Goal: Task Accomplishment & Management: Manage account settings

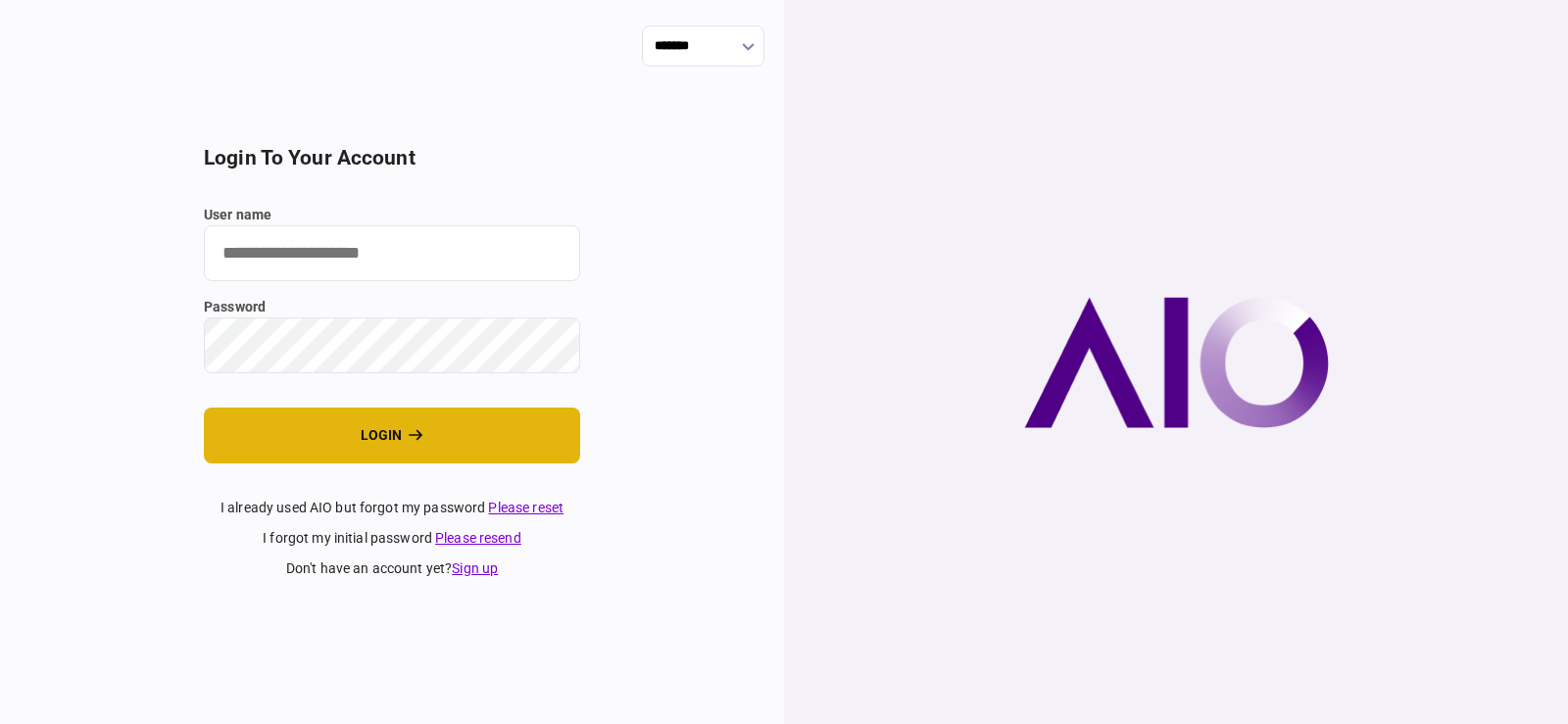
type input "*******"
click at [418, 424] on button "login" at bounding box center [392, 436] width 376 height 55
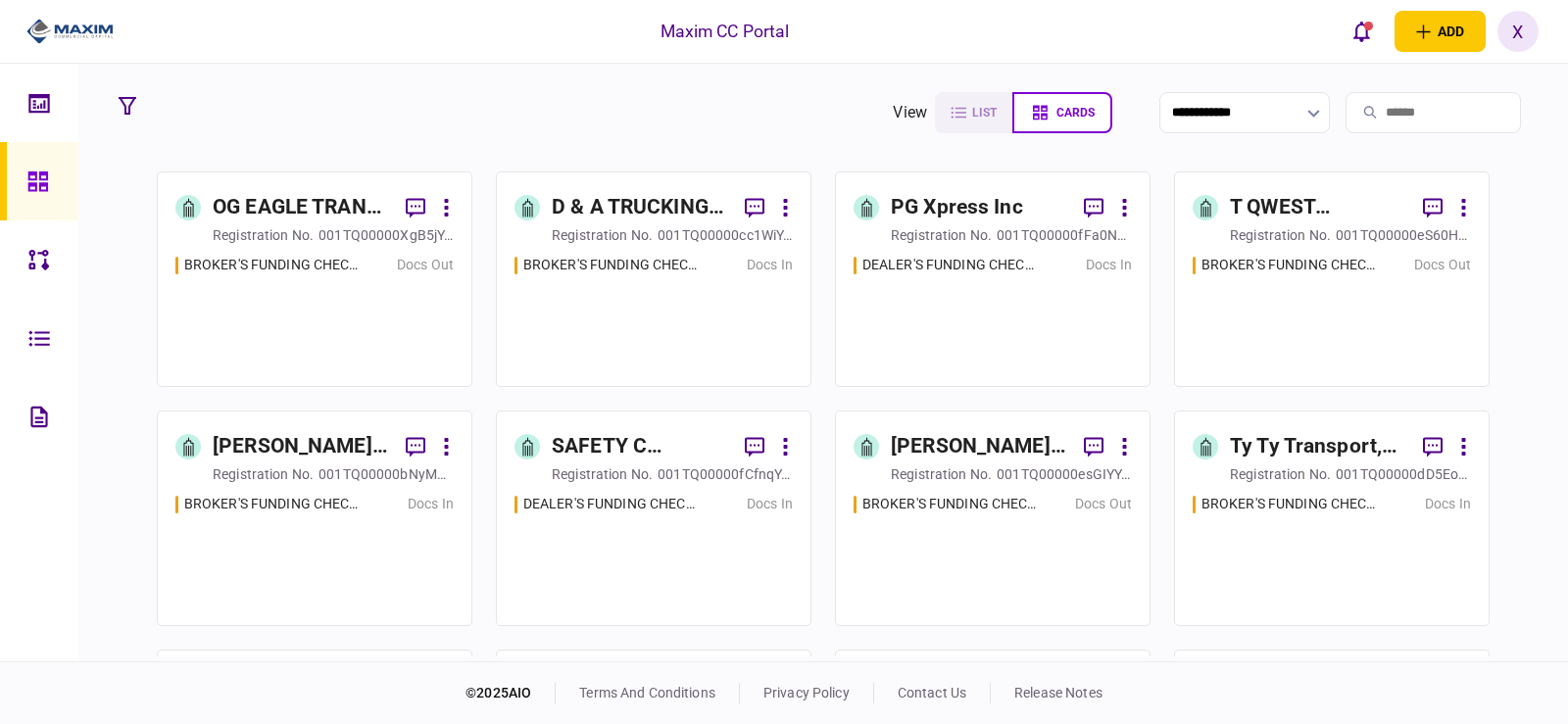
click at [662, 198] on div "D & A TRUCKING SERVICES INC" at bounding box center [640, 208] width 177 height 32
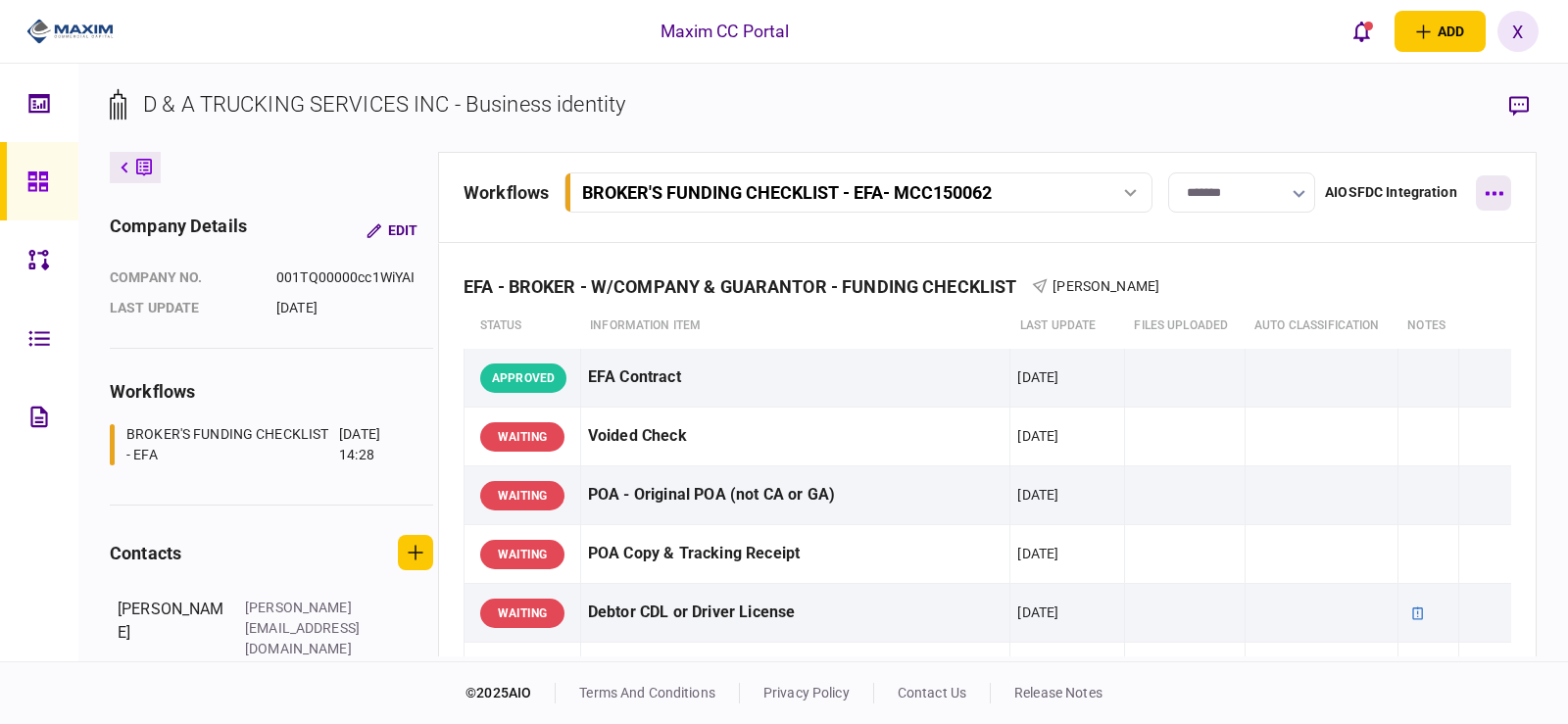
click at [1491, 175] on button "button" at bounding box center [1494, 193] width 36 height 36
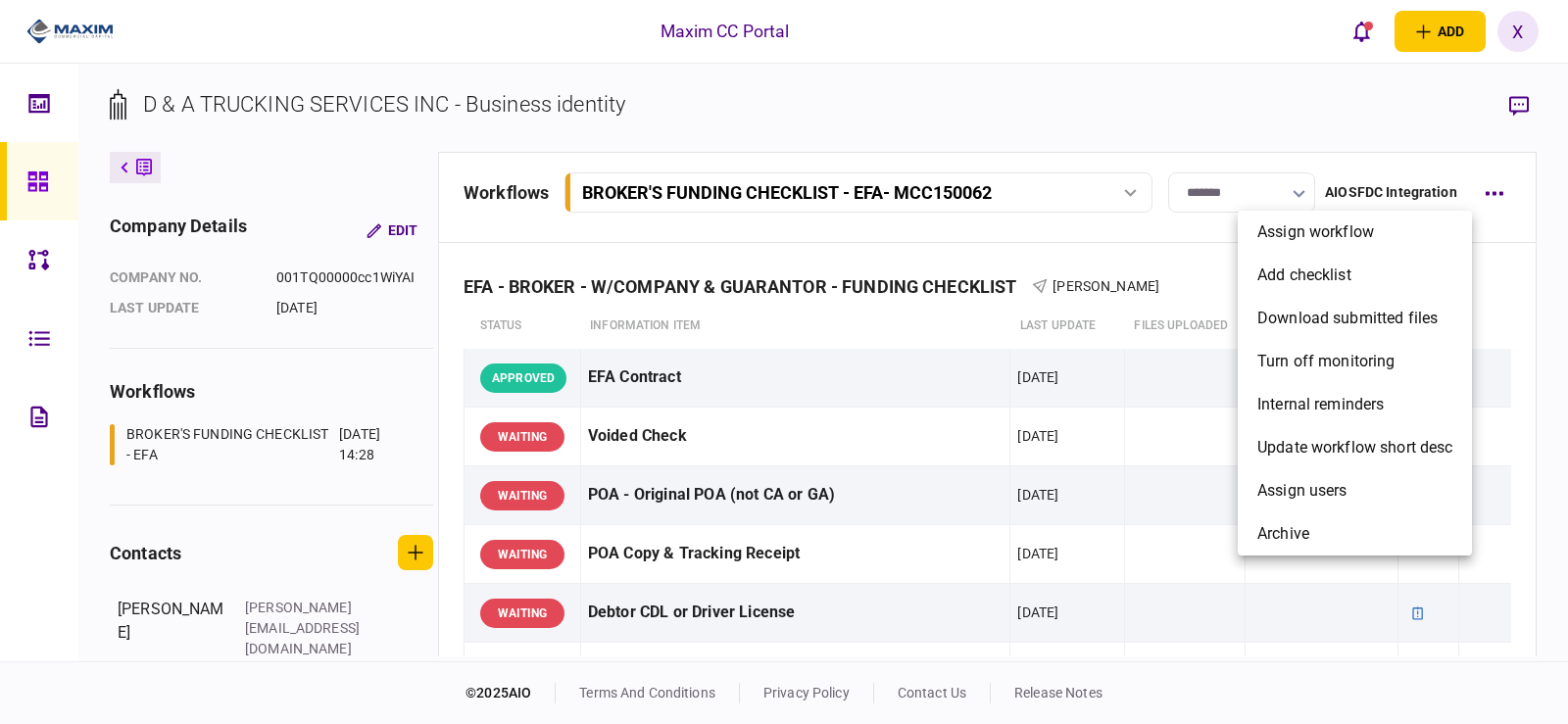
click at [1506, 191] on div at bounding box center [784, 362] width 1568 height 724
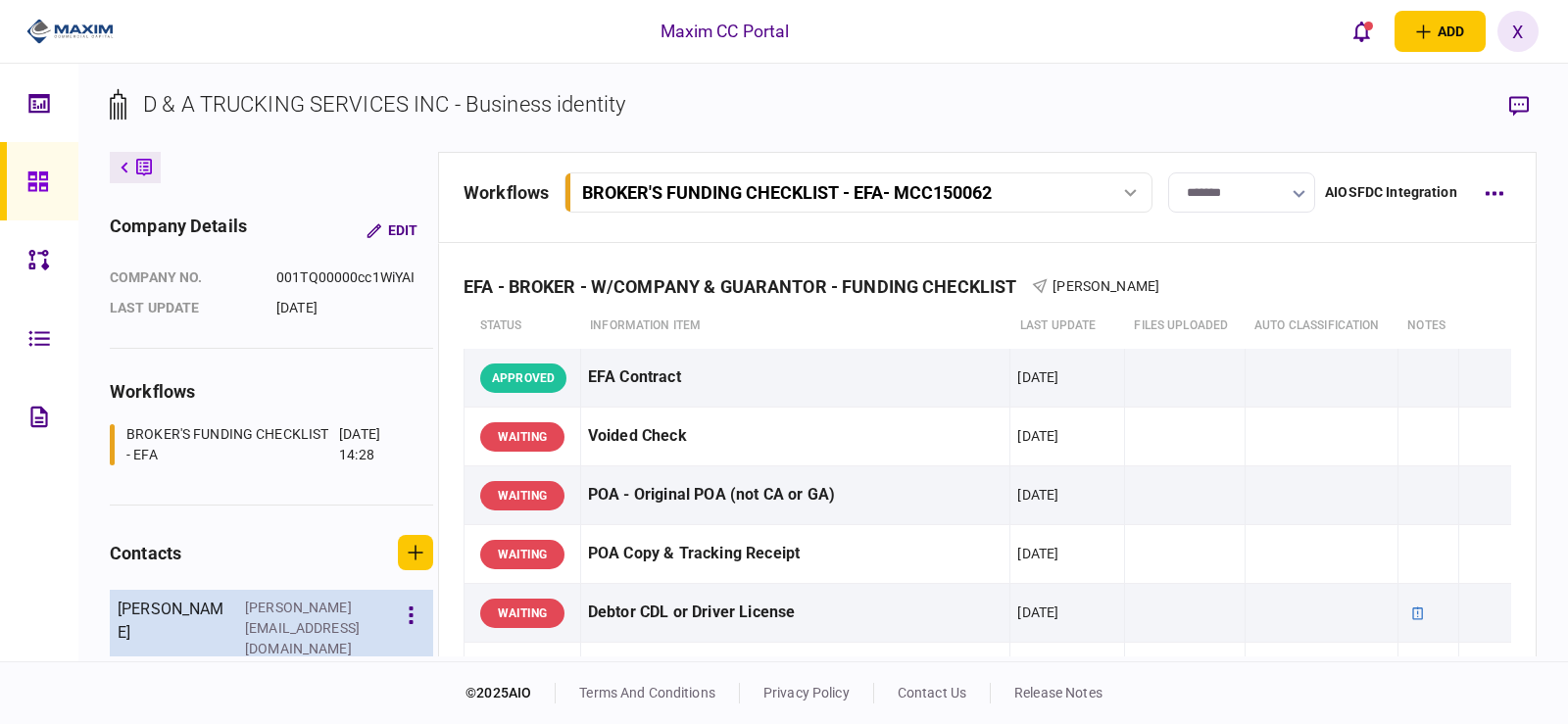
click at [257, 602] on div "[PERSON_NAME][EMAIL_ADDRESS][DOMAIN_NAME]" at bounding box center [308, 629] width 128 height 61
click at [409, 616] on icon "button" at bounding box center [411, 615] width 4 height 18
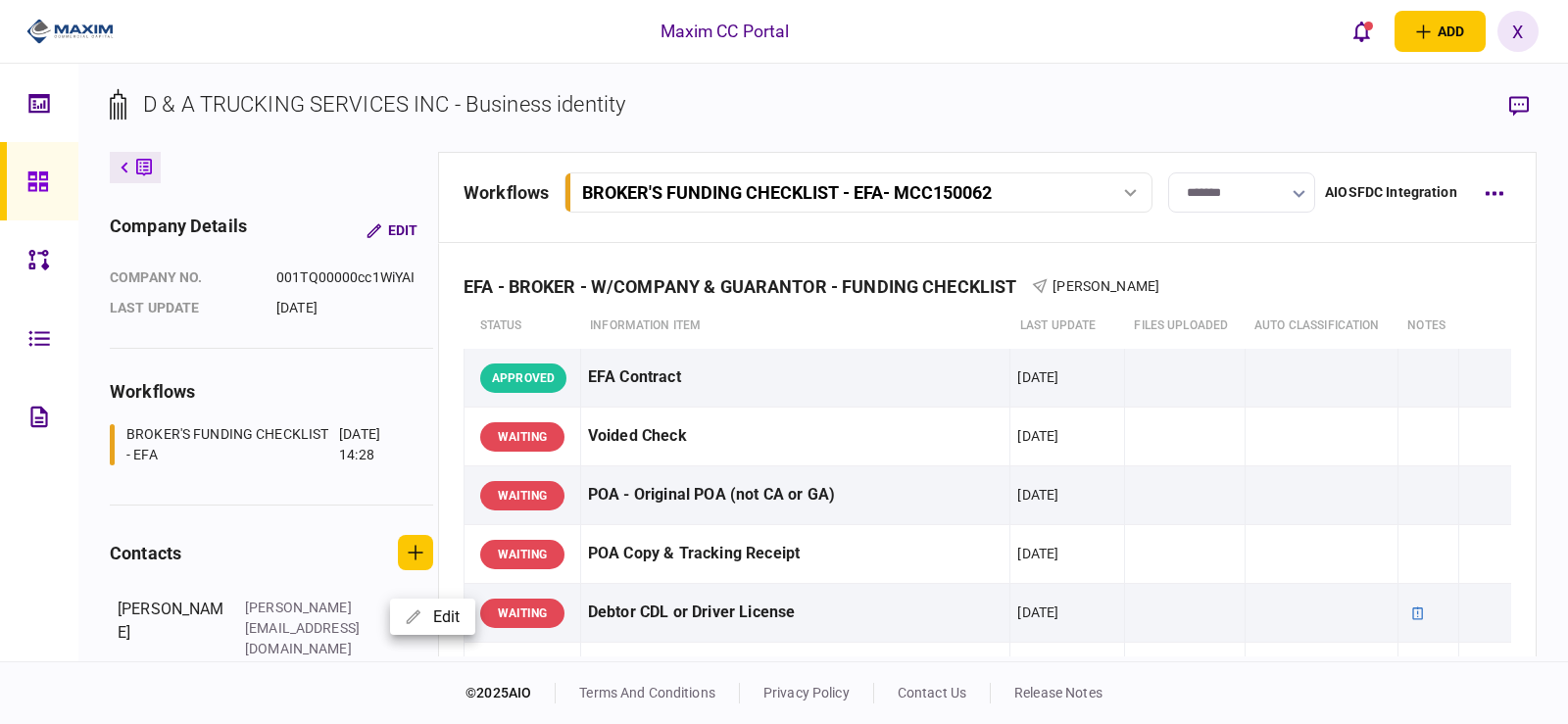
click at [305, 620] on div at bounding box center [784, 362] width 1568 height 724
click at [1499, 190] on button "button" at bounding box center [1494, 193] width 36 height 36
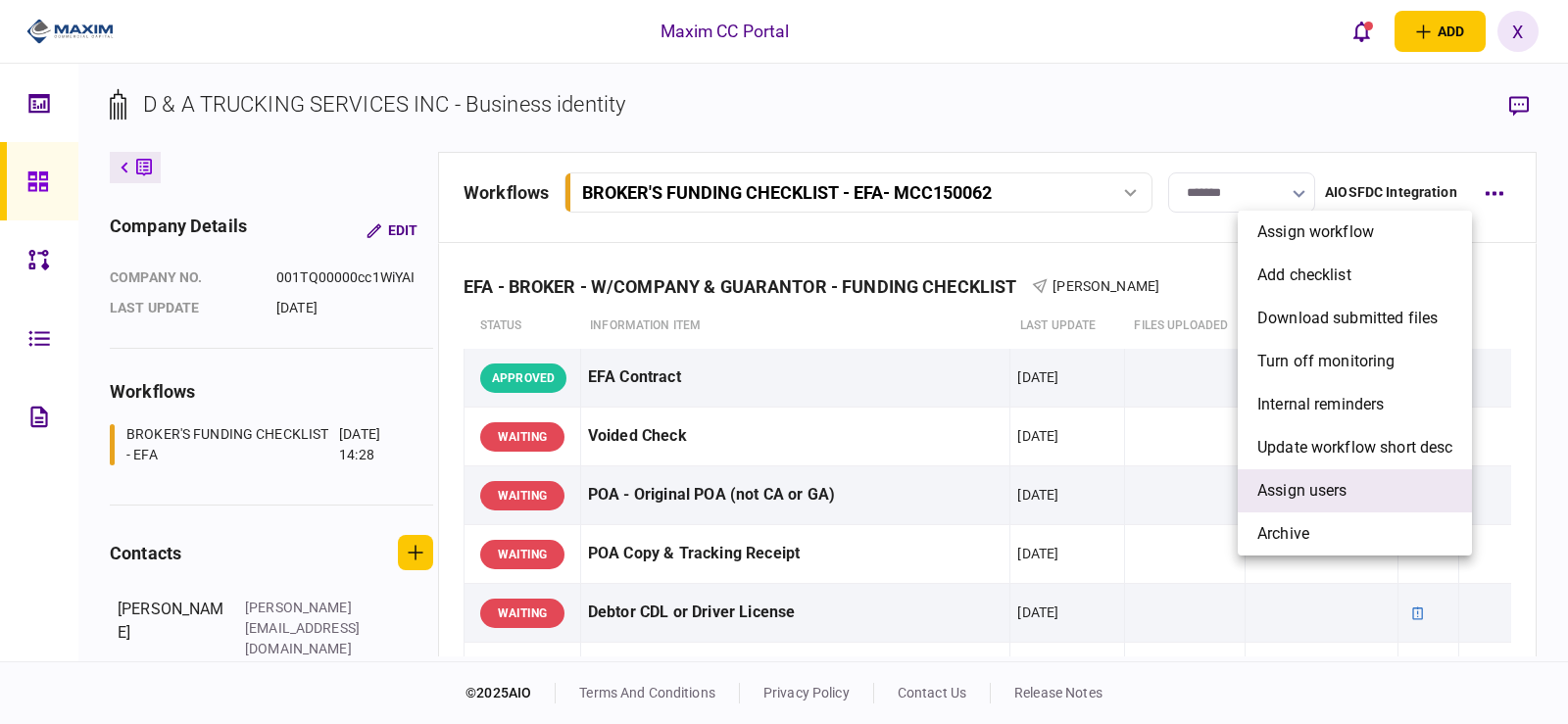
click at [1393, 497] on li "Assign users" at bounding box center [1355, 491] width 234 height 44
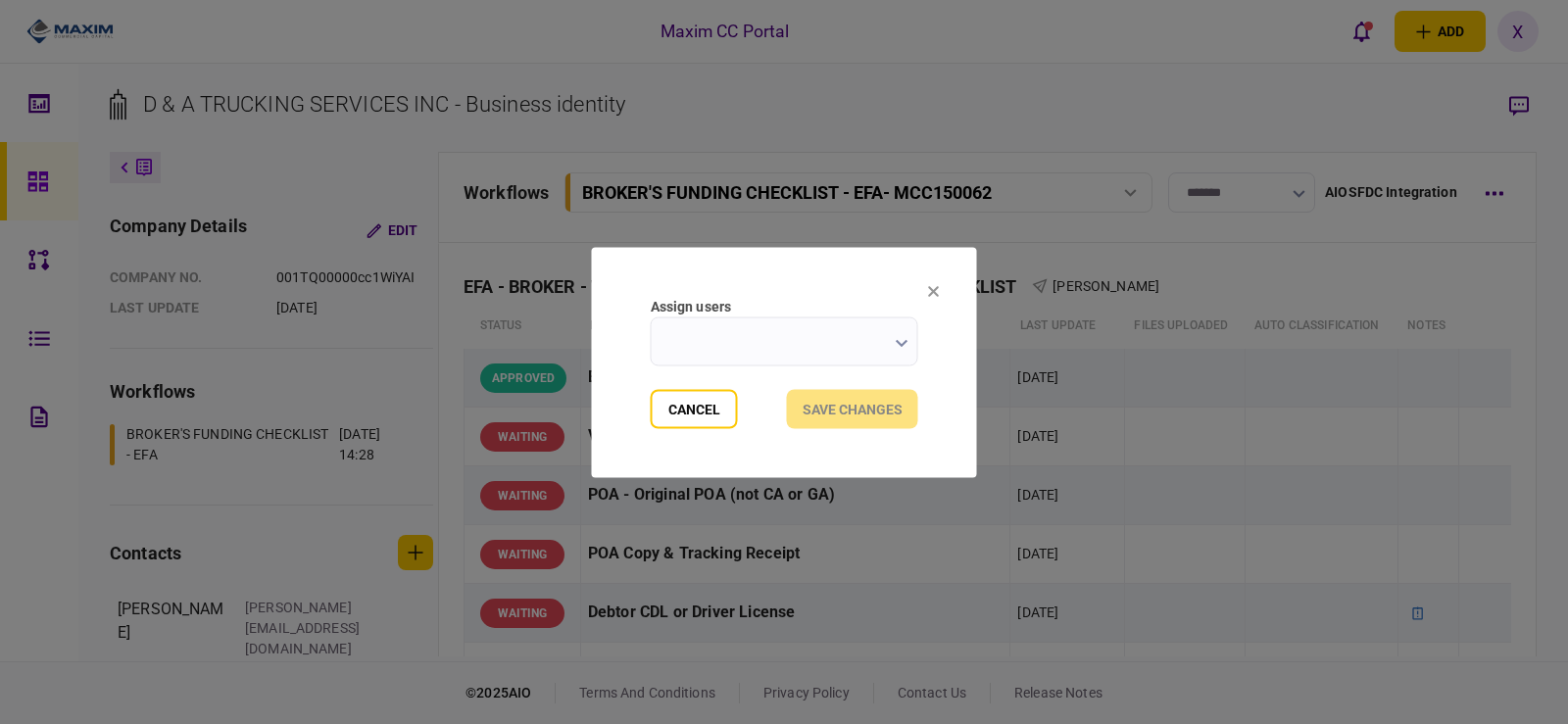
click at [726, 335] on input "Assign users" at bounding box center [784, 341] width 267 height 49
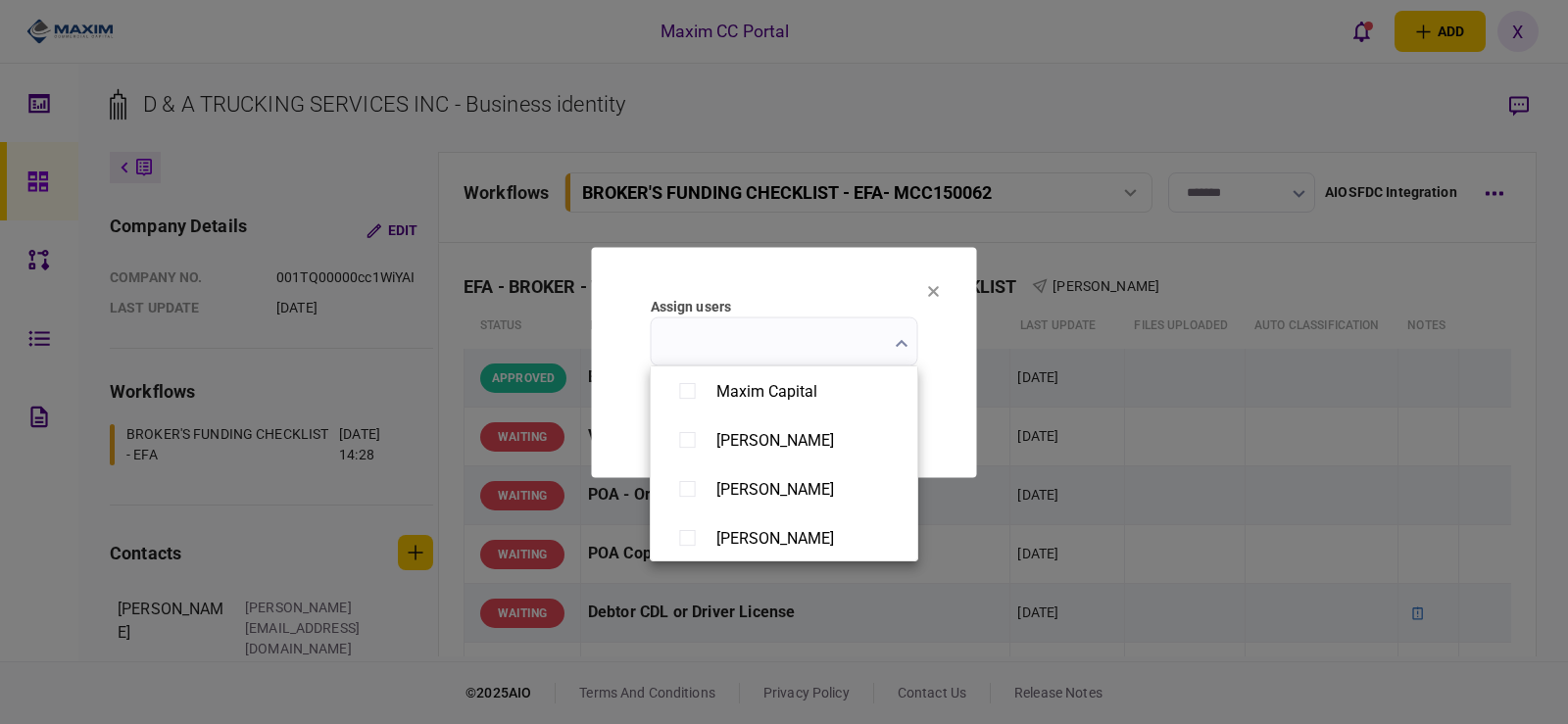
click at [933, 282] on div at bounding box center [784, 362] width 1568 height 724
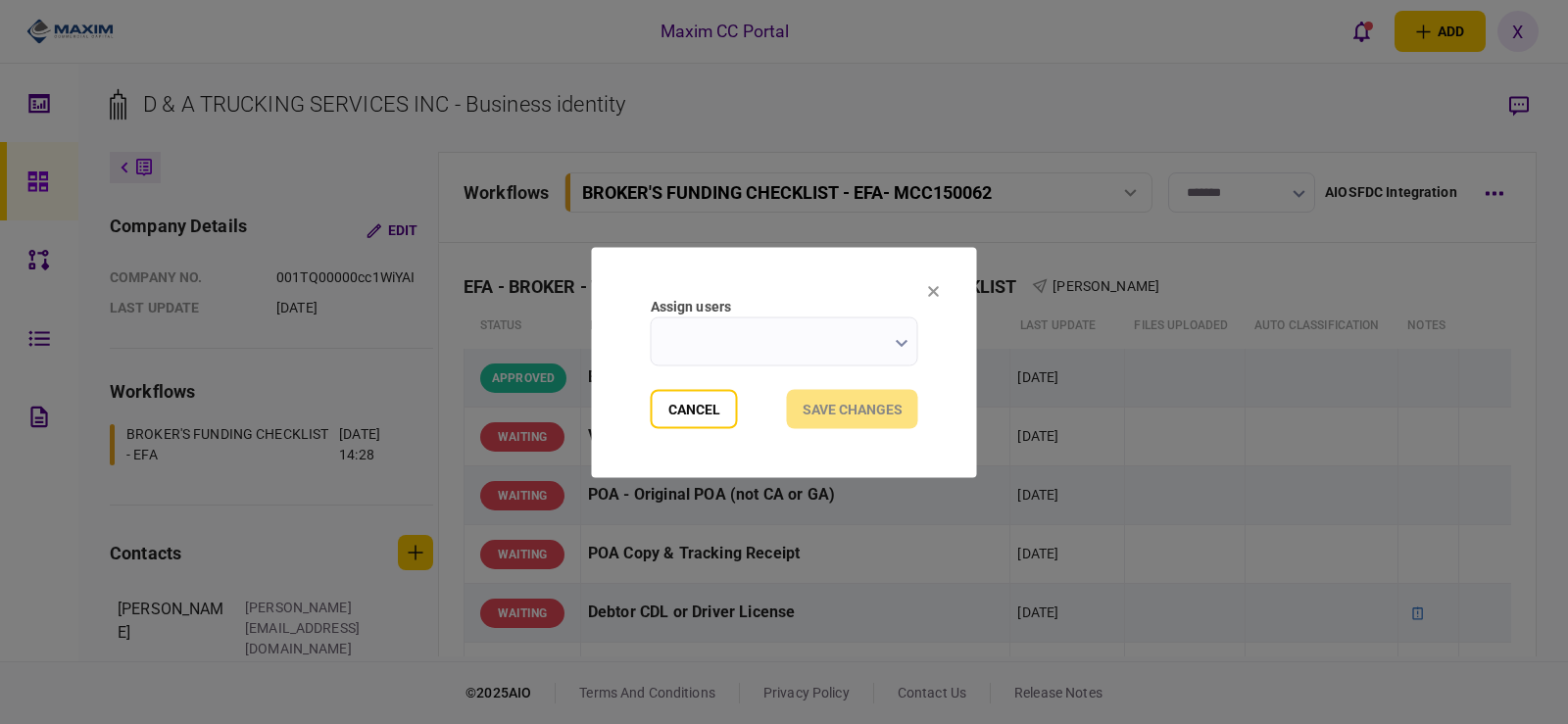
click at [912, 291] on section "Assign users Cancel Save changes" at bounding box center [784, 362] width 385 height 231
click at [670, 416] on button "Cancel" at bounding box center [694, 409] width 87 height 40
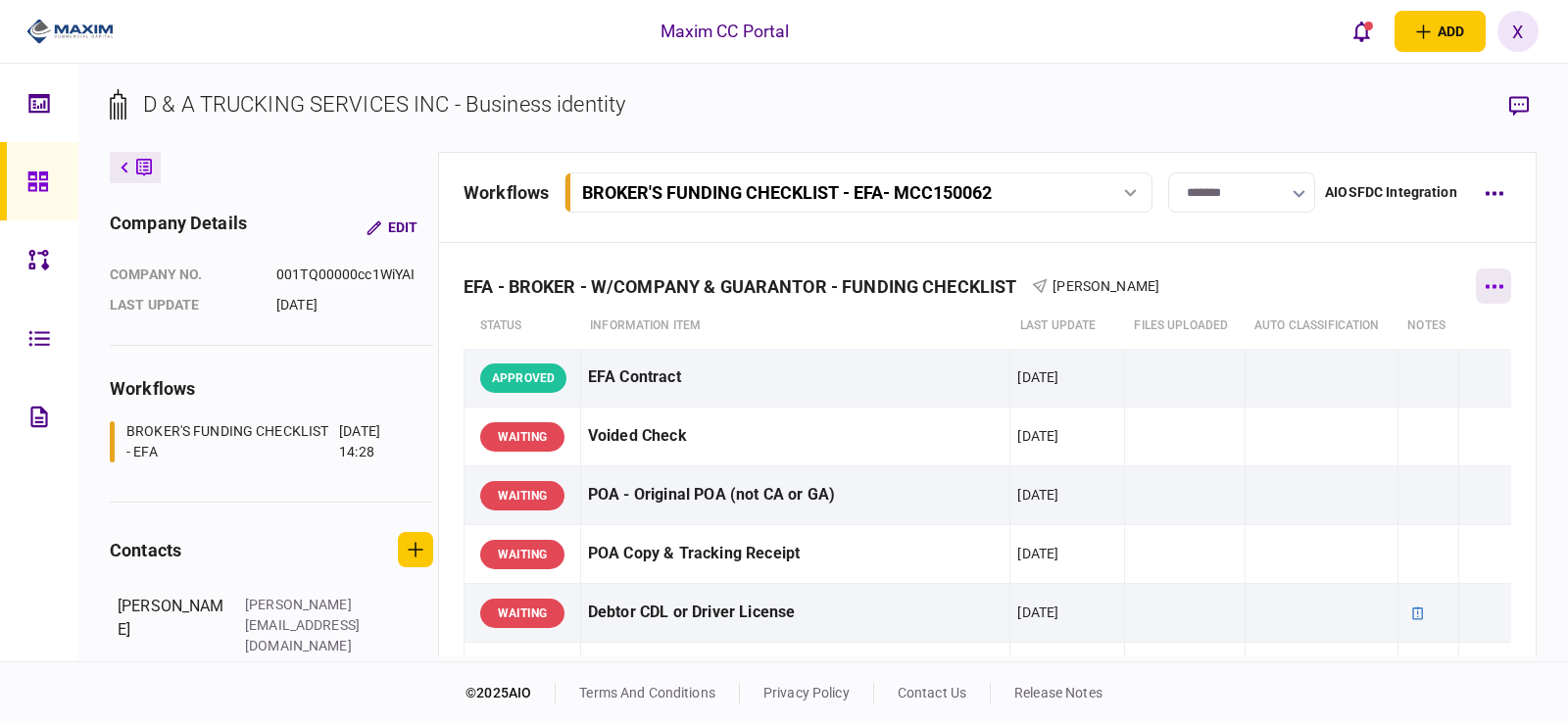
click at [1478, 282] on button "button" at bounding box center [1494, 286] width 36 height 36
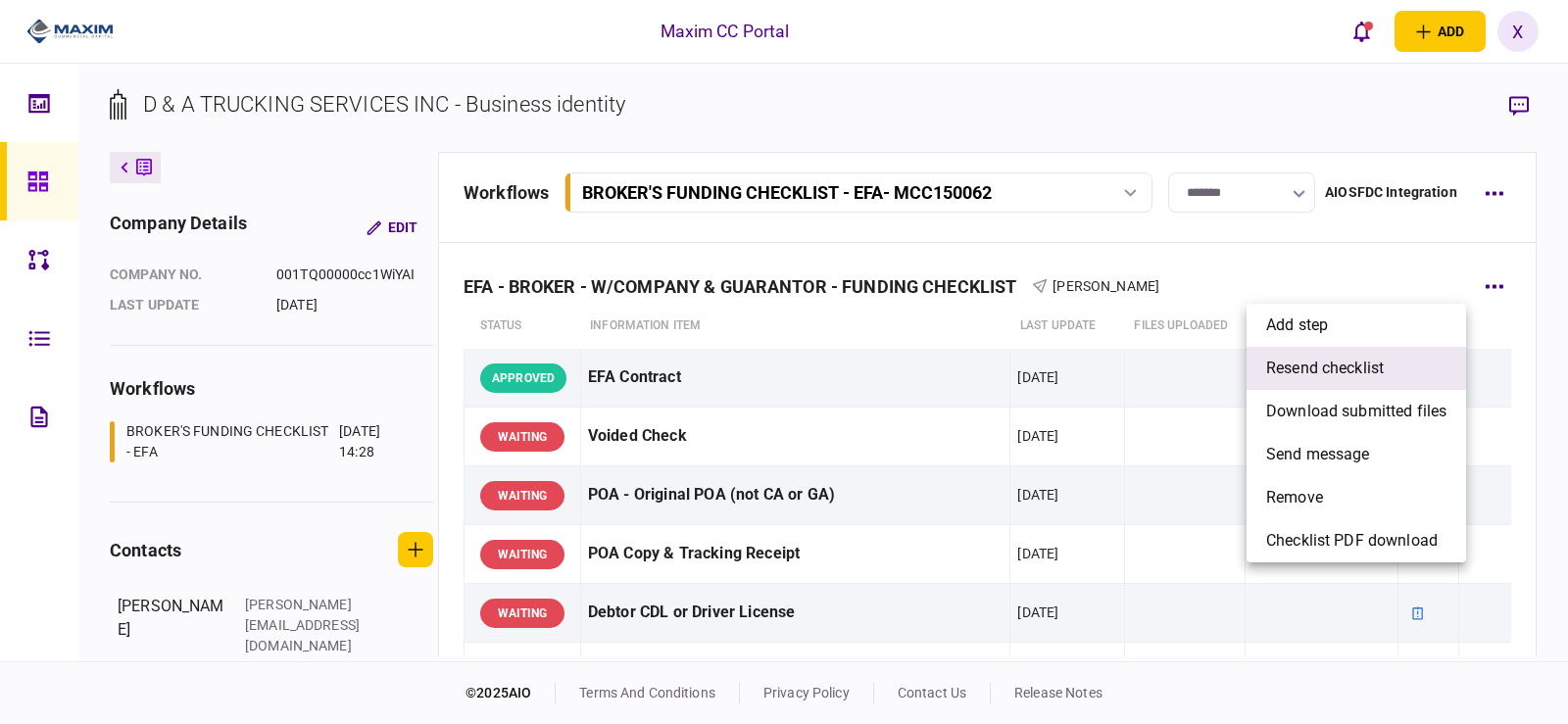
click at [1394, 362] on li "resend checklist" at bounding box center [1357, 368] width 220 height 44
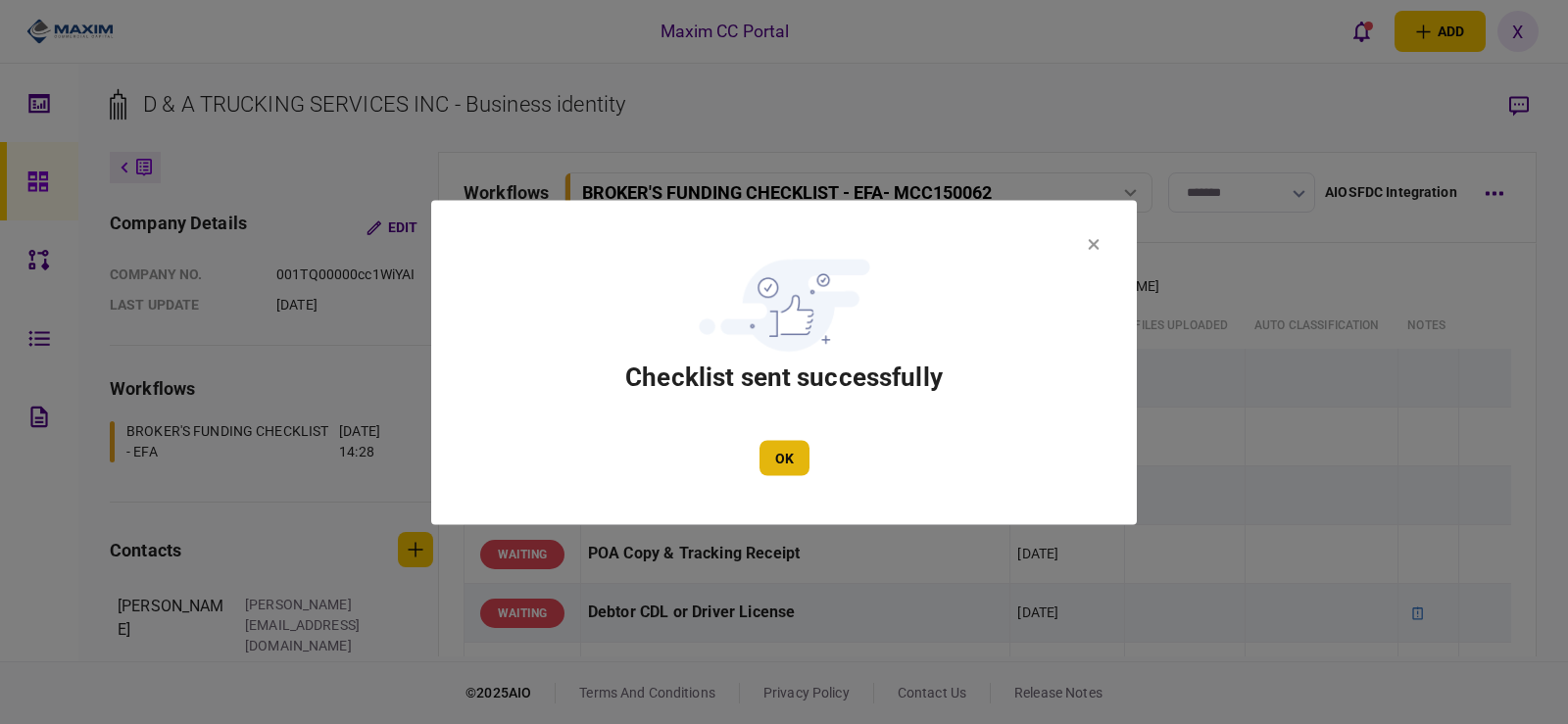
click at [800, 450] on button "OK" at bounding box center [784, 458] width 50 height 36
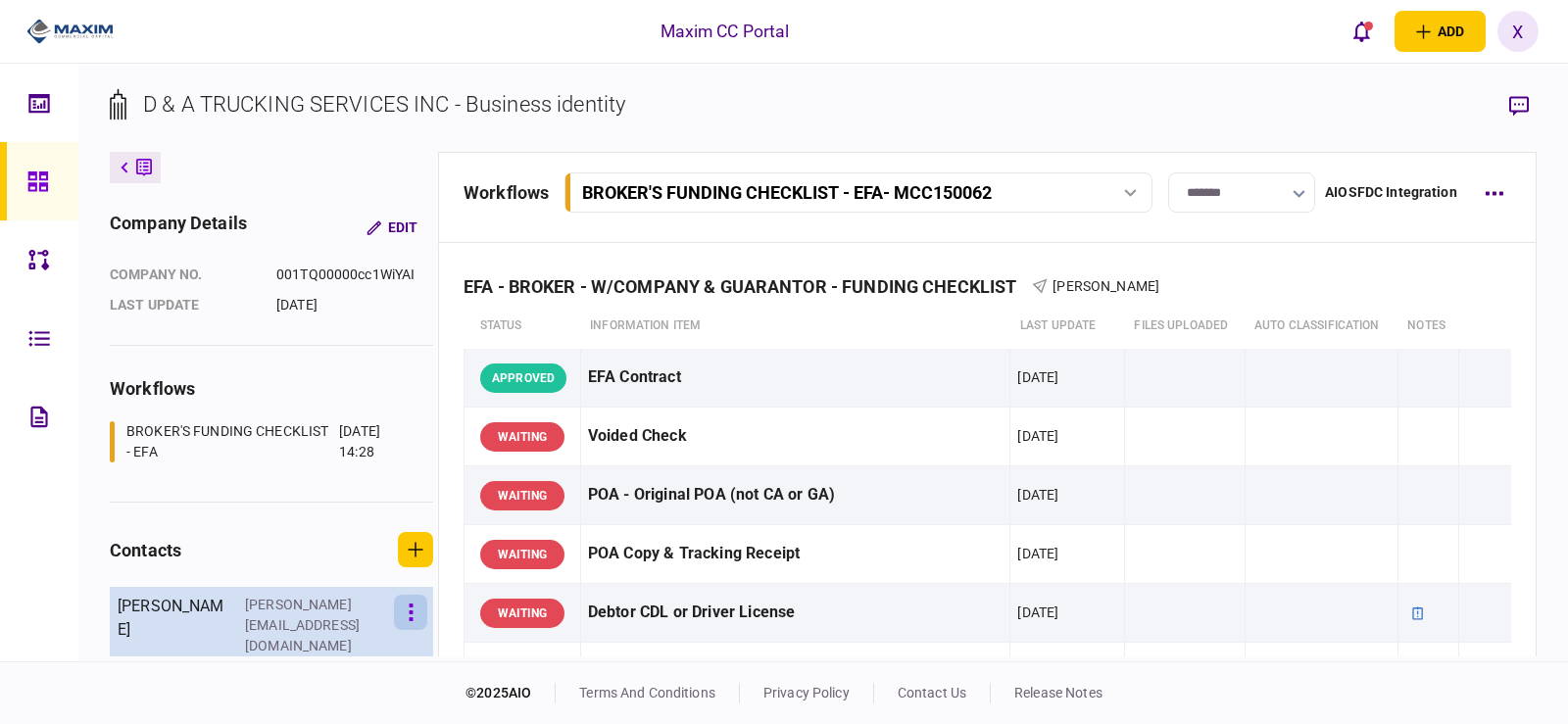
click at [410, 622] on button "button" at bounding box center [411, 613] width 34 height 36
click at [410, 622] on button "Edit" at bounding box center [433, 614] width 85 height 37
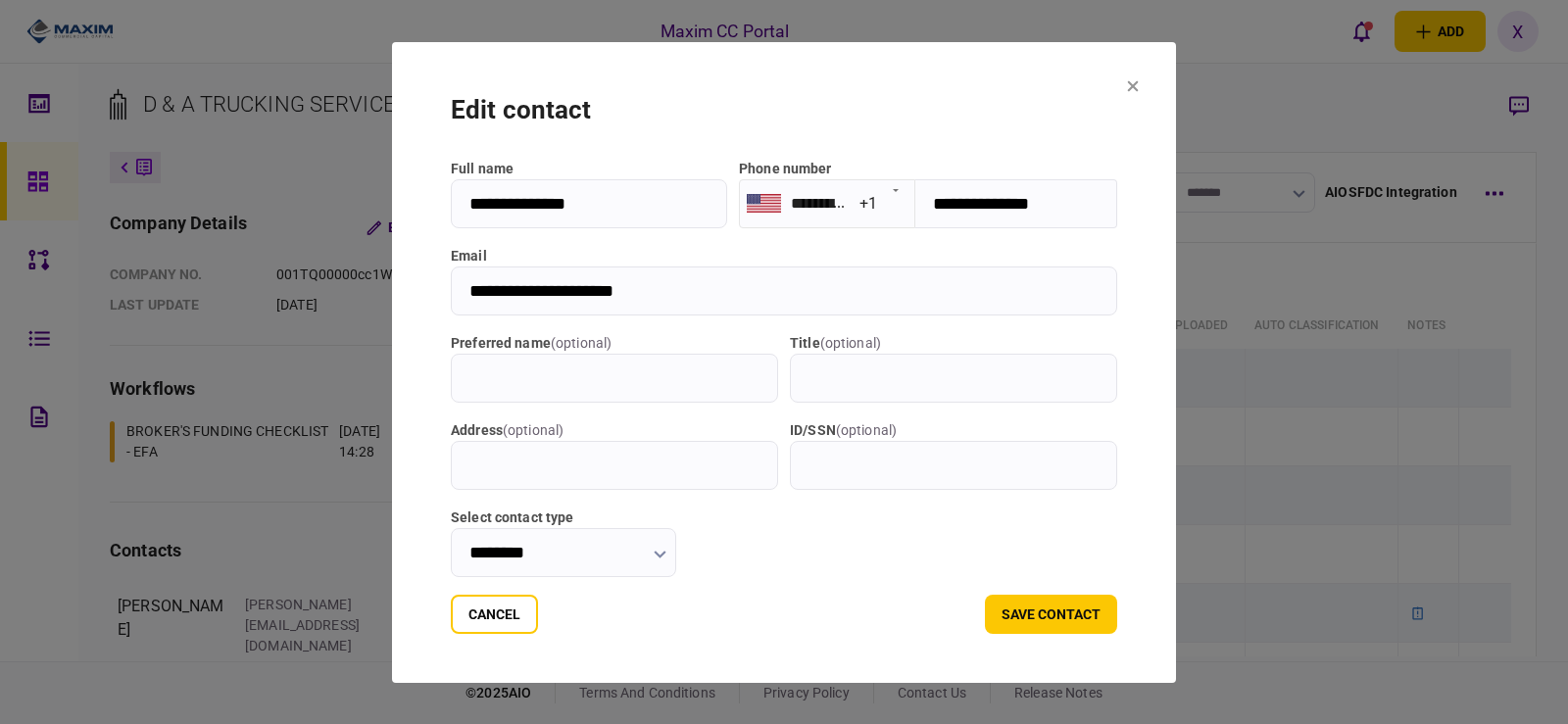
click at [1128, 92] on button at bounding box center [1133, 87] width 12 height 16
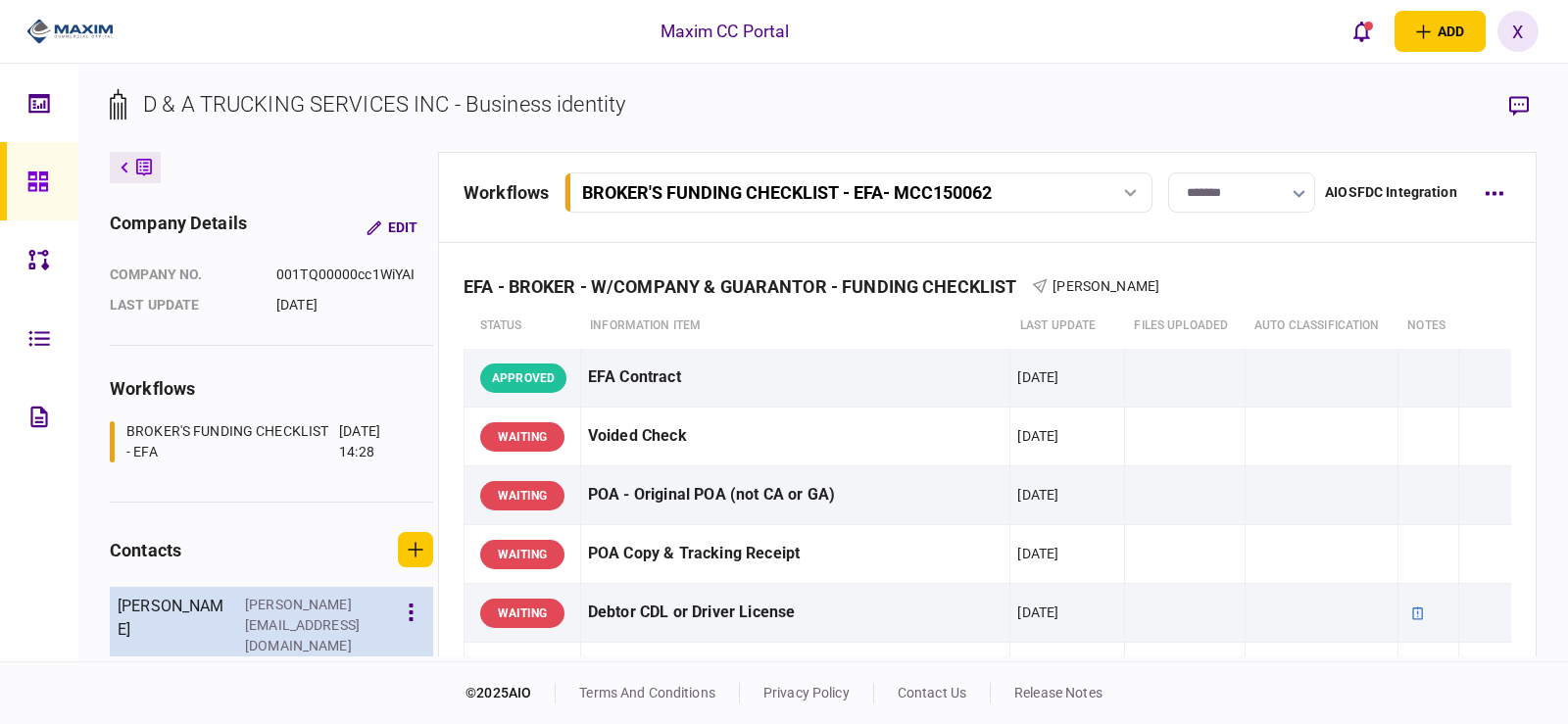
click at [294, 657] on div "[PHONE_NUMBER]" at bounding box center [308, 667] width 128 height 21
click at [400, 618] on button "button" at bounding box center [411, 613] width 34 height 36
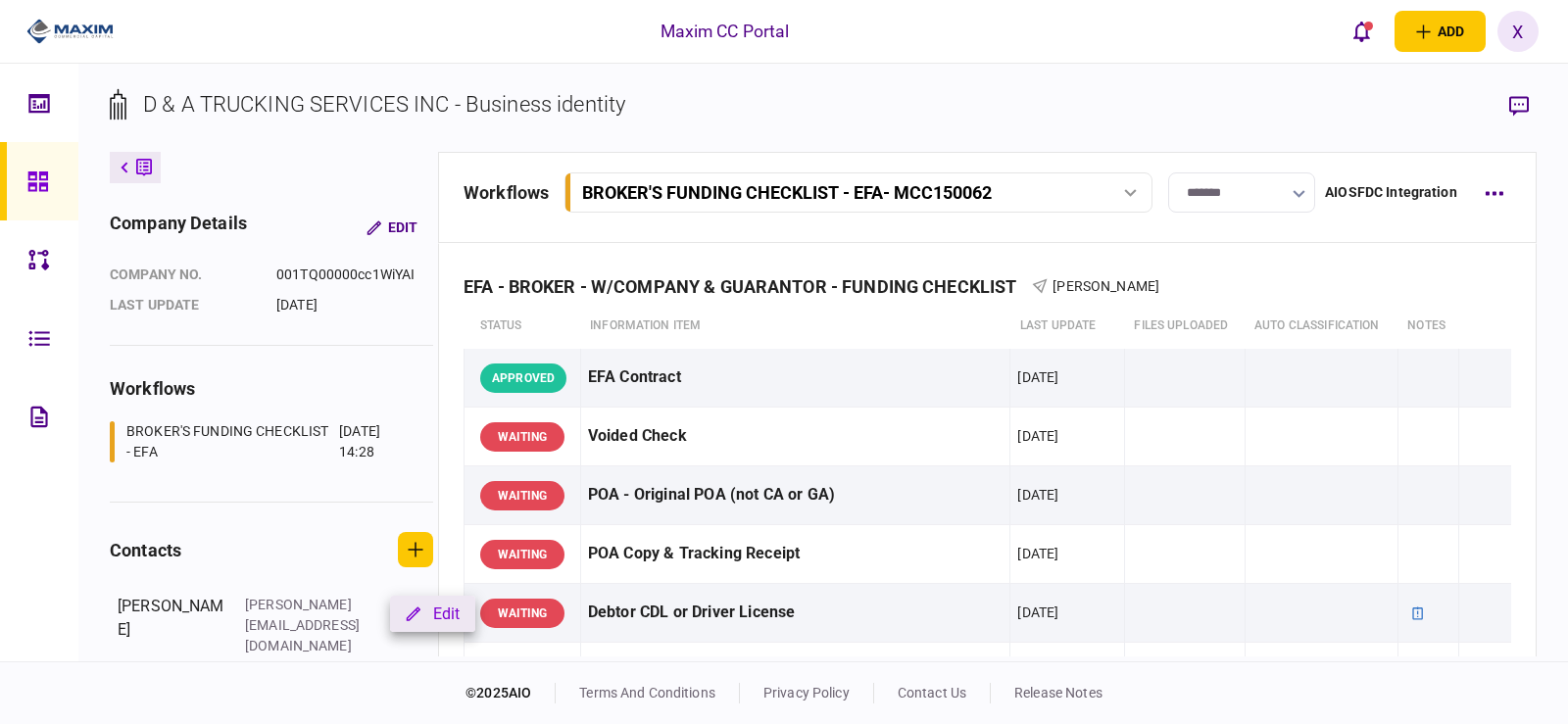
click at [420, 615] on button "Edit" at bounding box center [433, 614] width 85 height 37
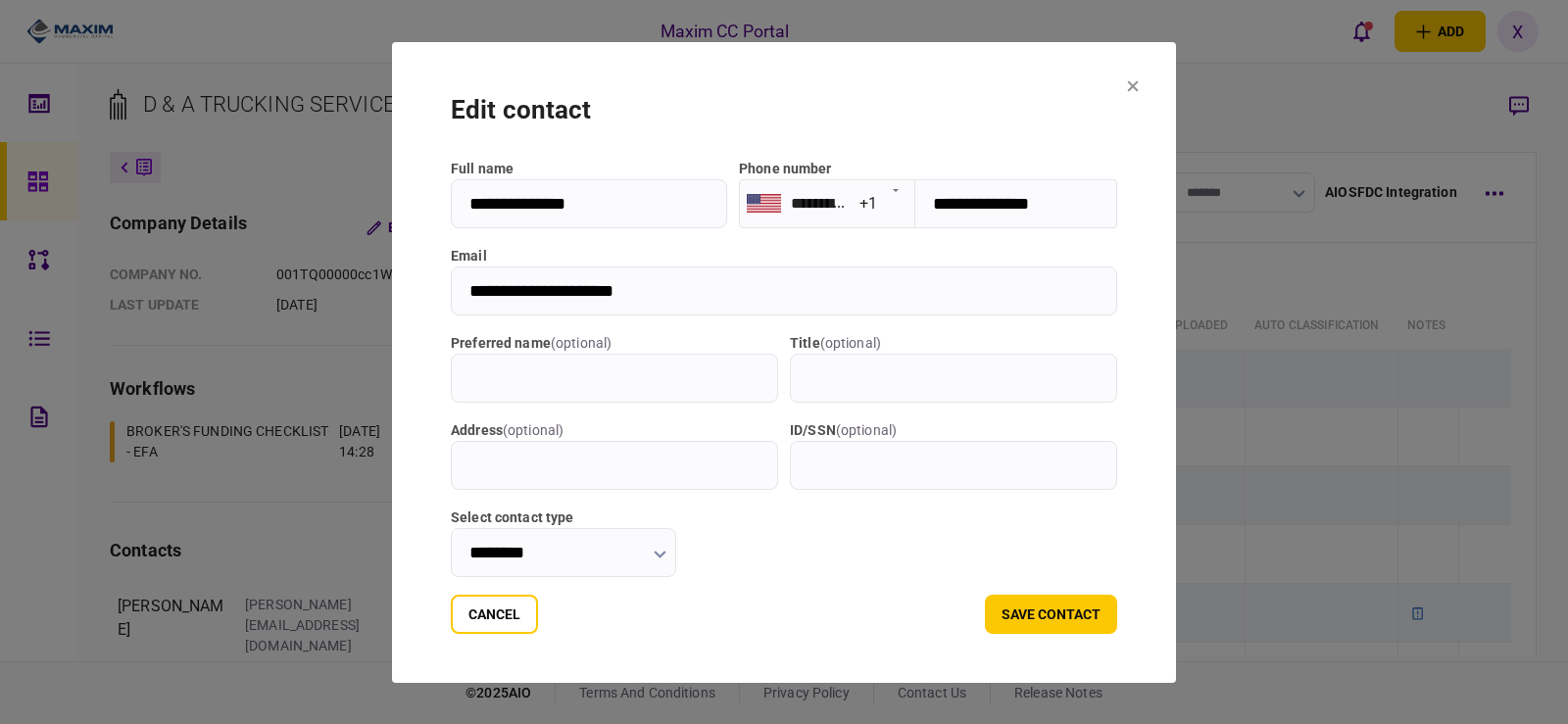
click at [1138, 80] on icon at bounding box center [1133, 85] width 11 height 11
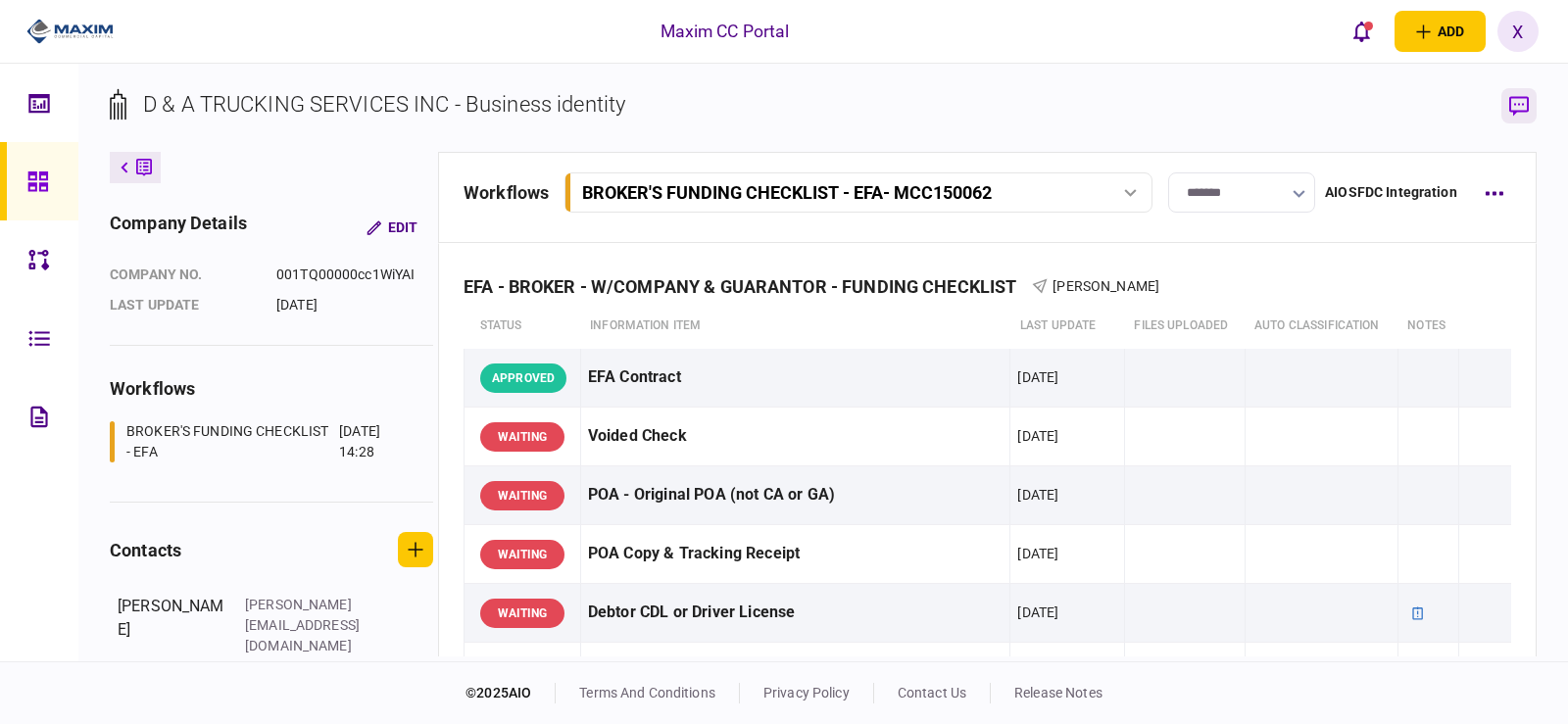
click at [1517, 102] on icon "button" at bounding box center [1519, 106] width 20 height 21
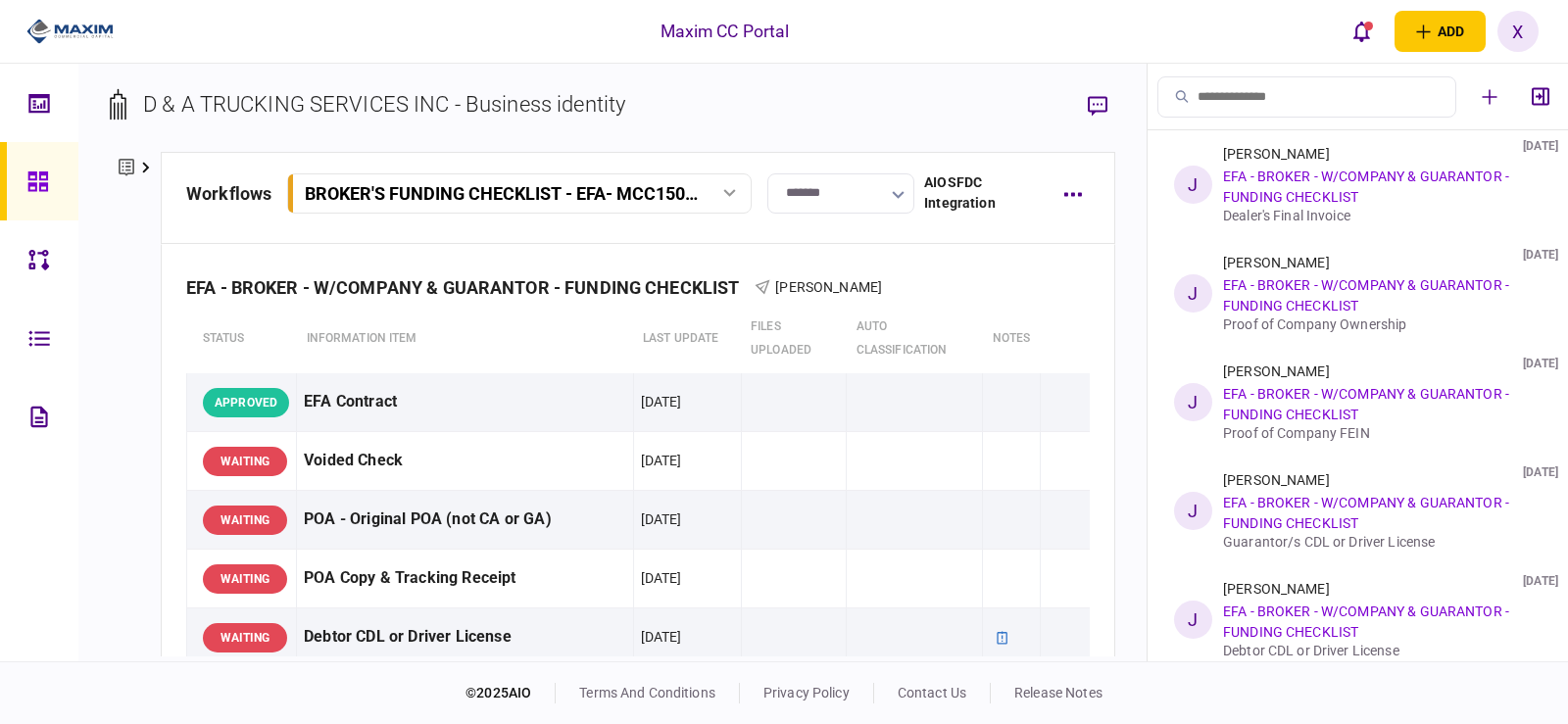
click at [950, 100] on section "D & A TRUCKING SERVICES INC - Business identity" at bounding box center [612, 120] width 1005 height 63
click at [1079, 194] on icon "button" at bounding box center [1072, 194] width 18 height 4
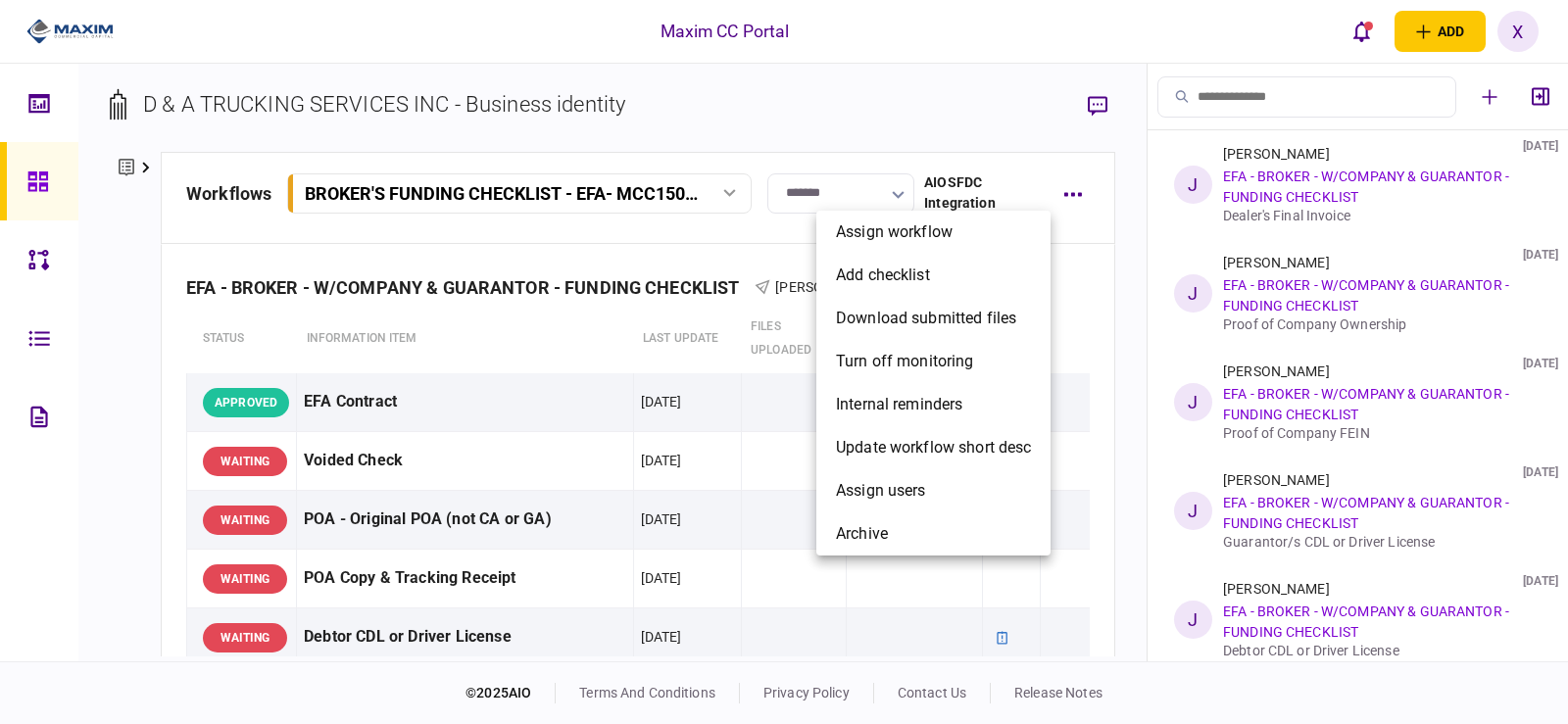
click at [1072, 195] on div at bounding box center [784, 362] width 1568 height 724
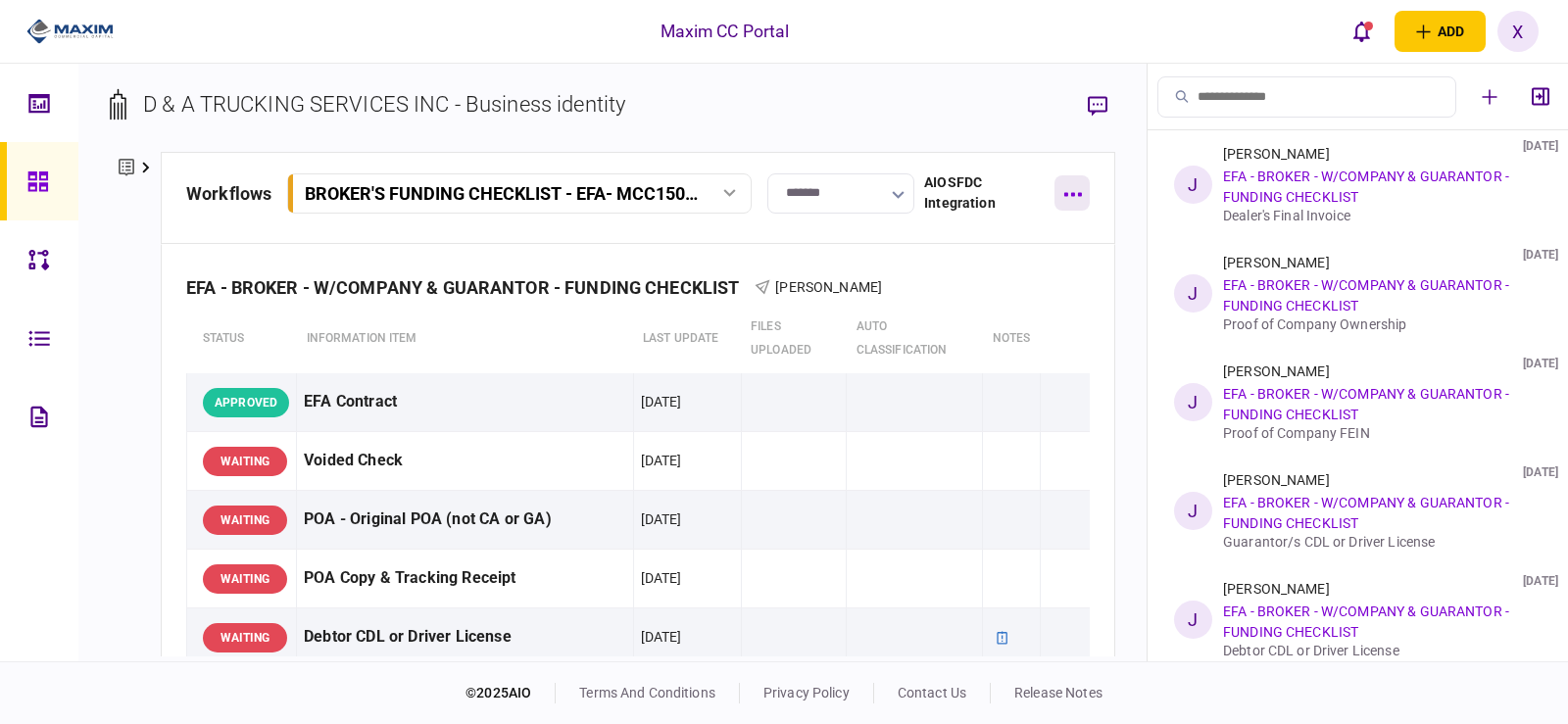
click at [1079, 201] on button "button" at bounding box center [1073, 193] width 36 height 36
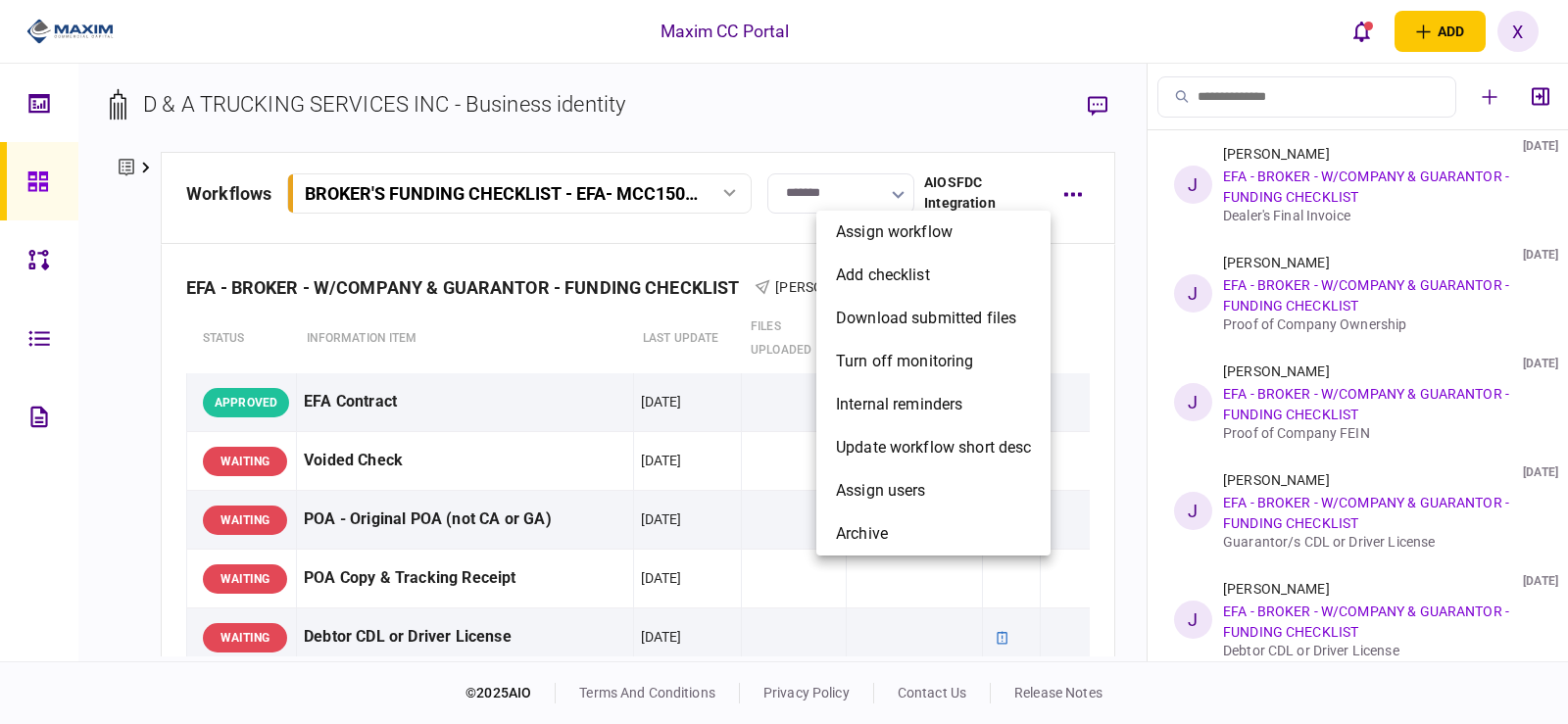
click at [961, 118] on div at bounding box center [784, 362] width 1568 height 724
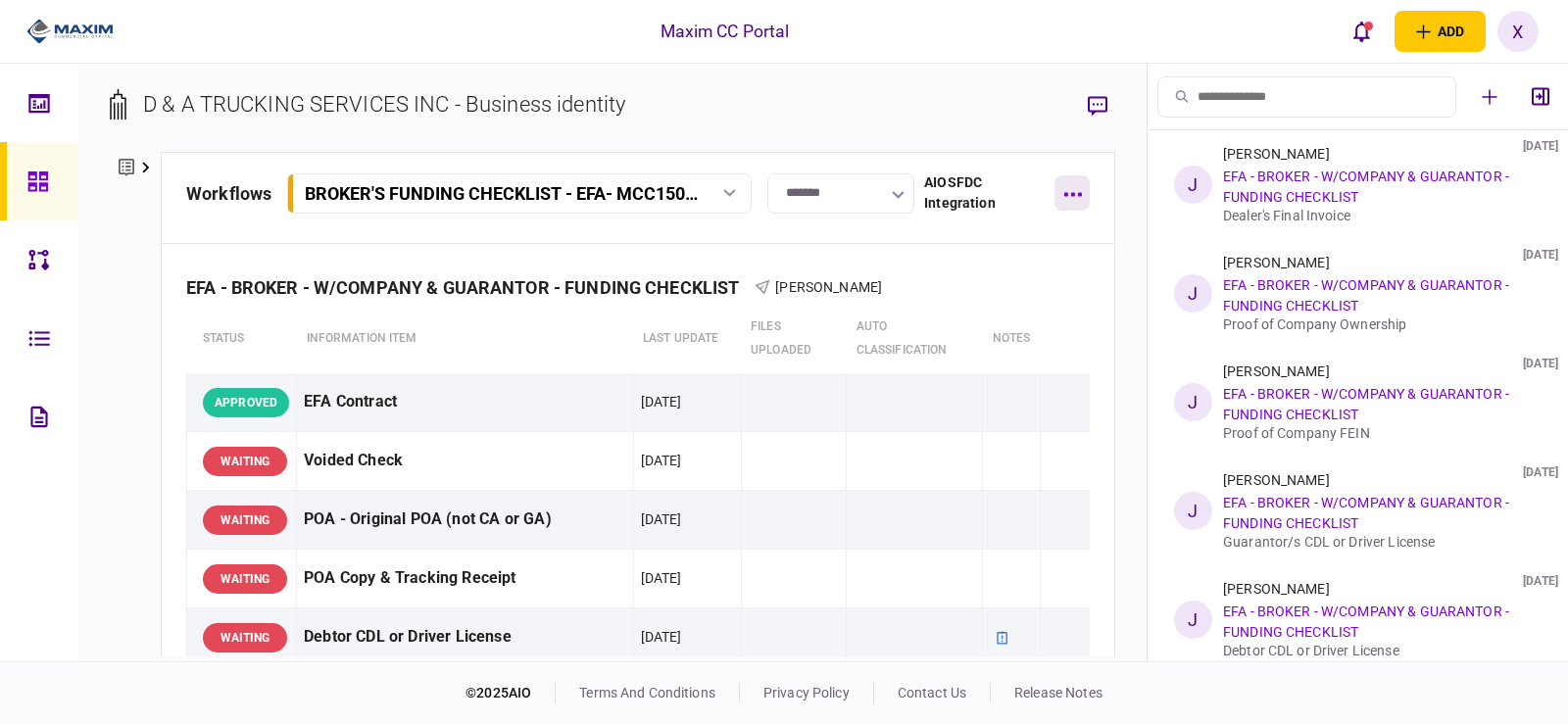
click at [1073, 196] on icon "button" at bounding box center [1072, 194] width 18 height 4
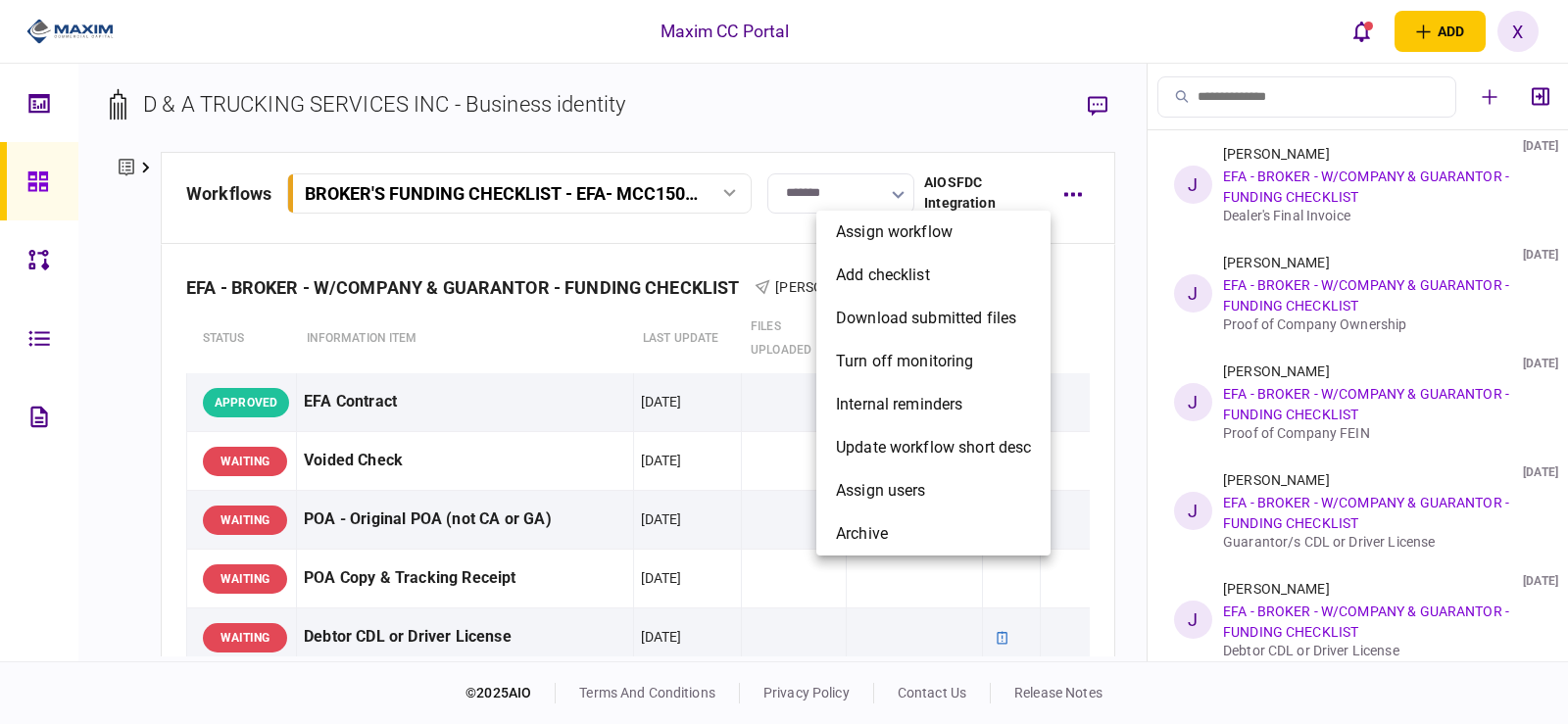
click at [1101, 224] on div at bounding box center [784, 362] width 1568 height 724
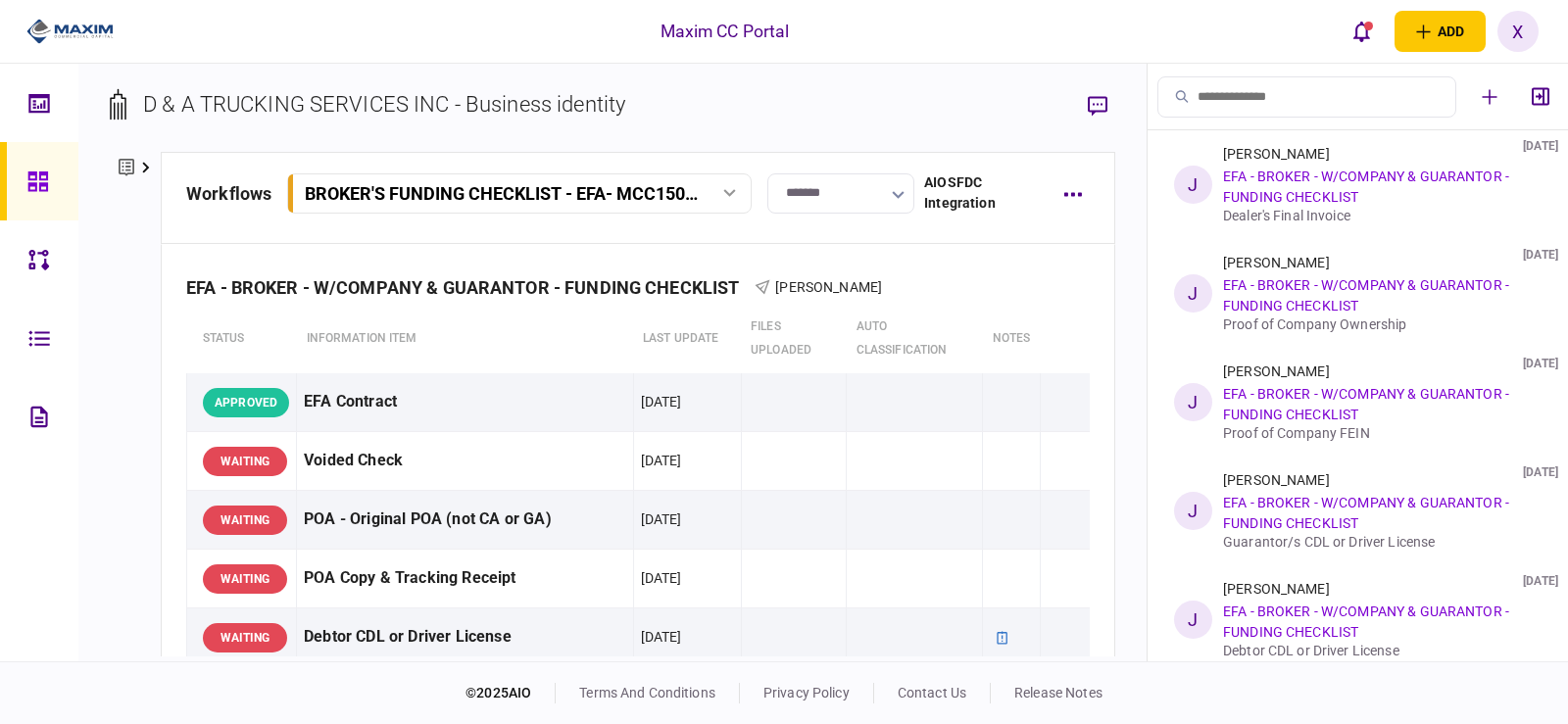
click at [1509, 34] on div "X" at bounding box center [1518, 32] width 42 height 42
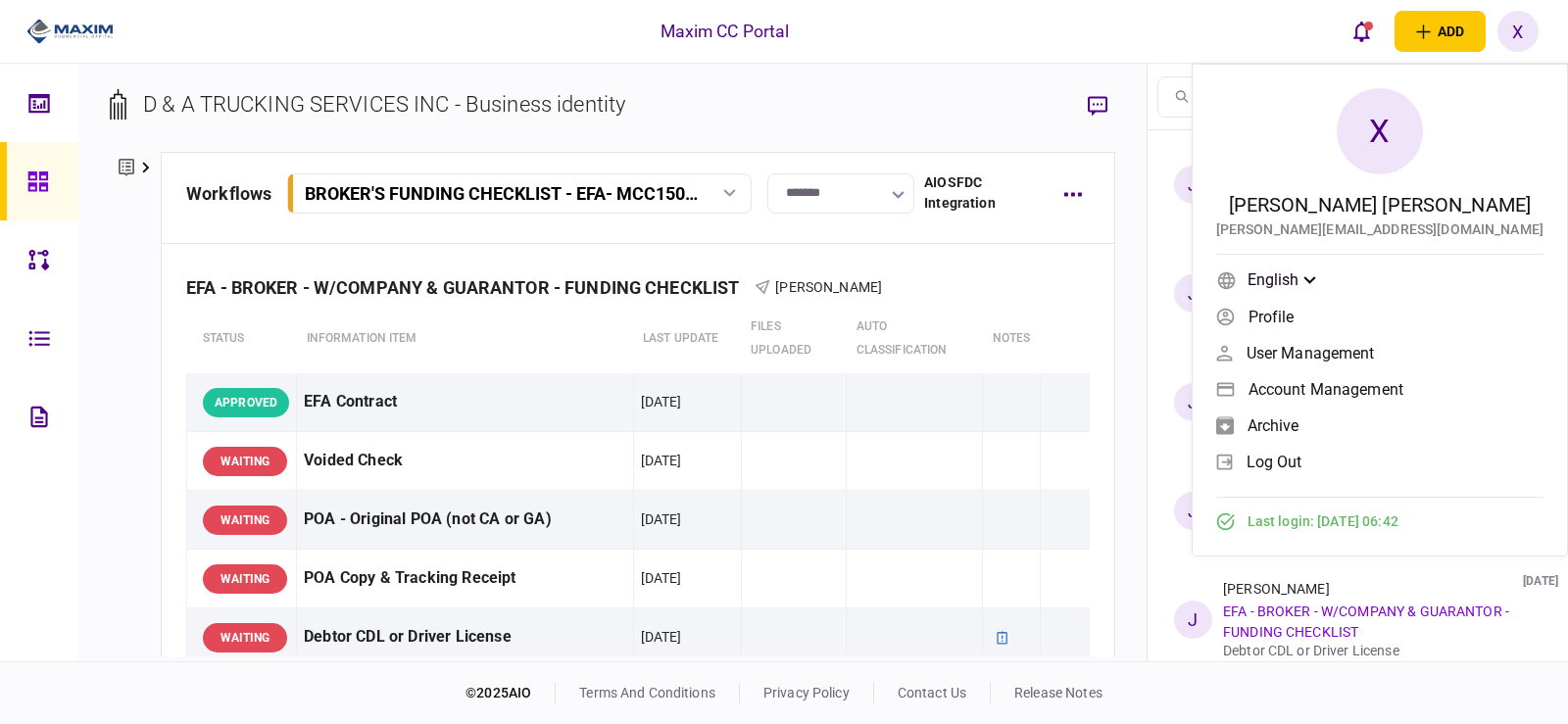
drag, startPoint x: 973, startPoint y: 103, endPoint x: 994, endPoint y: 112, distance: 22.8
click at [973, 103] on section "D & A TRUCKING SERVICES INC - Business identity" at bounding box center [612, 120] width 1005 height 63
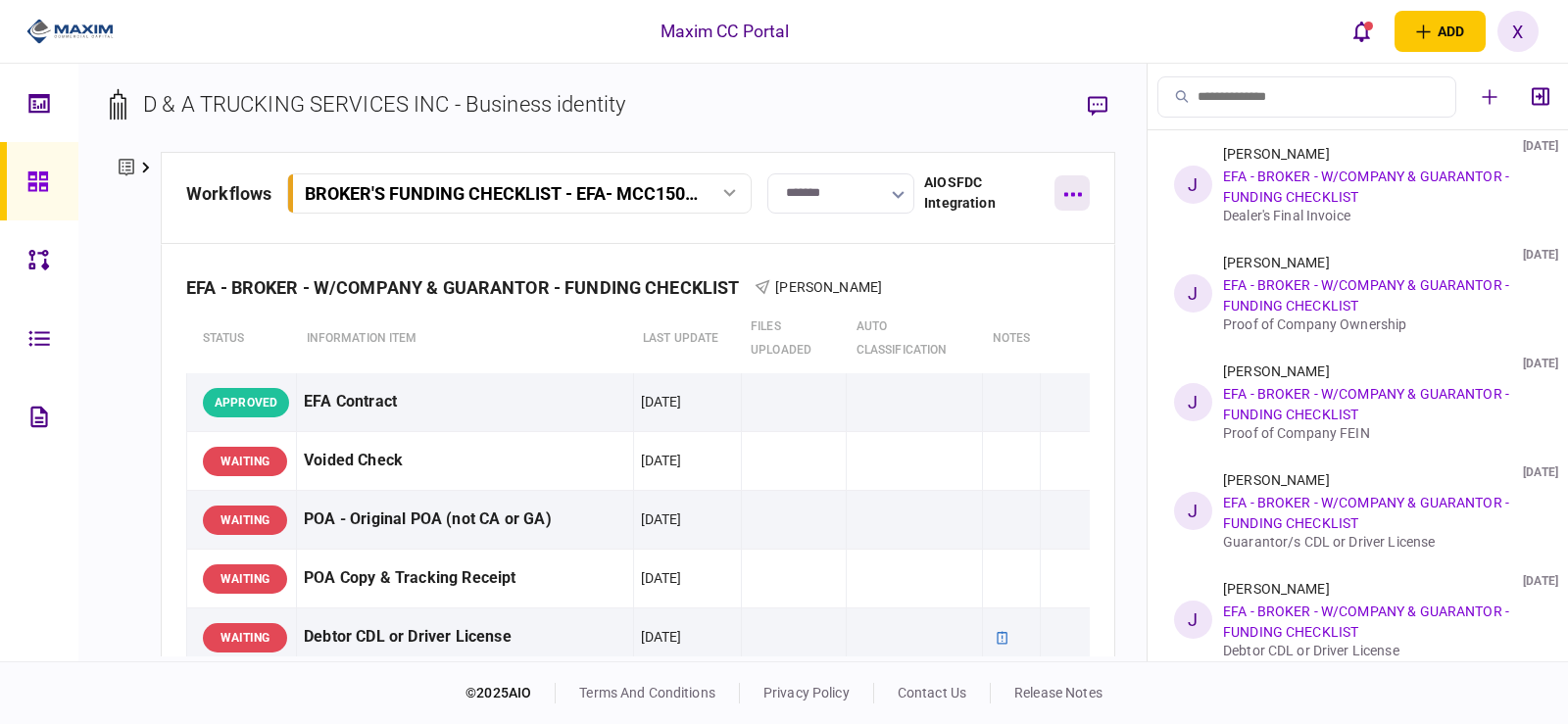
click at [1063, 192] on button "button" at bounding box center [1073, 193] width 36 height 36
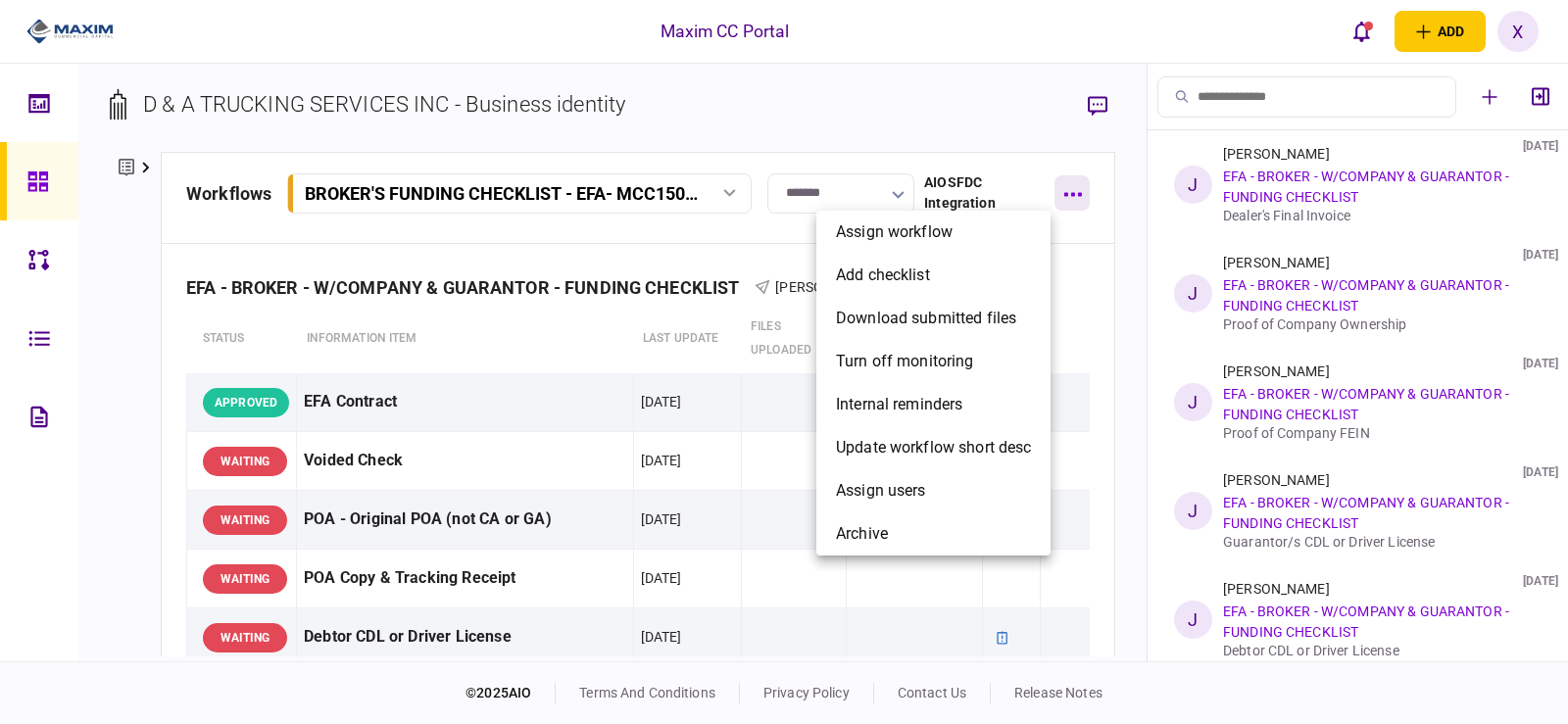
click at [1063, 192] on div at bounding box center [784, 362] width 1568 height 724
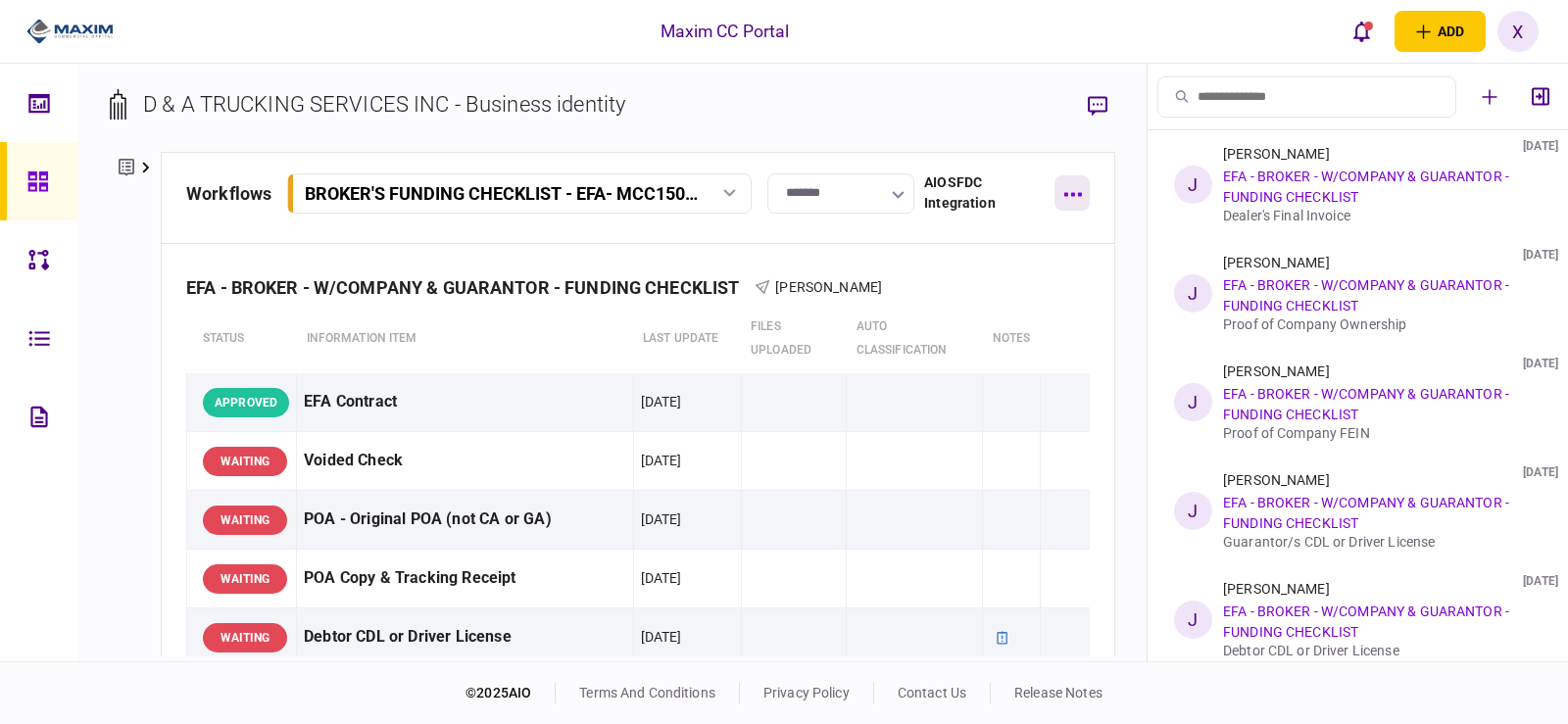
click at [1067, 190] on button "button" at bounding box center [1073, 193] width 36 height 36
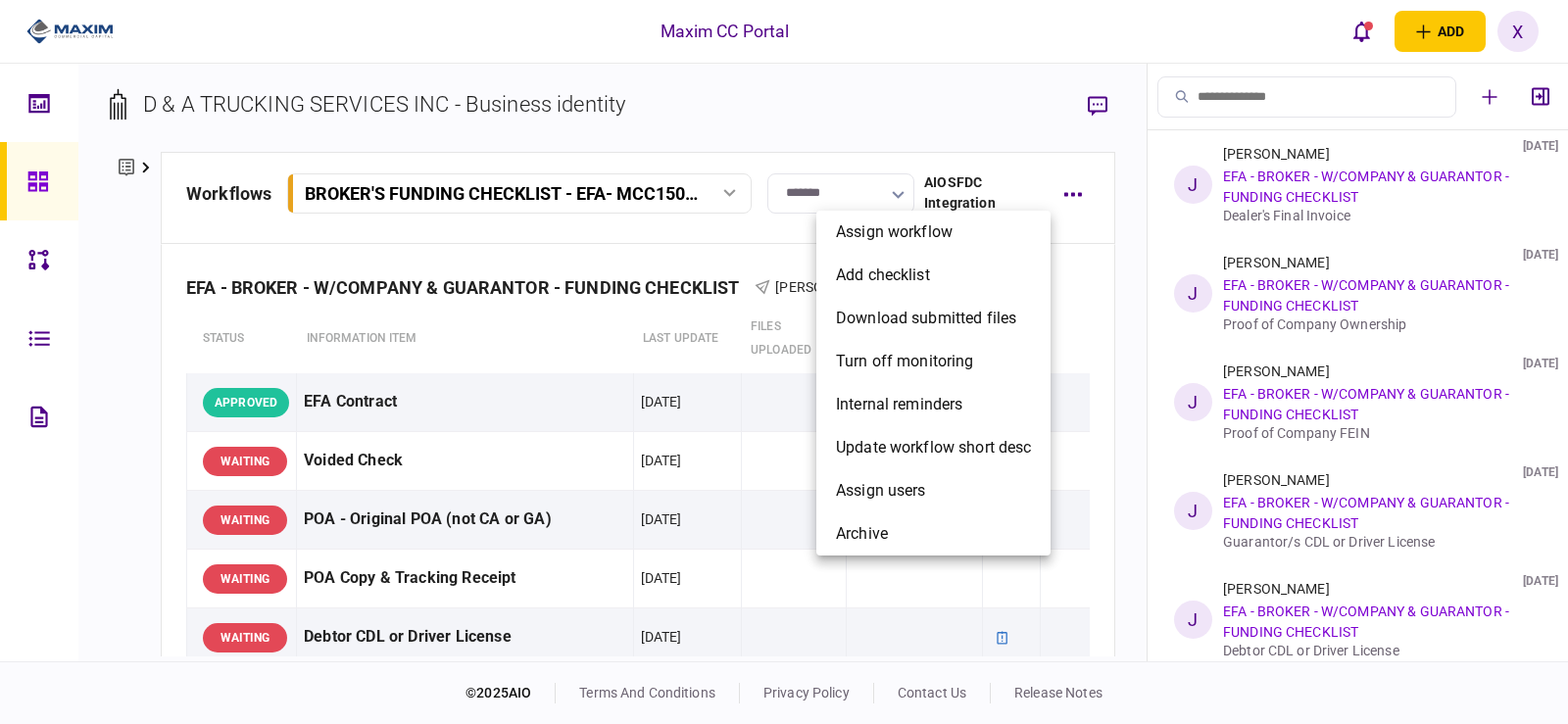
click at [1067, 192] on div at bounding box center [784, 362] width 1568 height 724
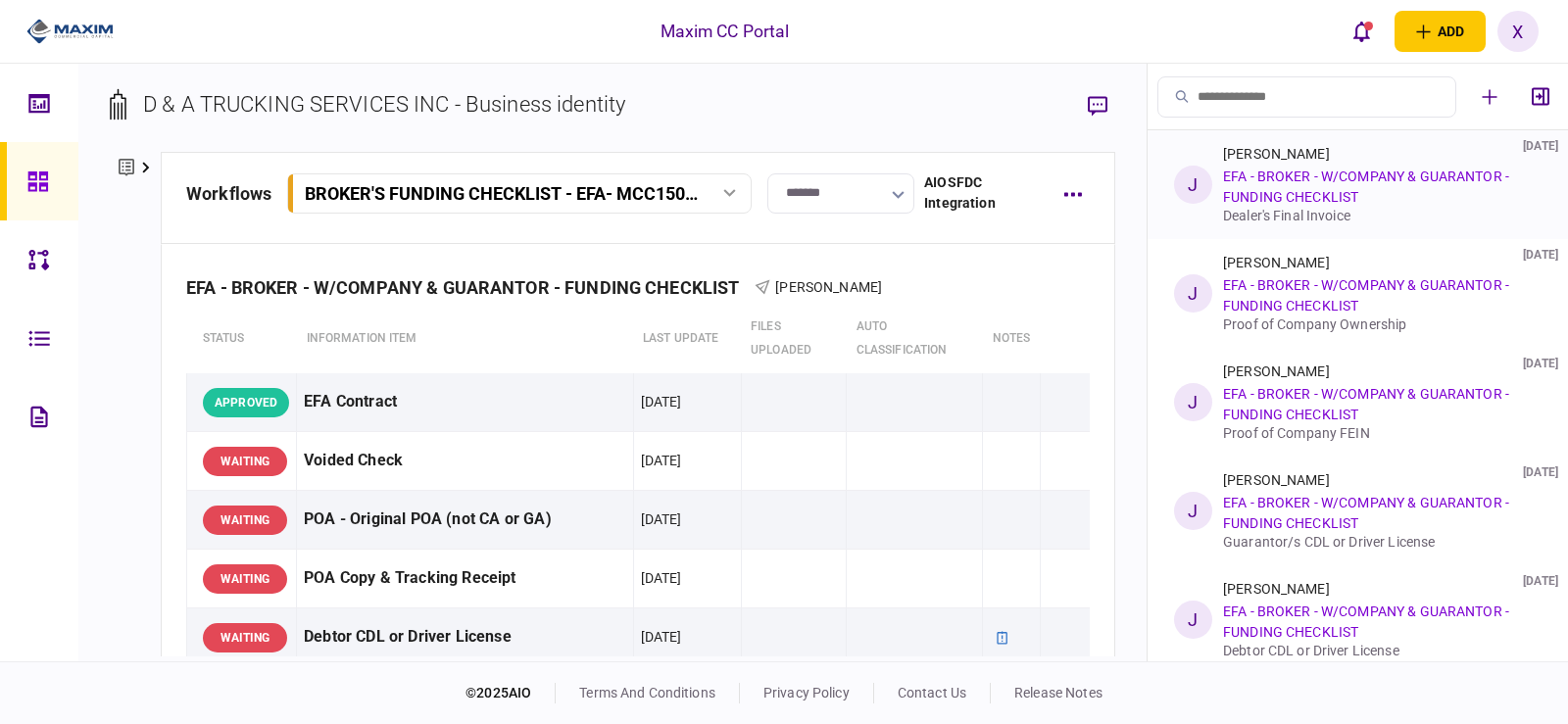
click at [1291, 180] on link "EFA - BROKER - W/COMPANY & GUARANTOR - FUNDING CHECKLIST" at bounding box center [1366, 186] width 286 height 37
click at [1358, 38] on icon "open notifications list" at bounding box center [1361, 32] width 17 height 21
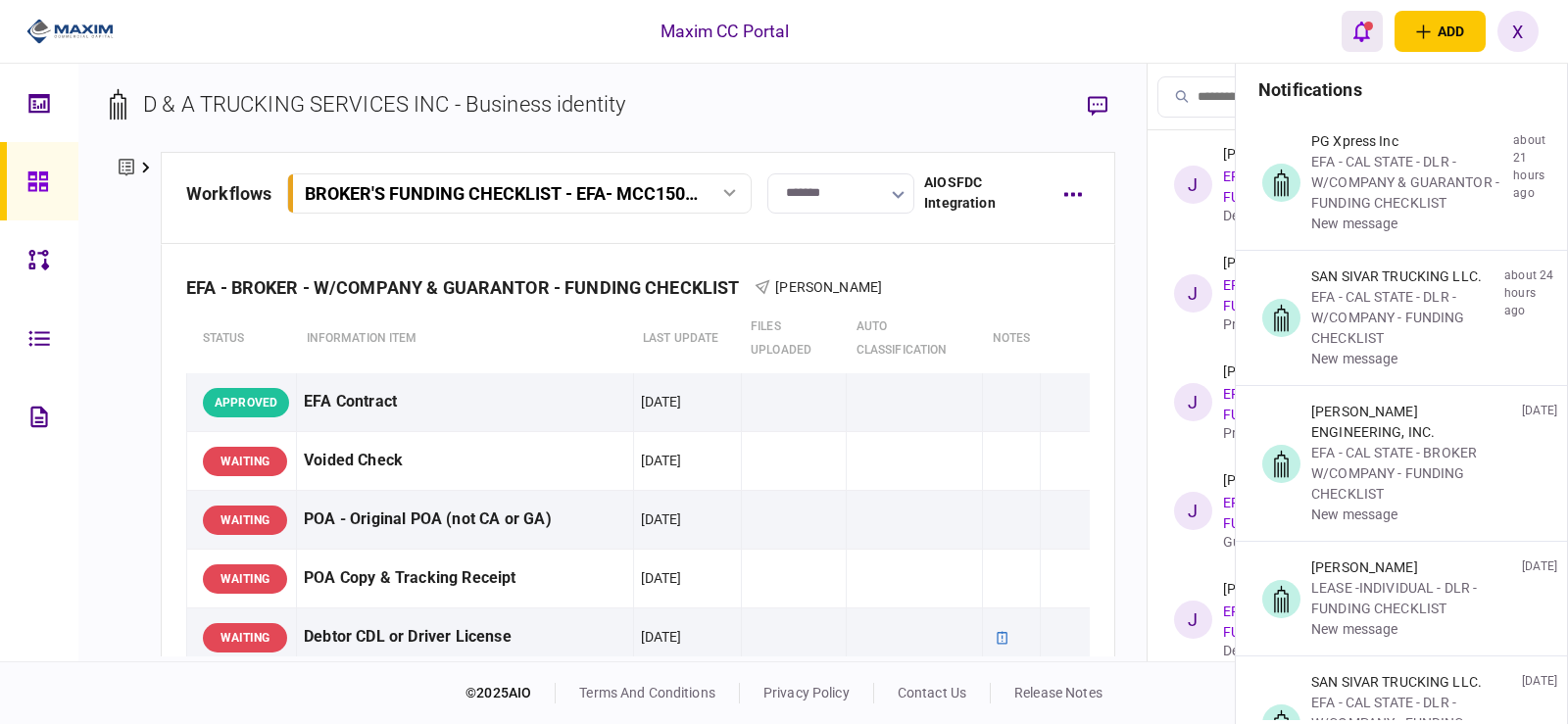
click at [1345, 36] on button "open notifications list" at bounding box center [1362, 32] width 42 height 42
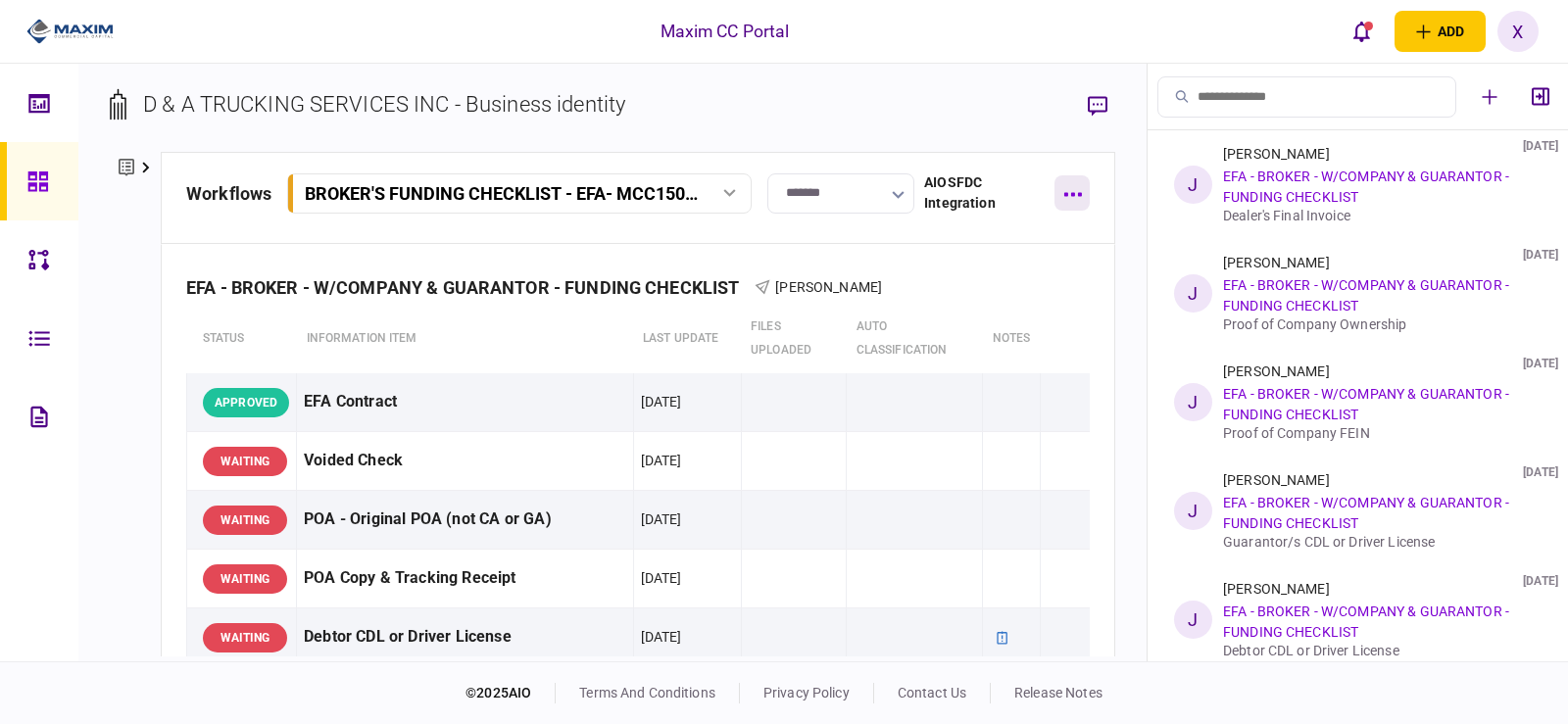
click at [1064, 208] on button "button" at bounding box center [1073, 193] width 36 height 36
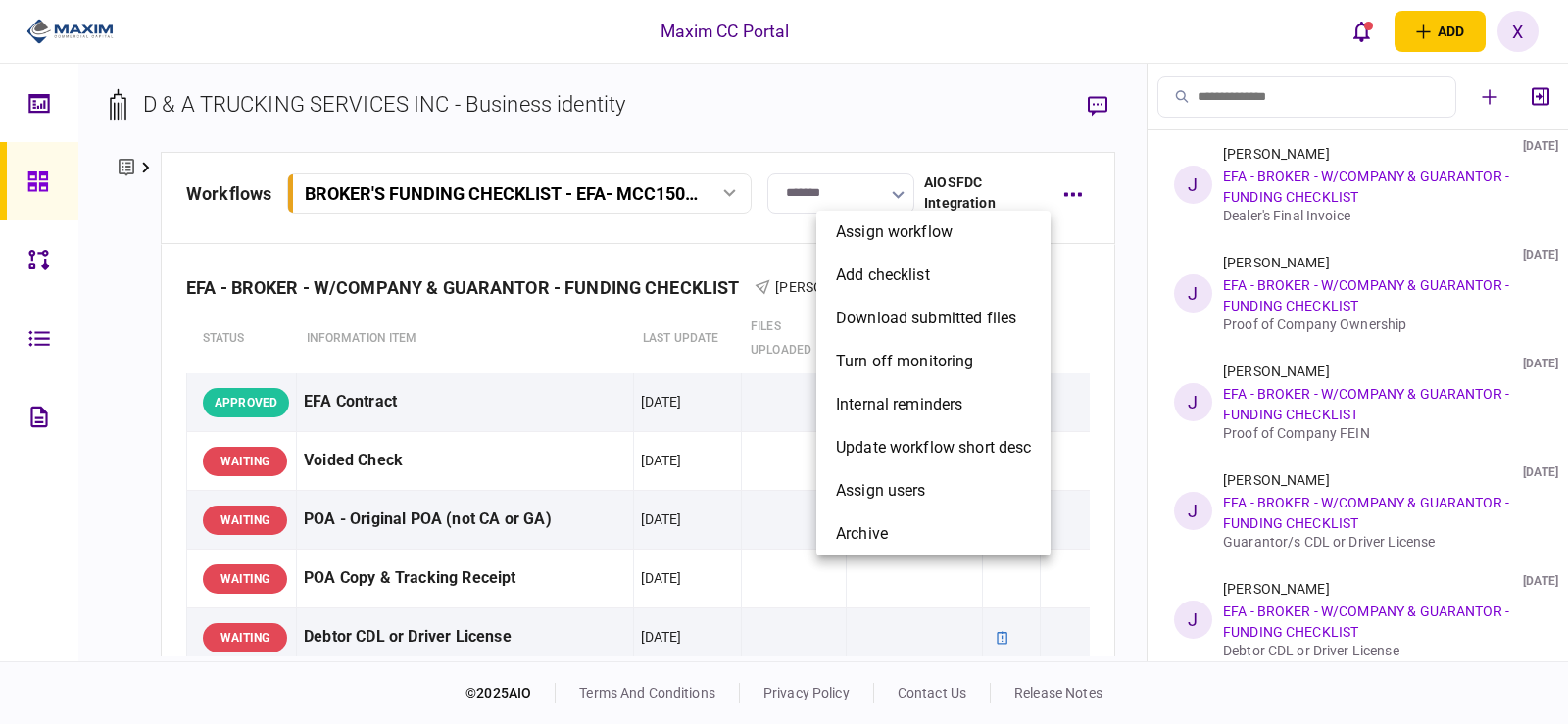
click at [1067, 196] on div at bounding box center [784, 362] width 1568 height 724
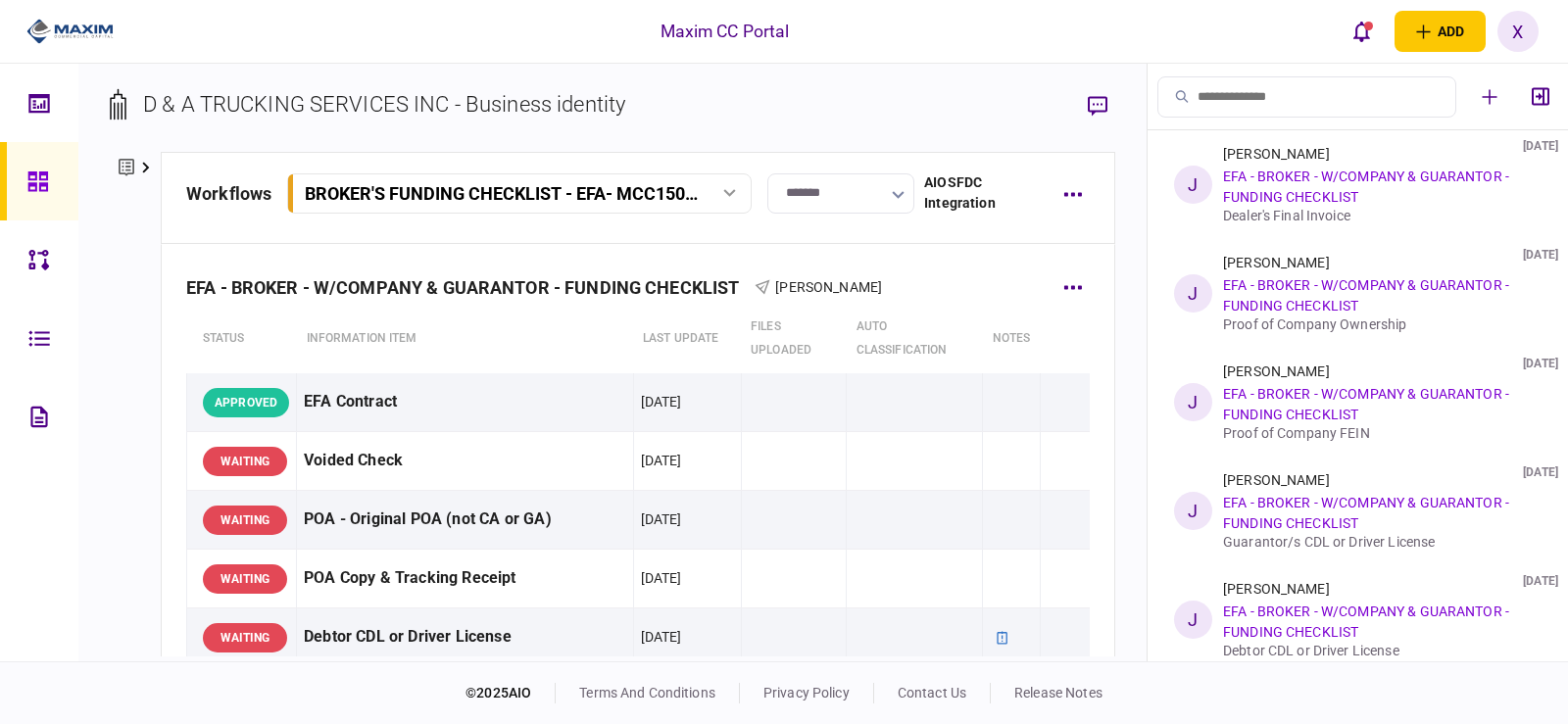
click at [777, 285] on div "[PERSON_NAME]" at bounding box center [818, 287] width 128 height 21
click at [1055, 281] on button "button" at bounding box center [1073, 287] width 36 height 36
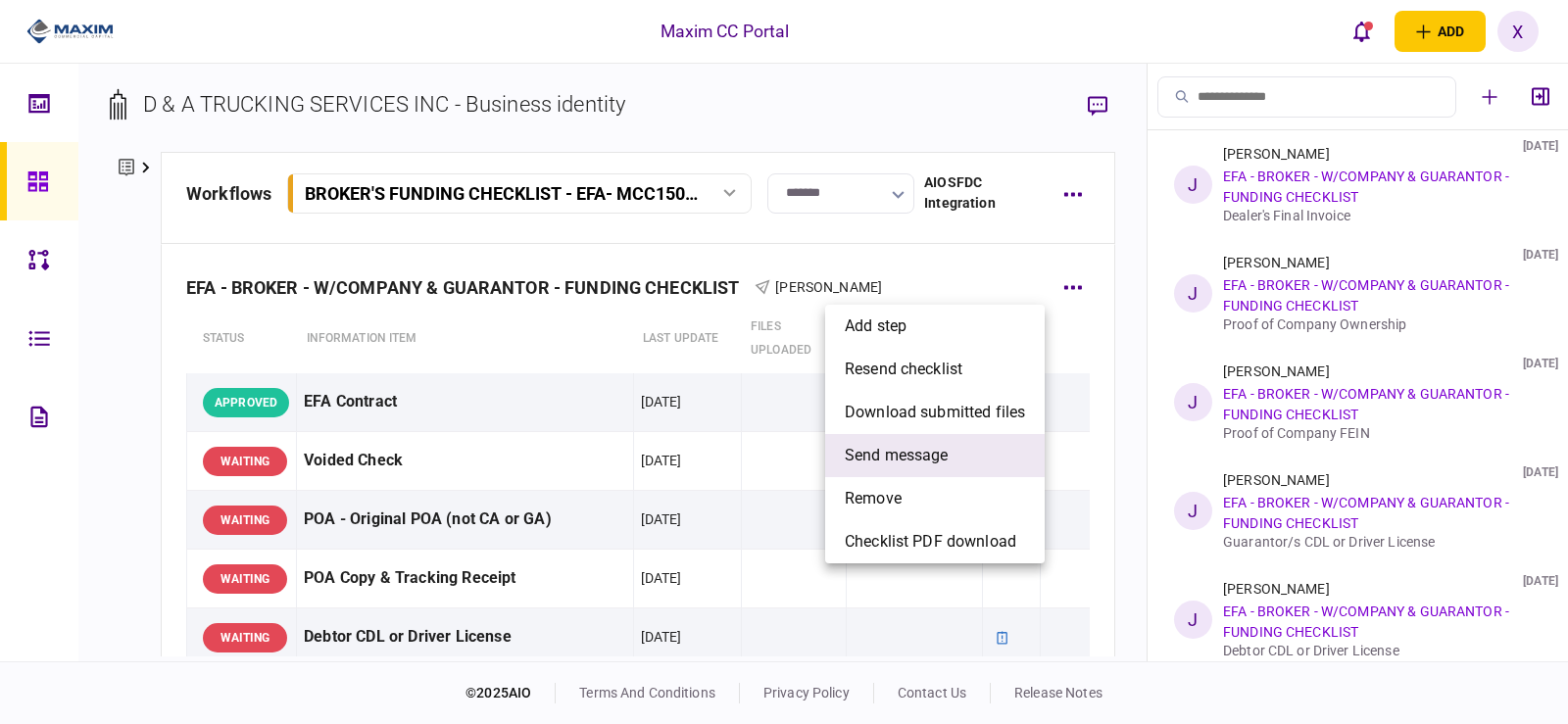
click at [973, 462] on li "send message" at bounding box center [935, 456] width 220 height 44
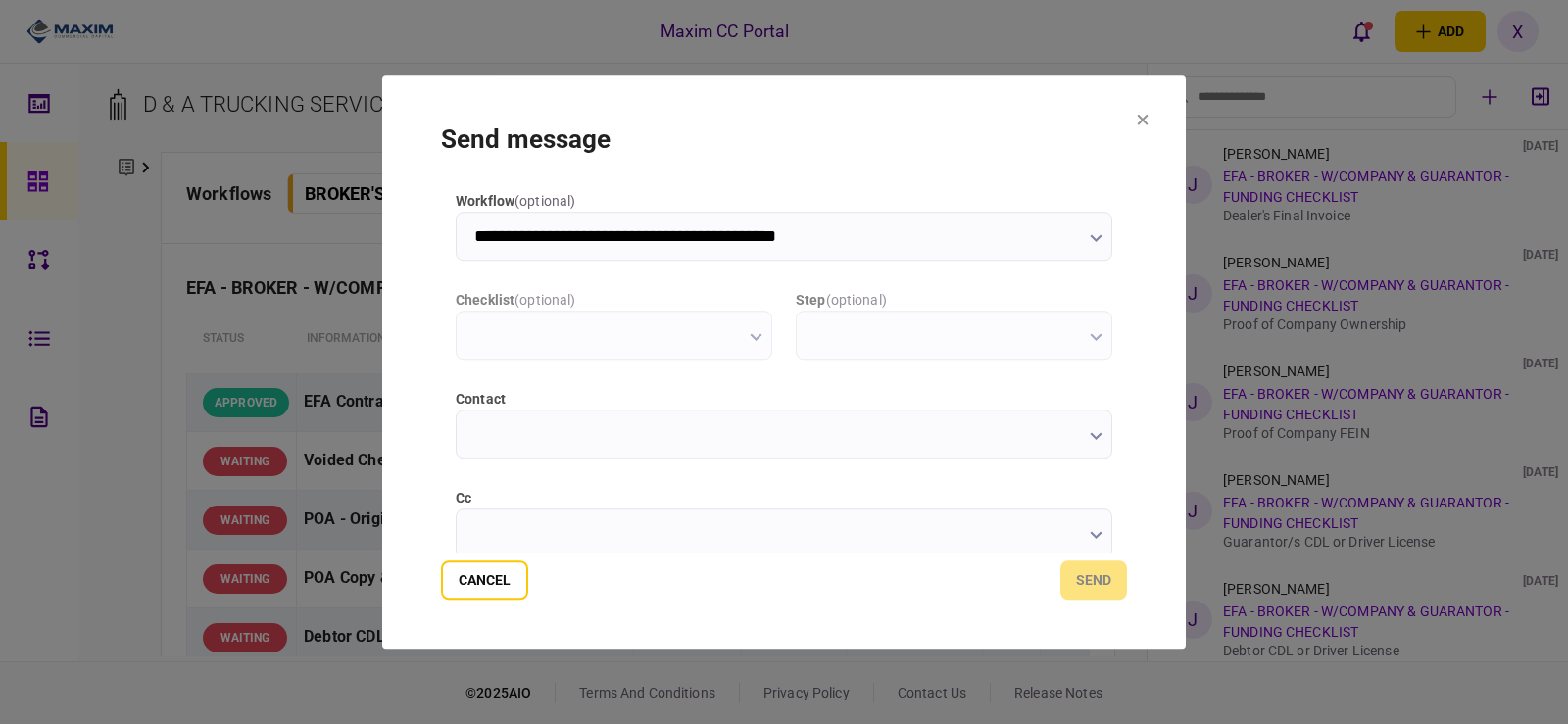
type input "**********"
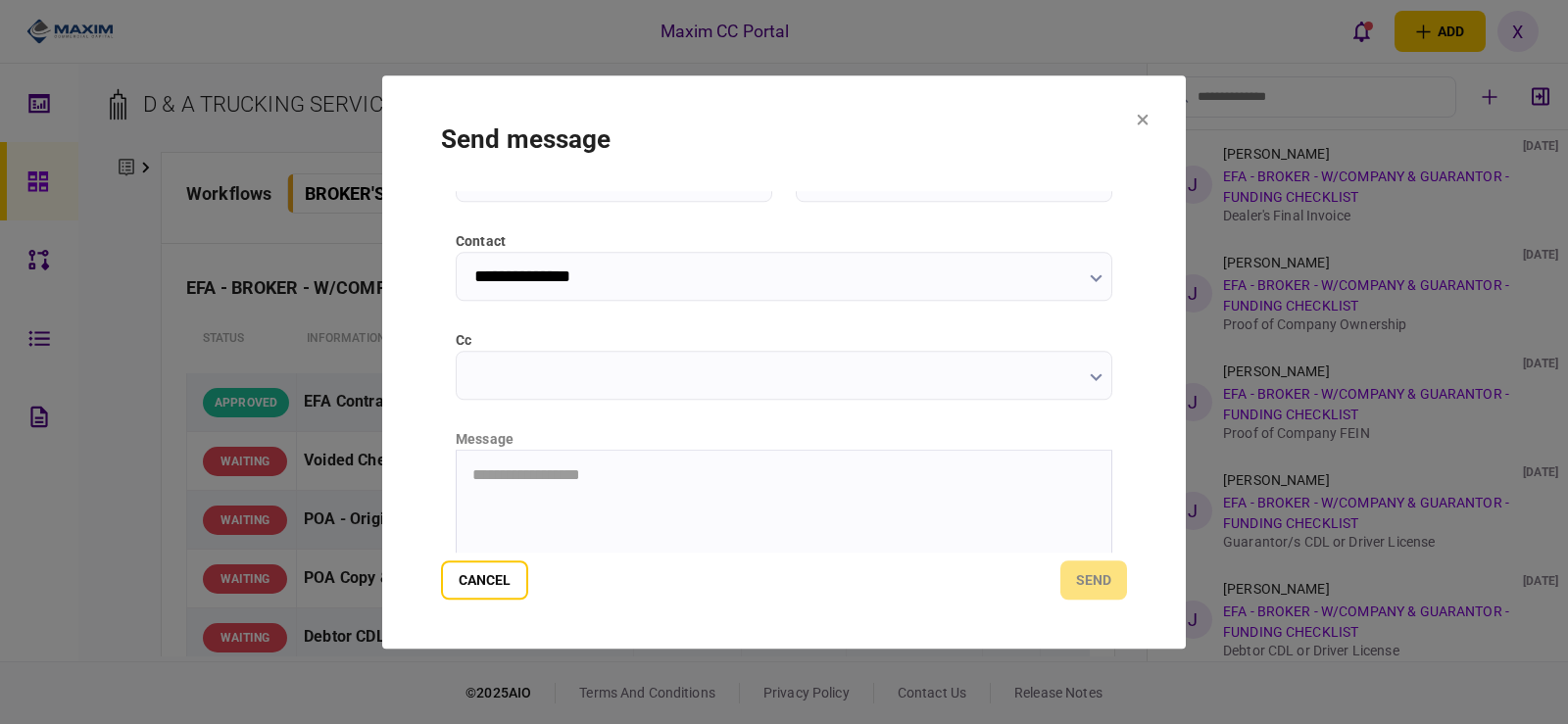
scroll to position [294, 0]
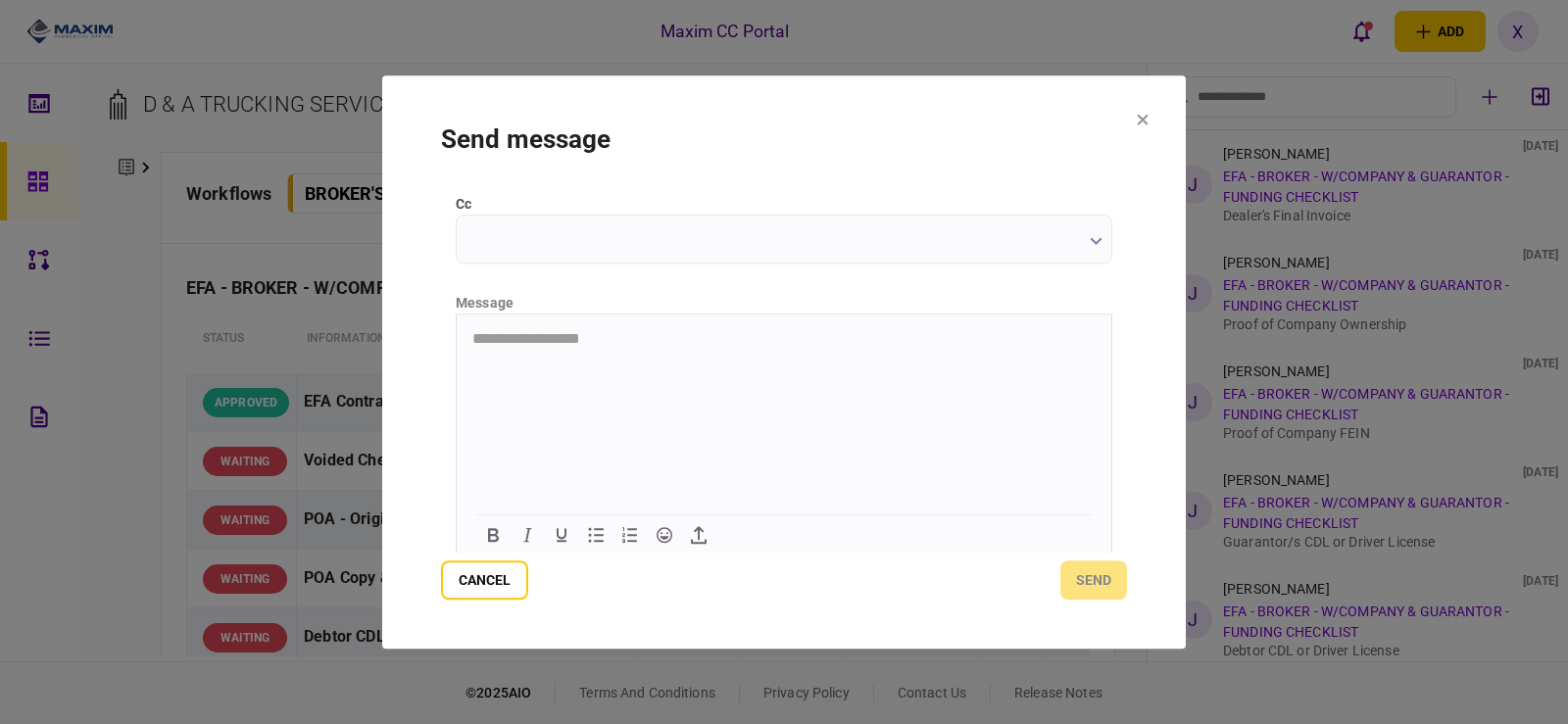
click at [586, 362] on html "**********" at bounding box center [784, 338] width 655 height 49
click at [1085, 575] on button "send" at bounding box center [1094, 580] width 66 height 40
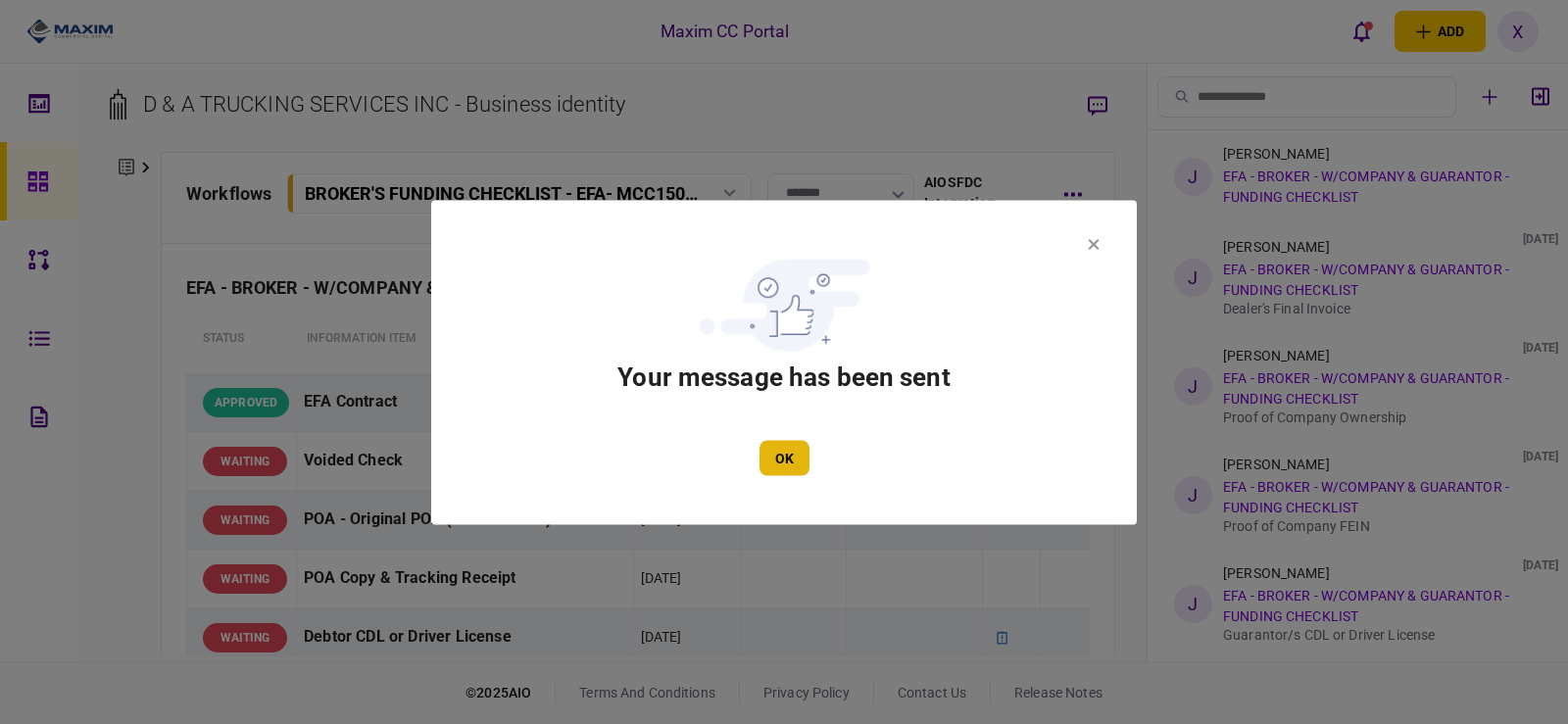
click at [785, 459] on button "OK" at bounding box center [784, 458] width 50 height 36
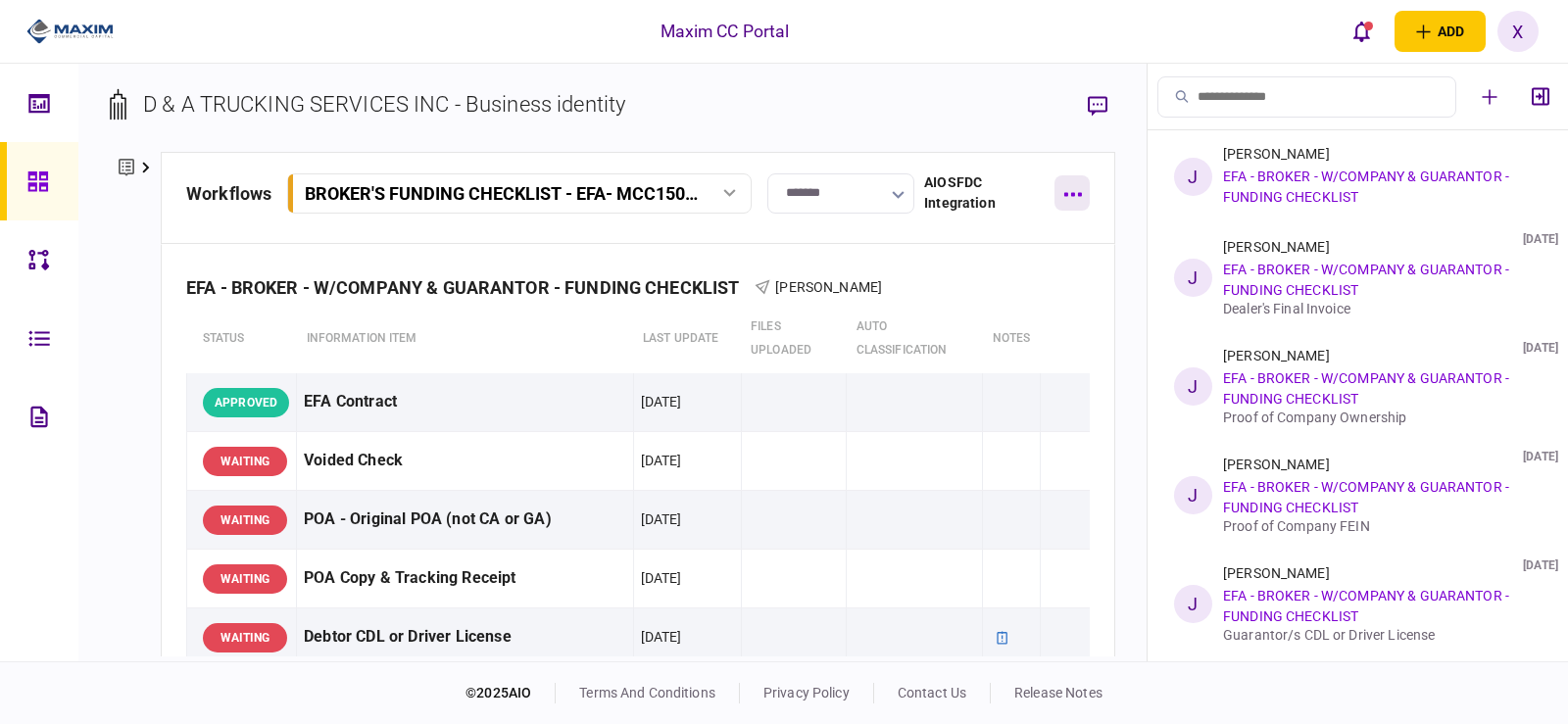
click at [1078, 197] on button "button" at bounding box center [1073, 193] width 36 height 36
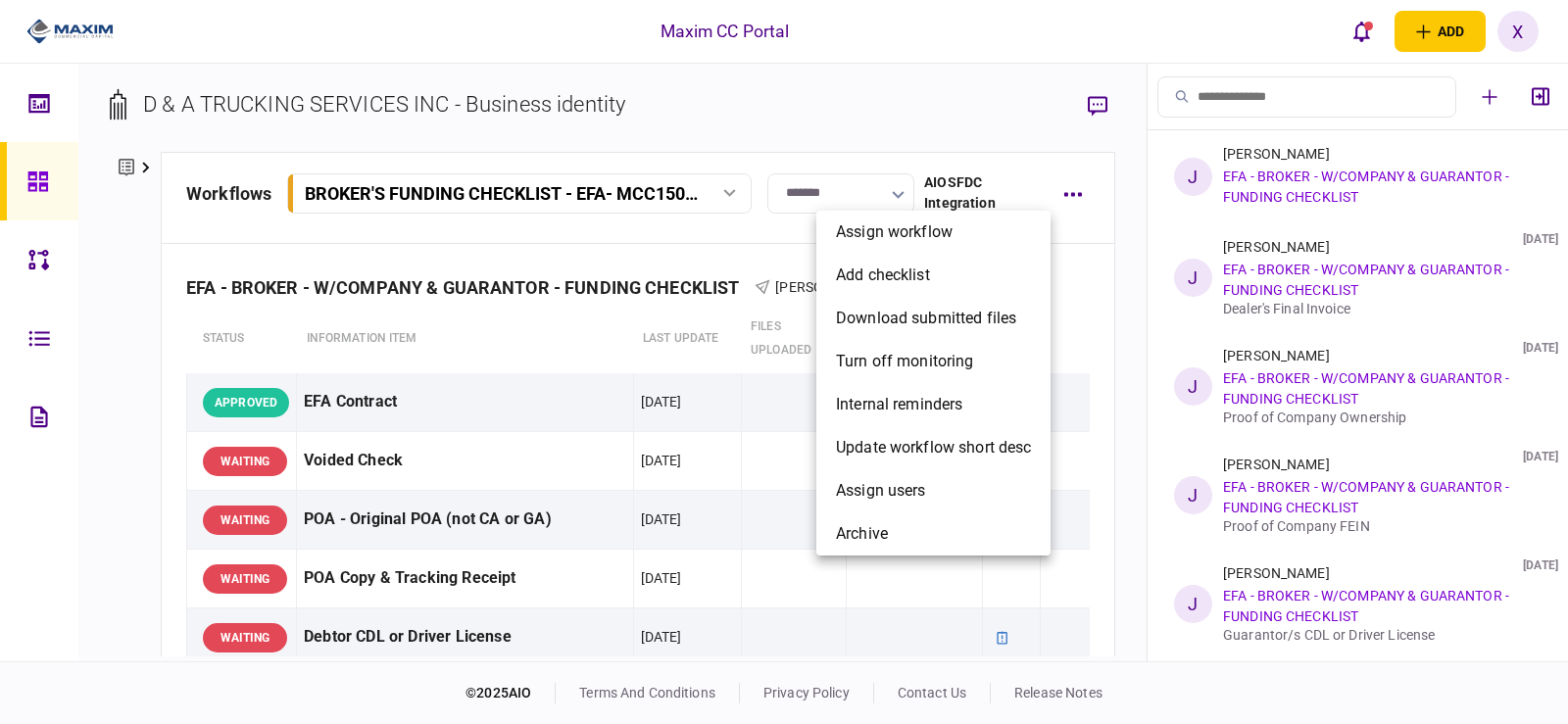
click at [1132, 230] on div at bounding box center [784, 362] width 1568 height 724
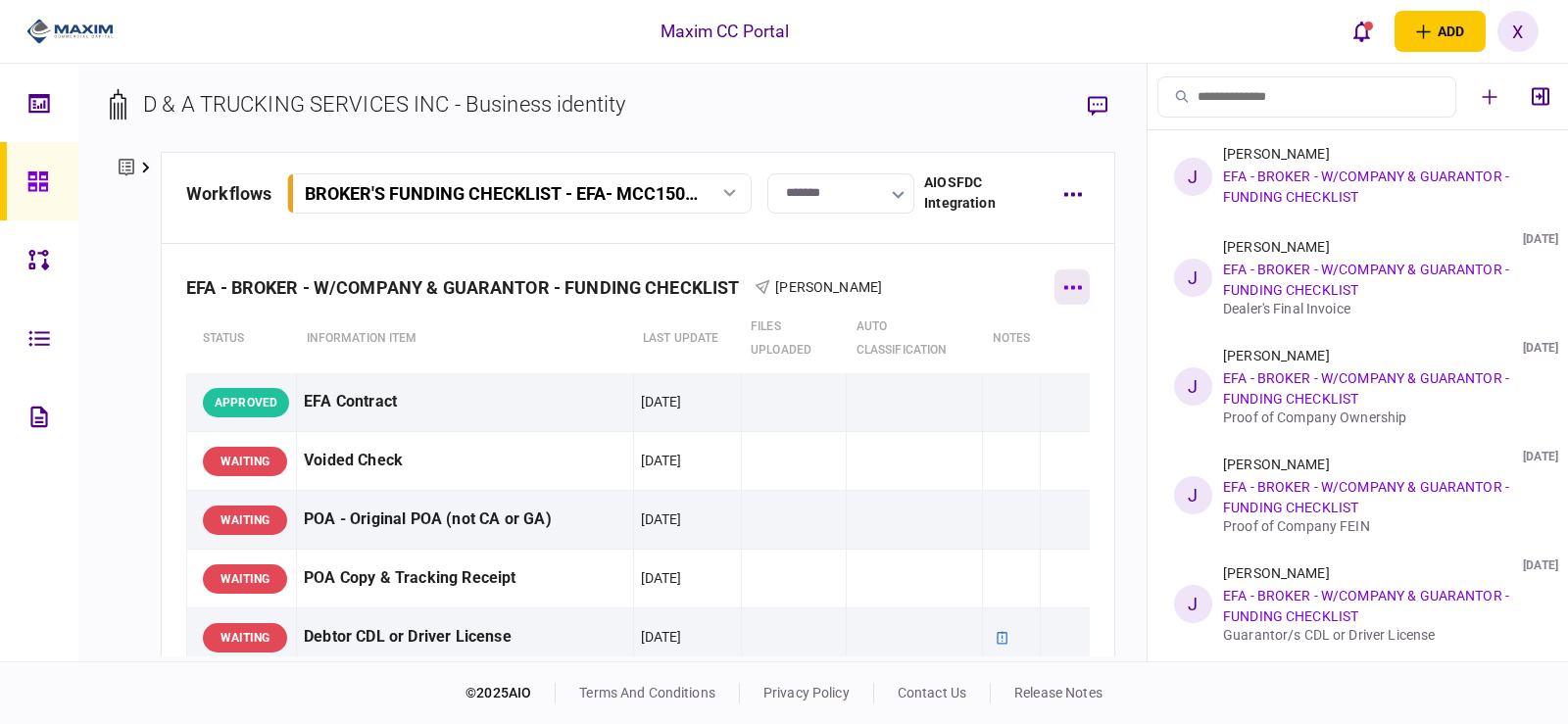
click at [1064, 282] on button "button" at bounding box center [1073, 287] width 36 height 36
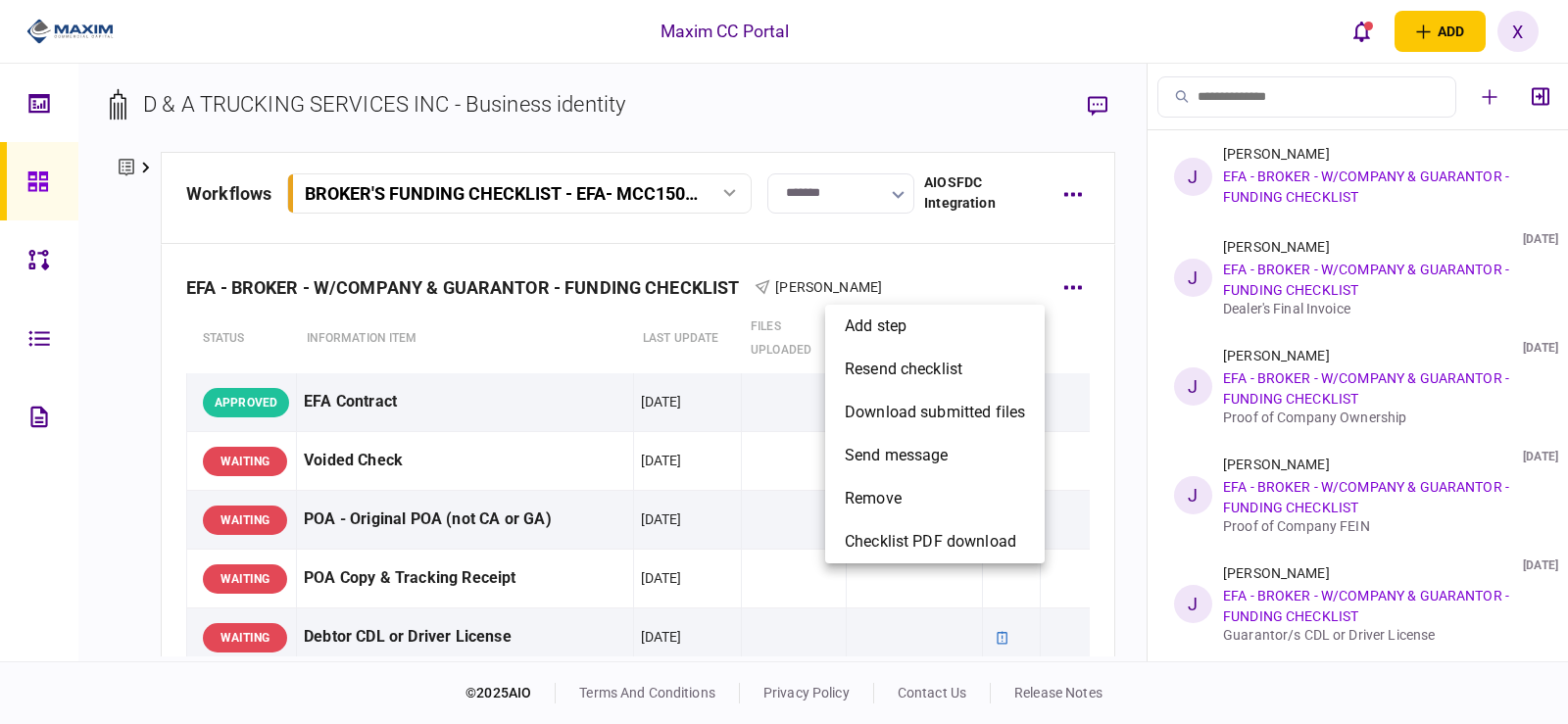
click at [971, 275] on div at bounding box center [784, 362] width 1568 height 724
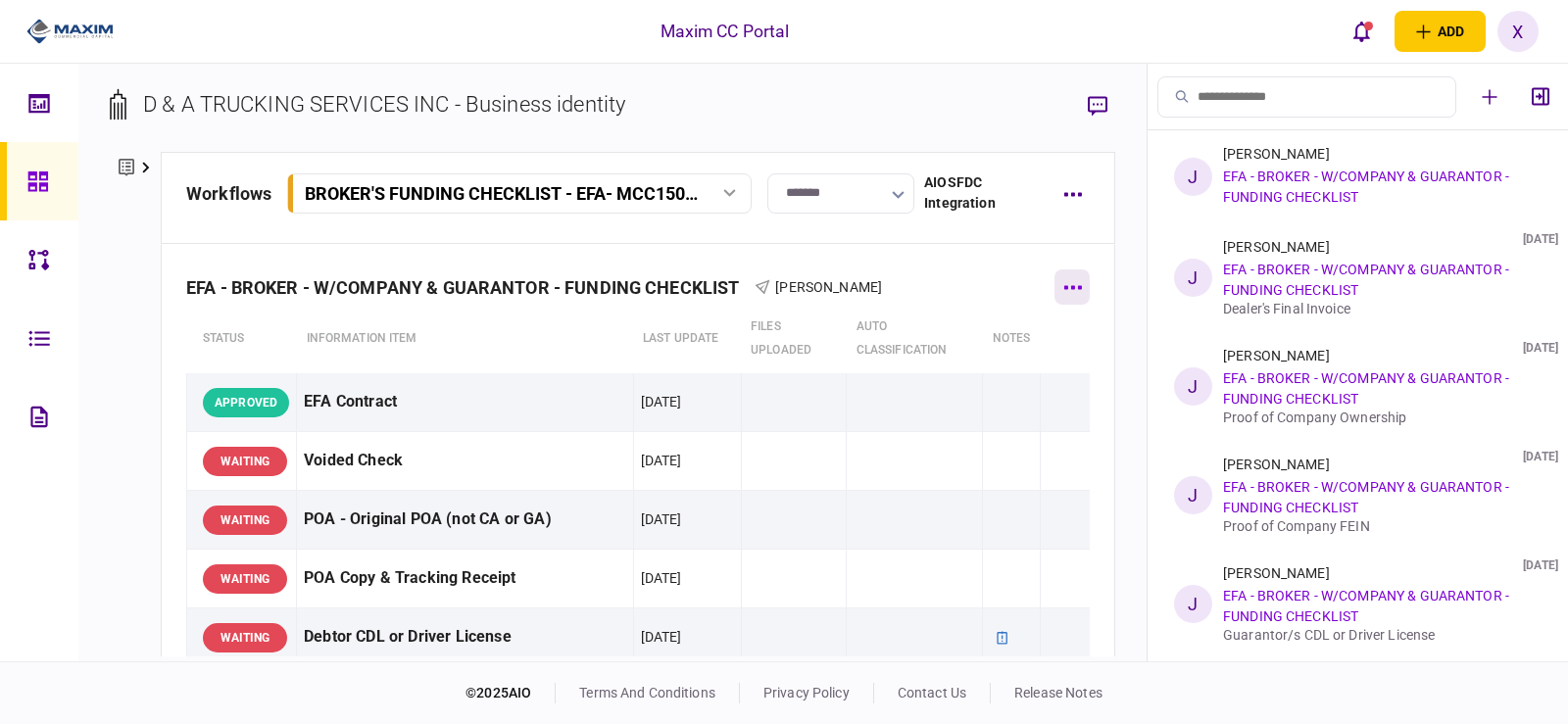
click at [1058, 276] on button "button" at bounding box center [1073, 287] width 36 height 36
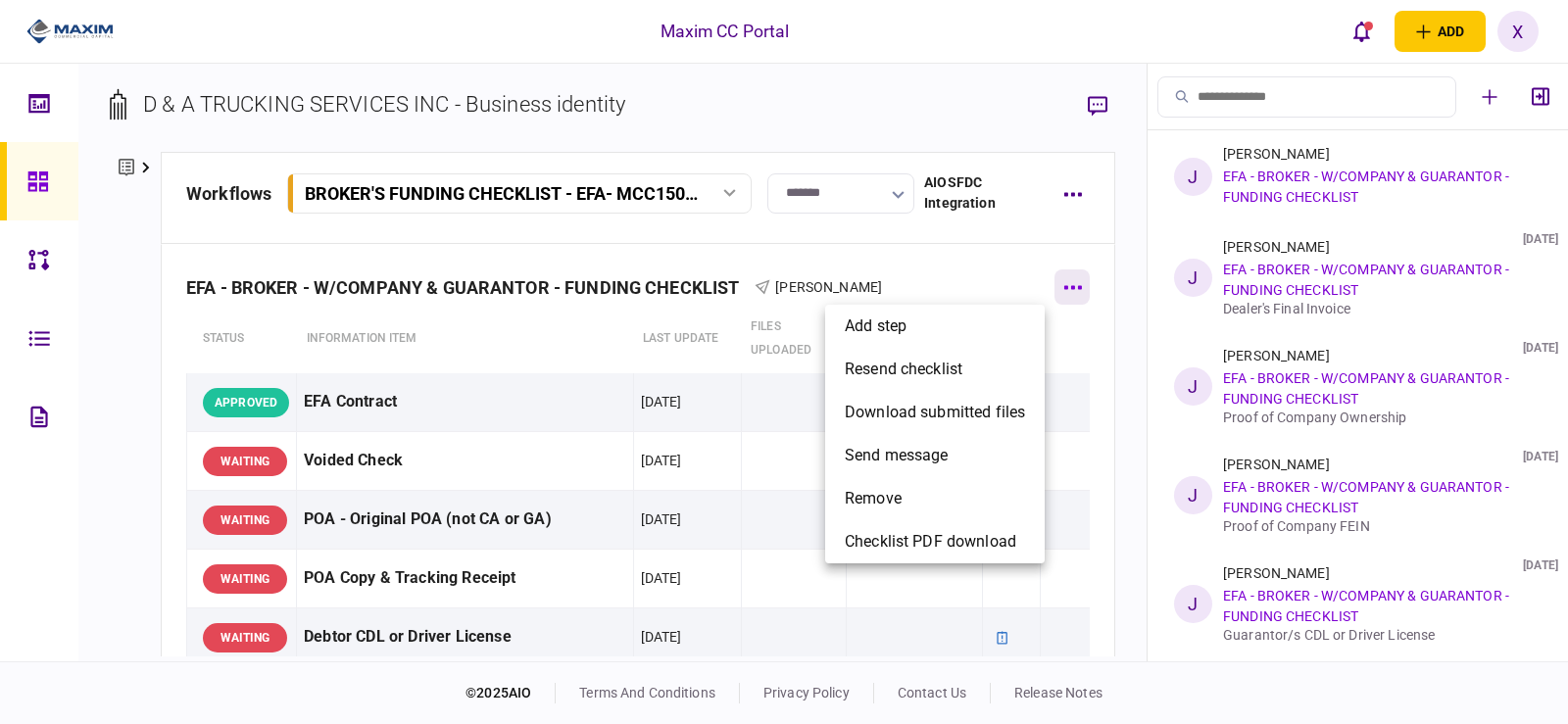
click at [1058, 276] on div at bounding box center [784, 362] width 1568 height 724
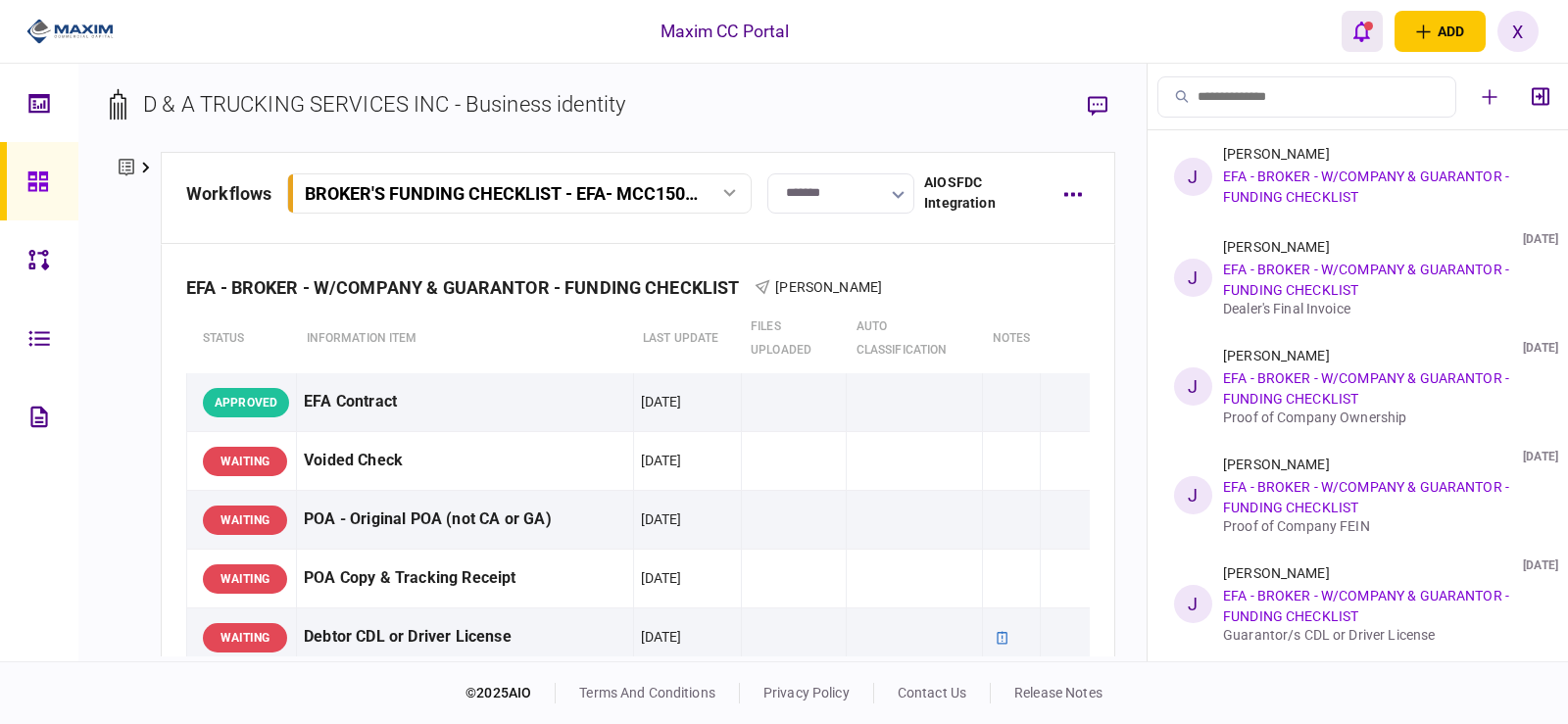
click at [1362, 28] on icon "open notifications list" at bounding box center [1361, 32] width 17 height 22
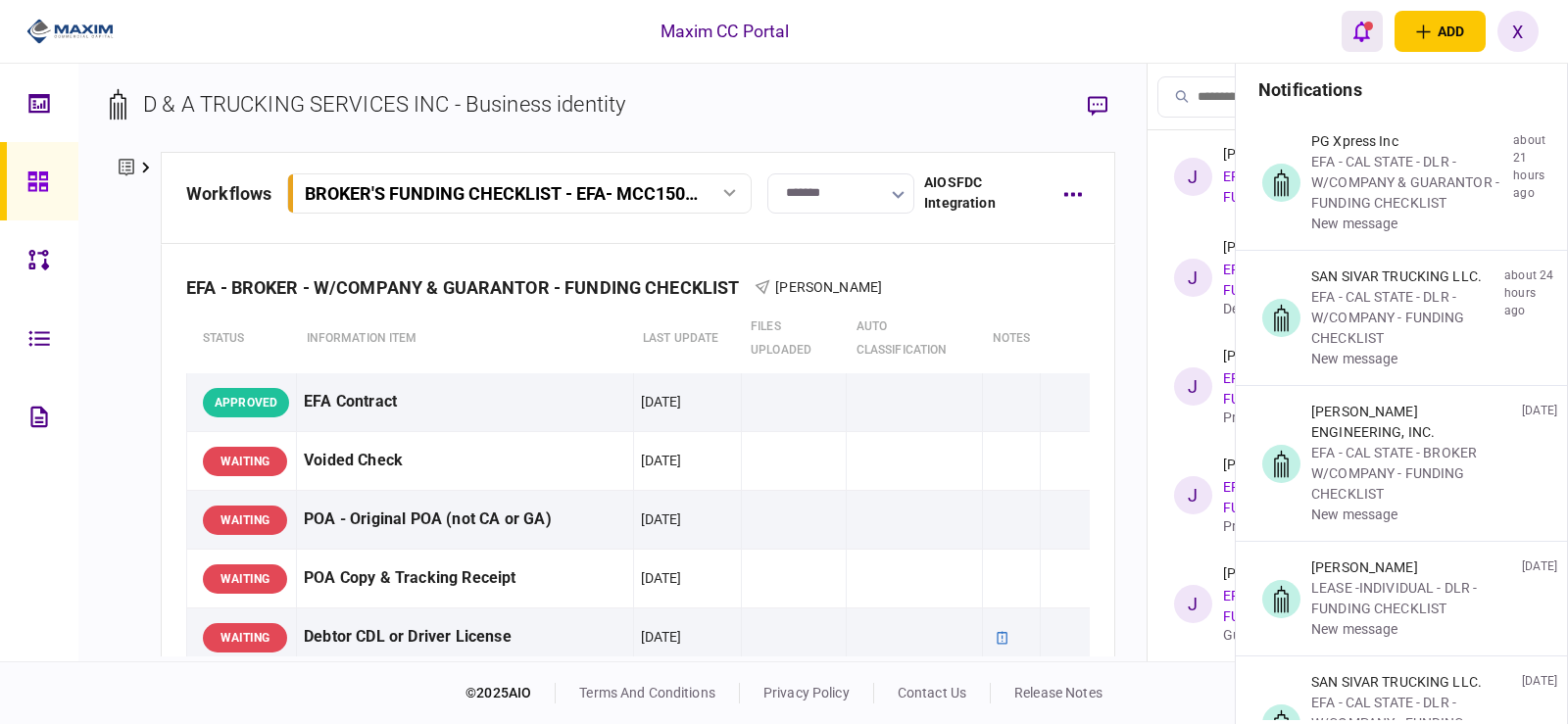
click at [1360, 41] on icon "open notifications list" at bounding box center [1361, 32] width 17 height 21
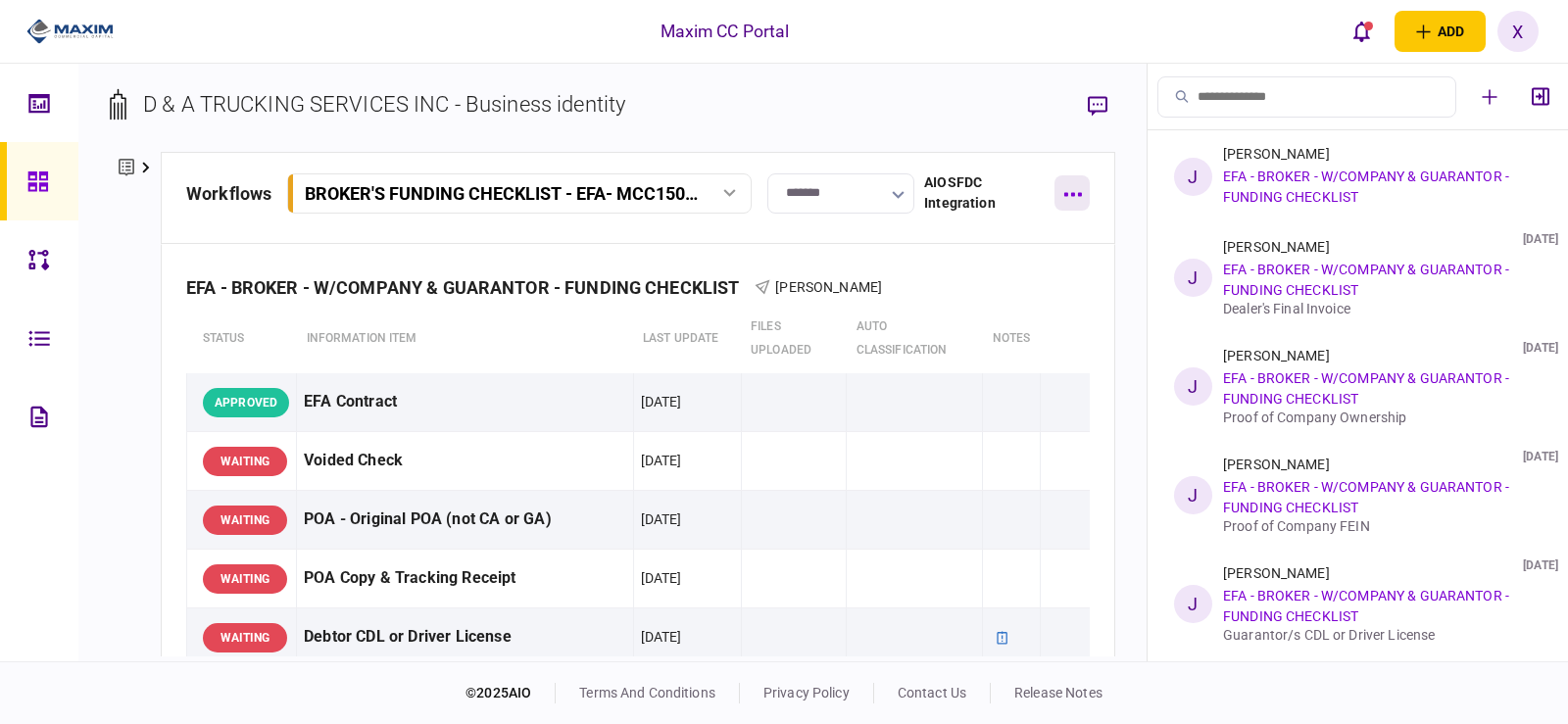
click at [1068, 210] on button "button" at bounding box center [1073, 193] width 36 height 36
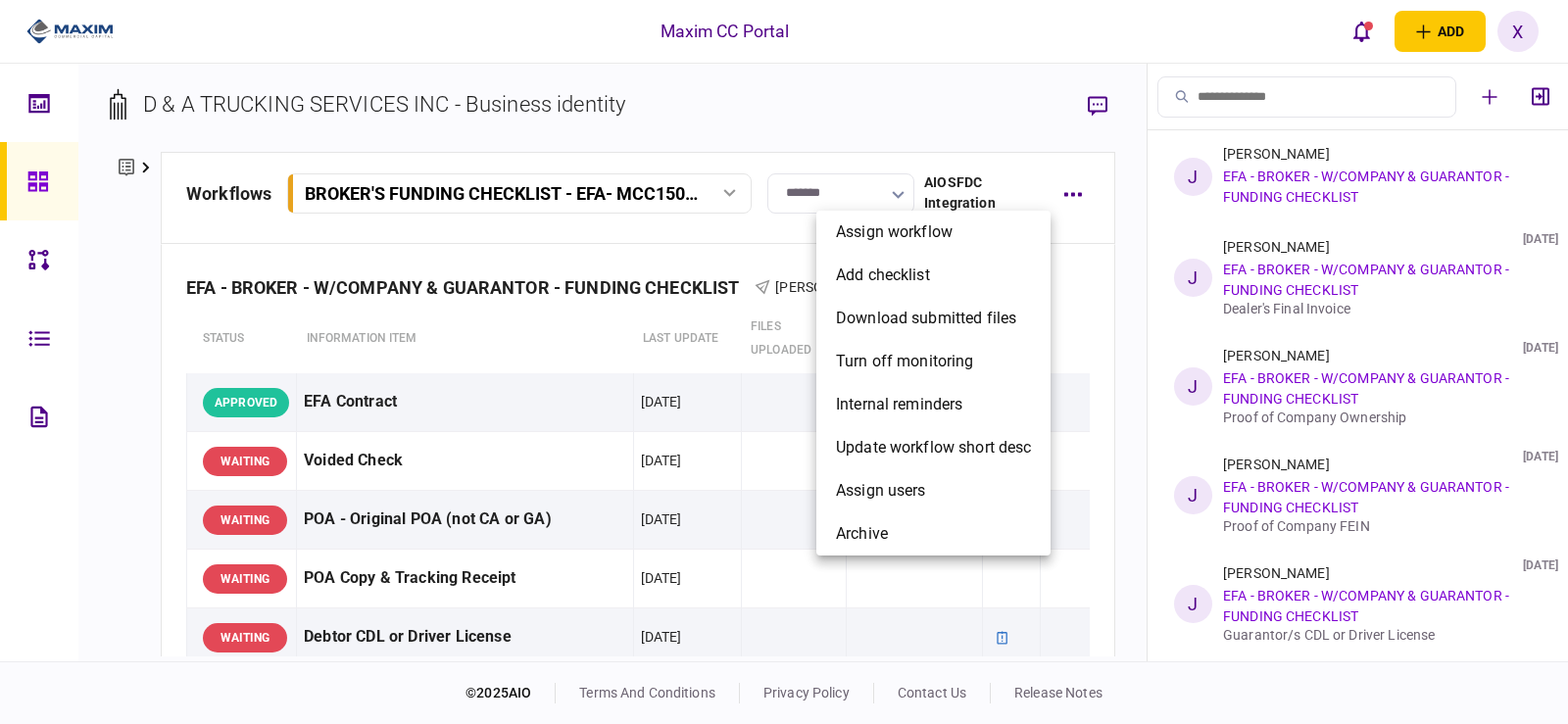
click at [1071, 181] on div at bounding box center [784, 362] width 1568 height 724
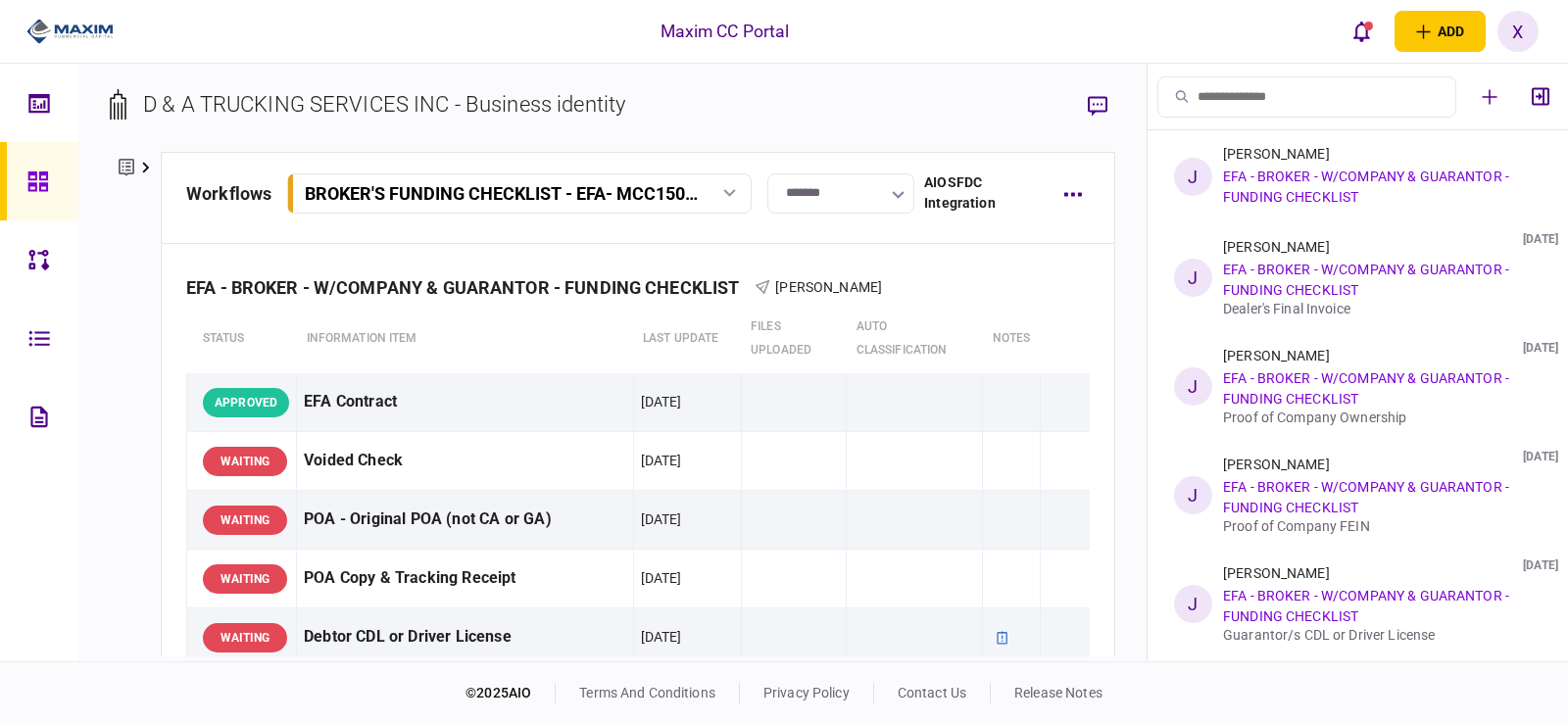
click at [43, 179] on icon at bounding box center [38, 181] width 20 height 20
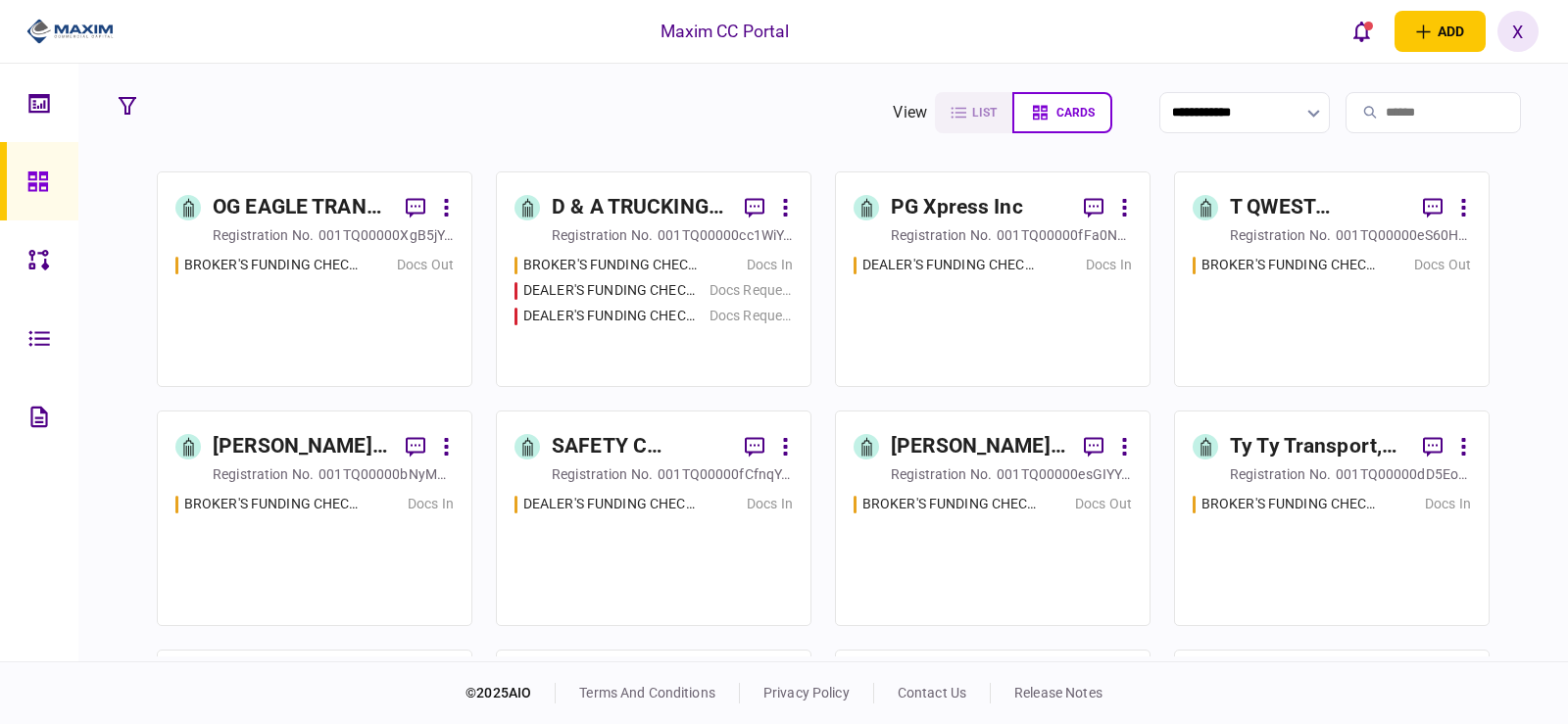
click at [781, 207] on button at bounding box center [785, 208] width 15 height 36
click at [755, 208] on div at bounding box center [784, 362] width 1568 height 724
click at [748, 210] on icon "button" at bounding box center [755, 208] width 20 height 21
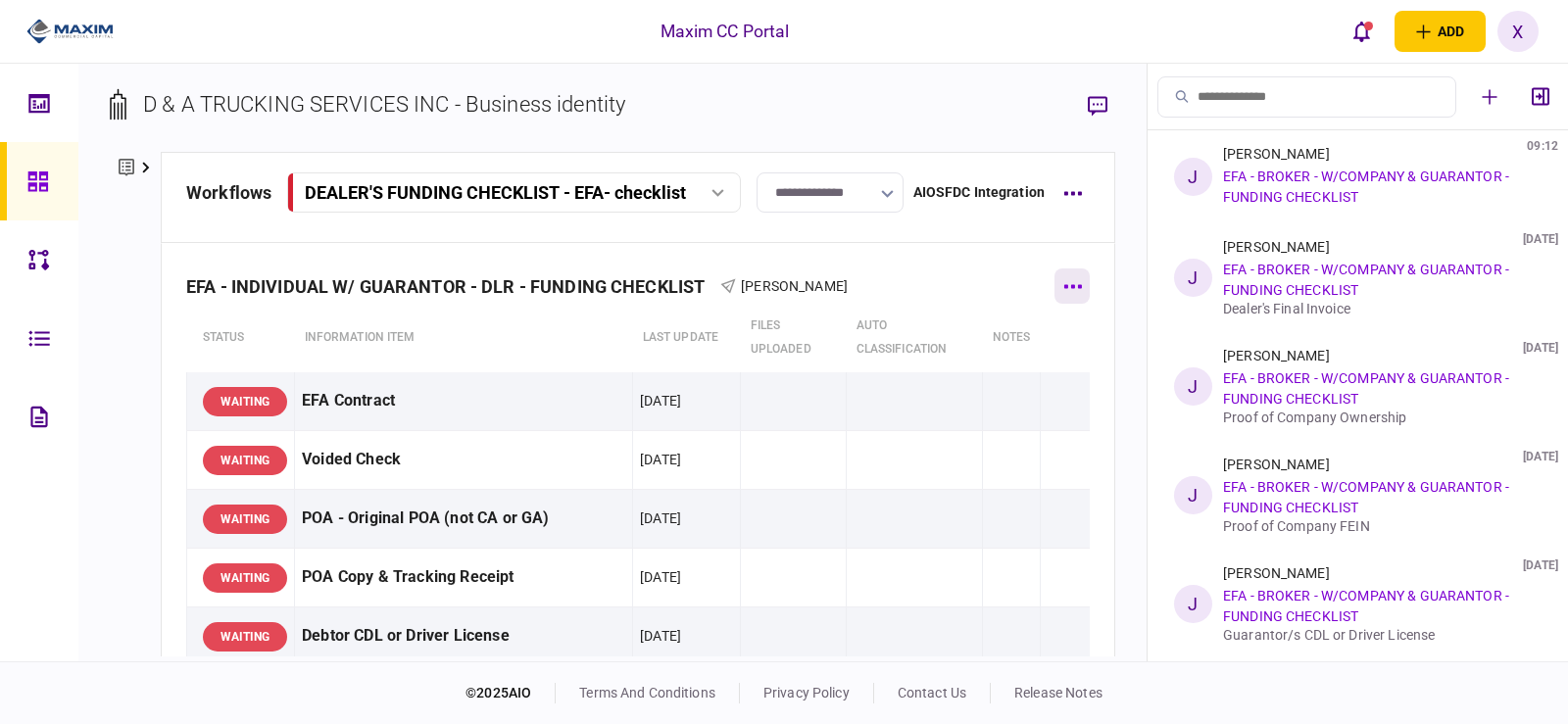
click at [1078, 281] on button "button" at bounding box center [1073, 286] width 36 height 36
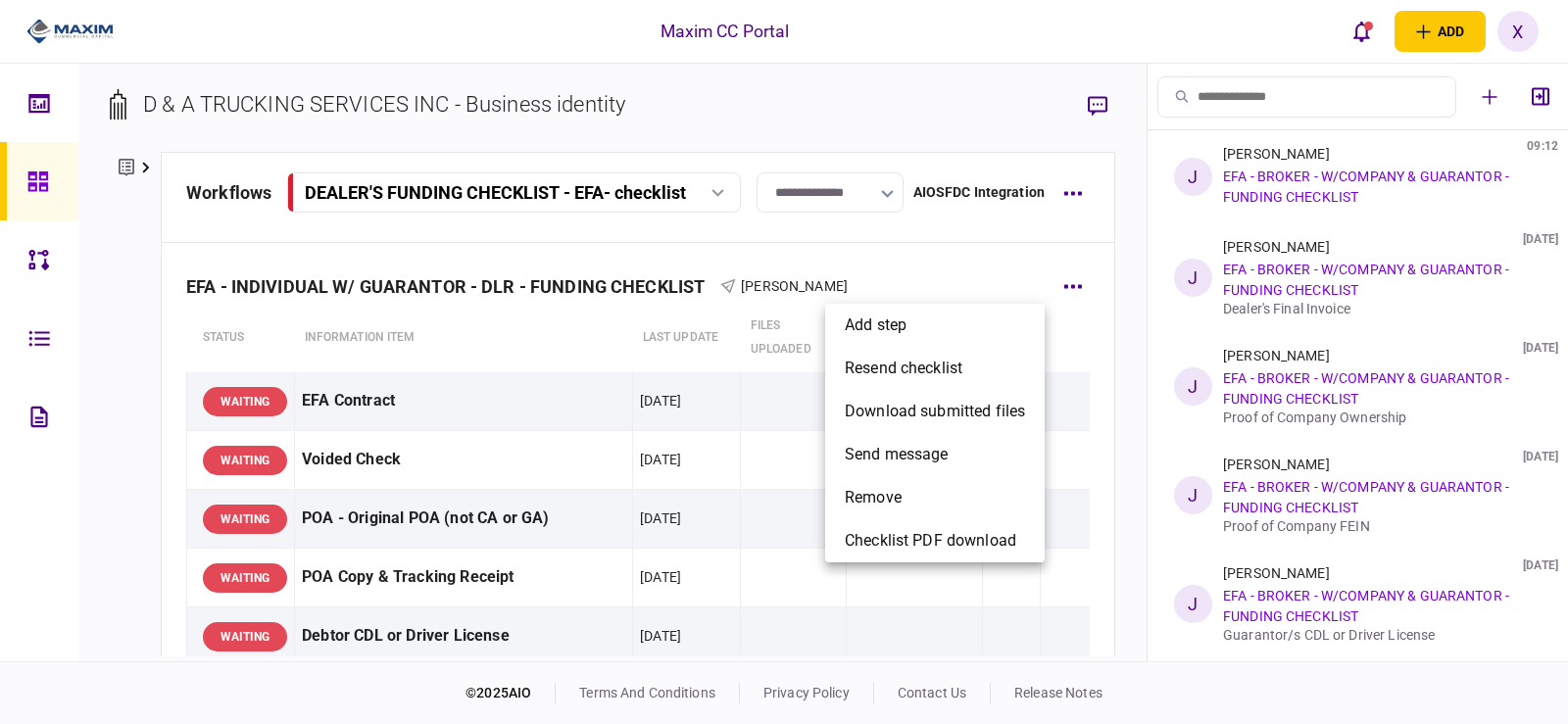
click at [528, 300] on div at bounding box center [784, 362] width 1568 height 724
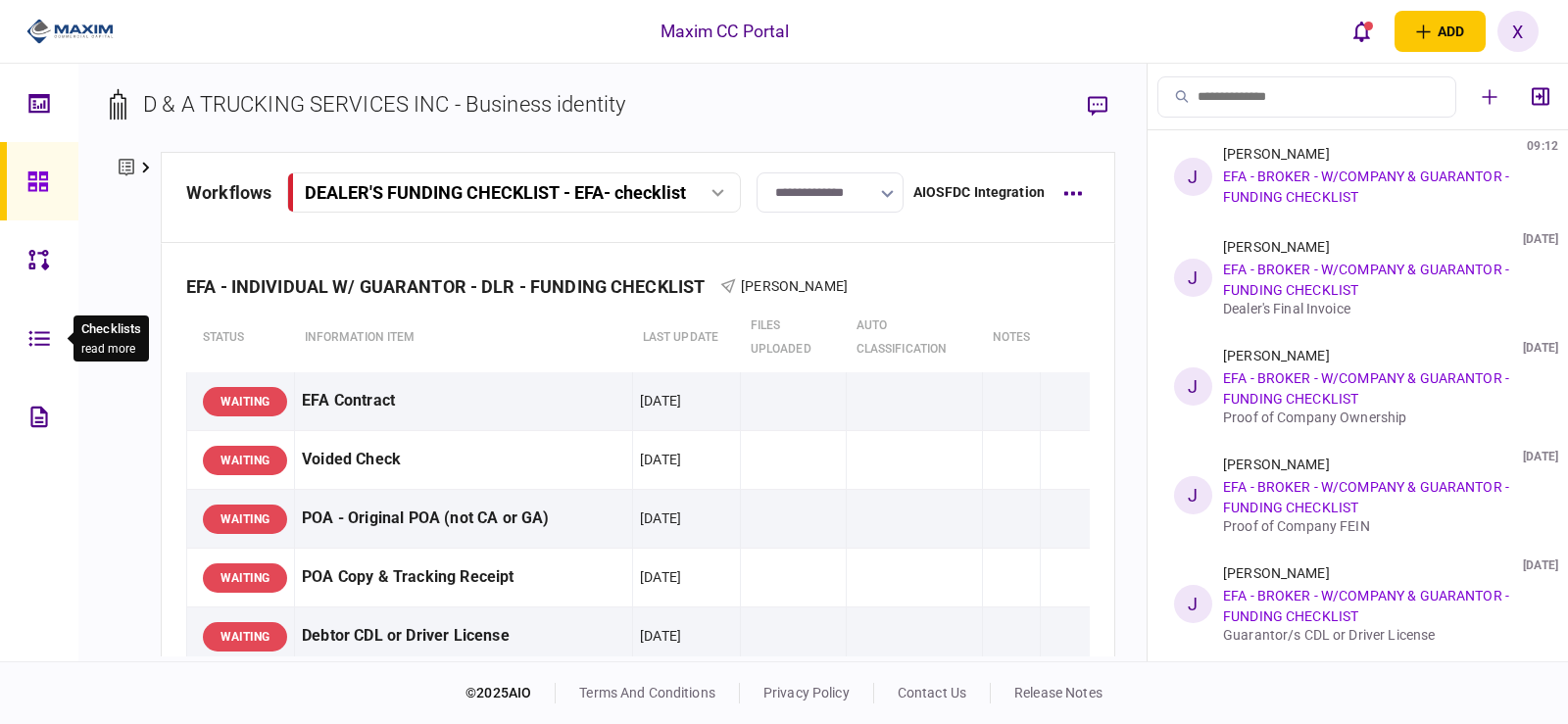
click at [47, 342] on icon at bounding box center [40, 338] width 22 height 23
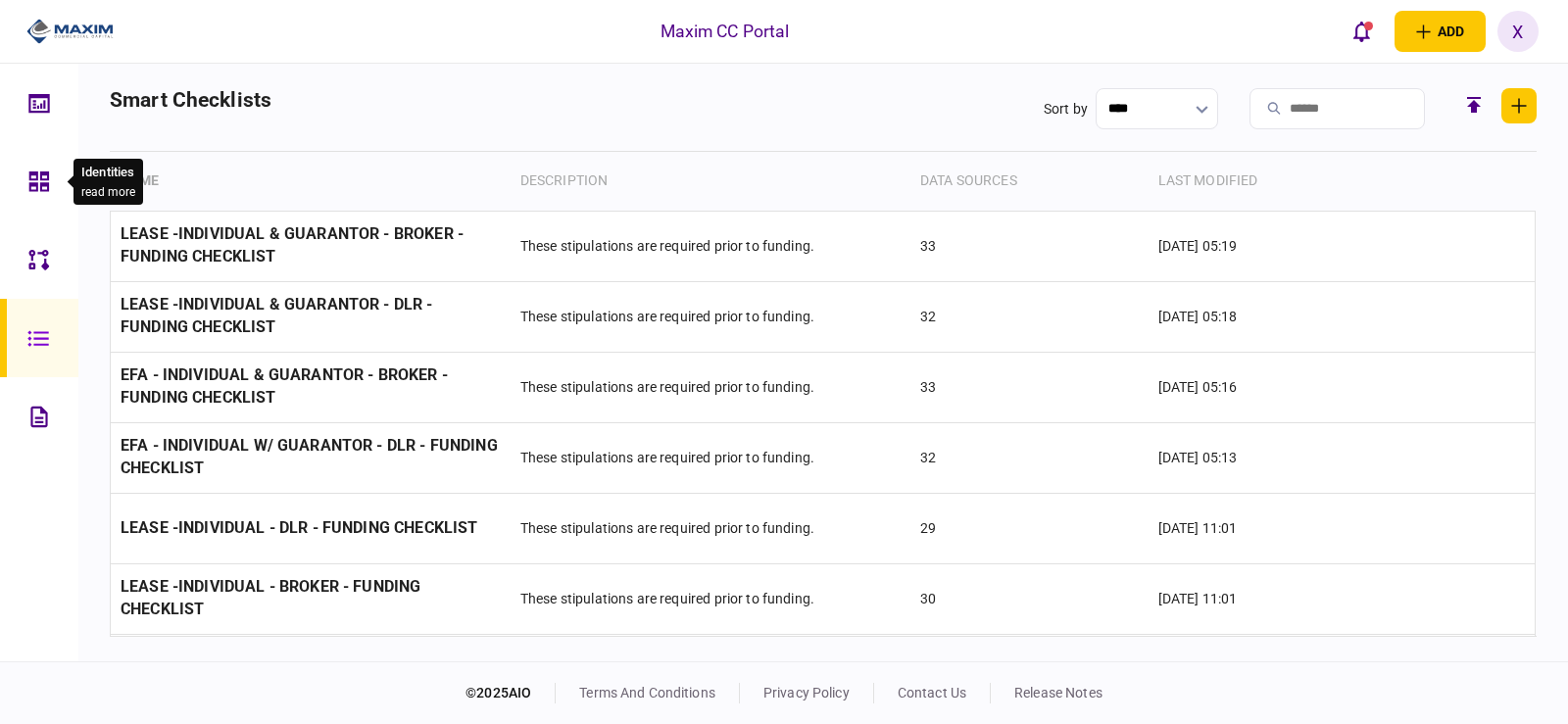
click at [33, 204] on div at bounding box center [45, 180] width 32 height 78
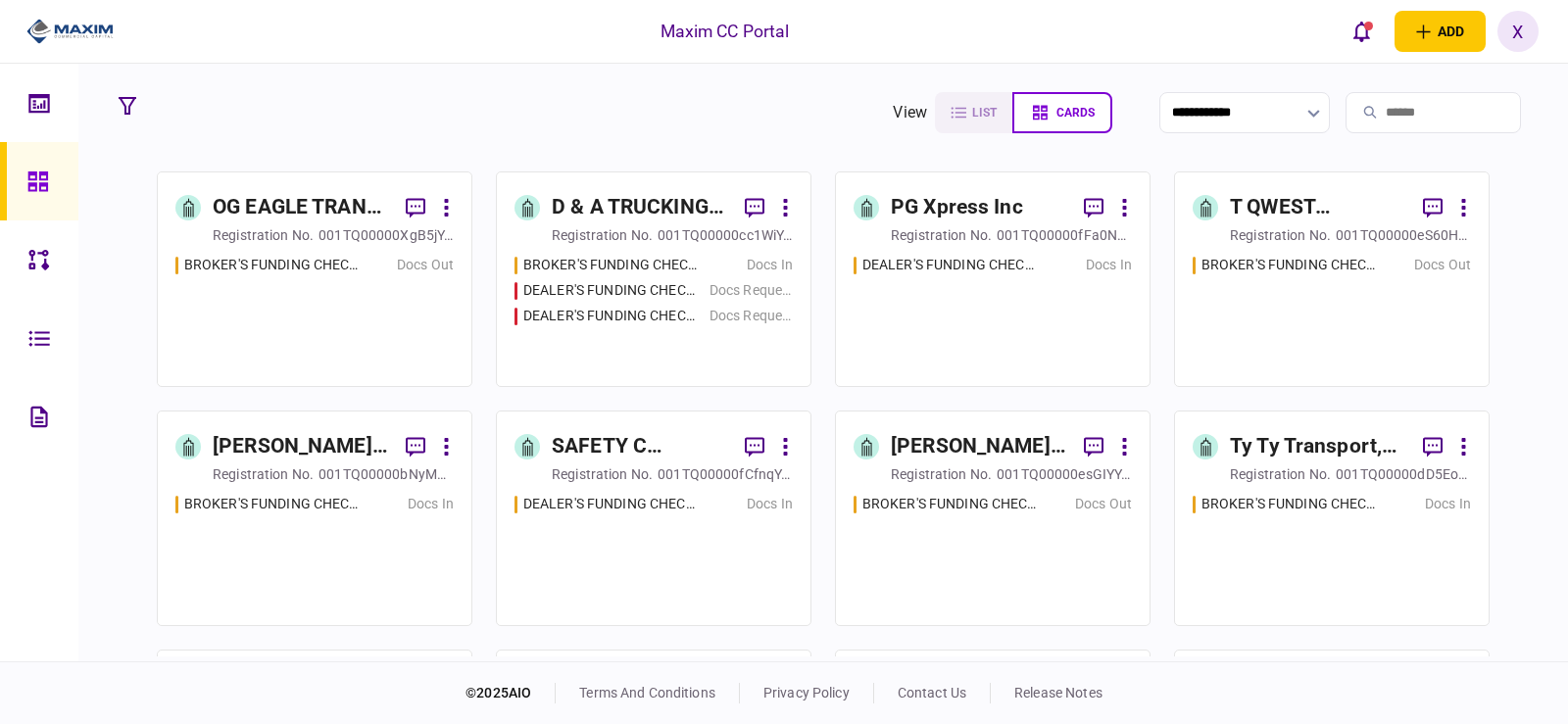
click at [677, 216] on div "D & A TRUCKING SERVICES INC" at bounding box center [640, 208] width 177 height 32
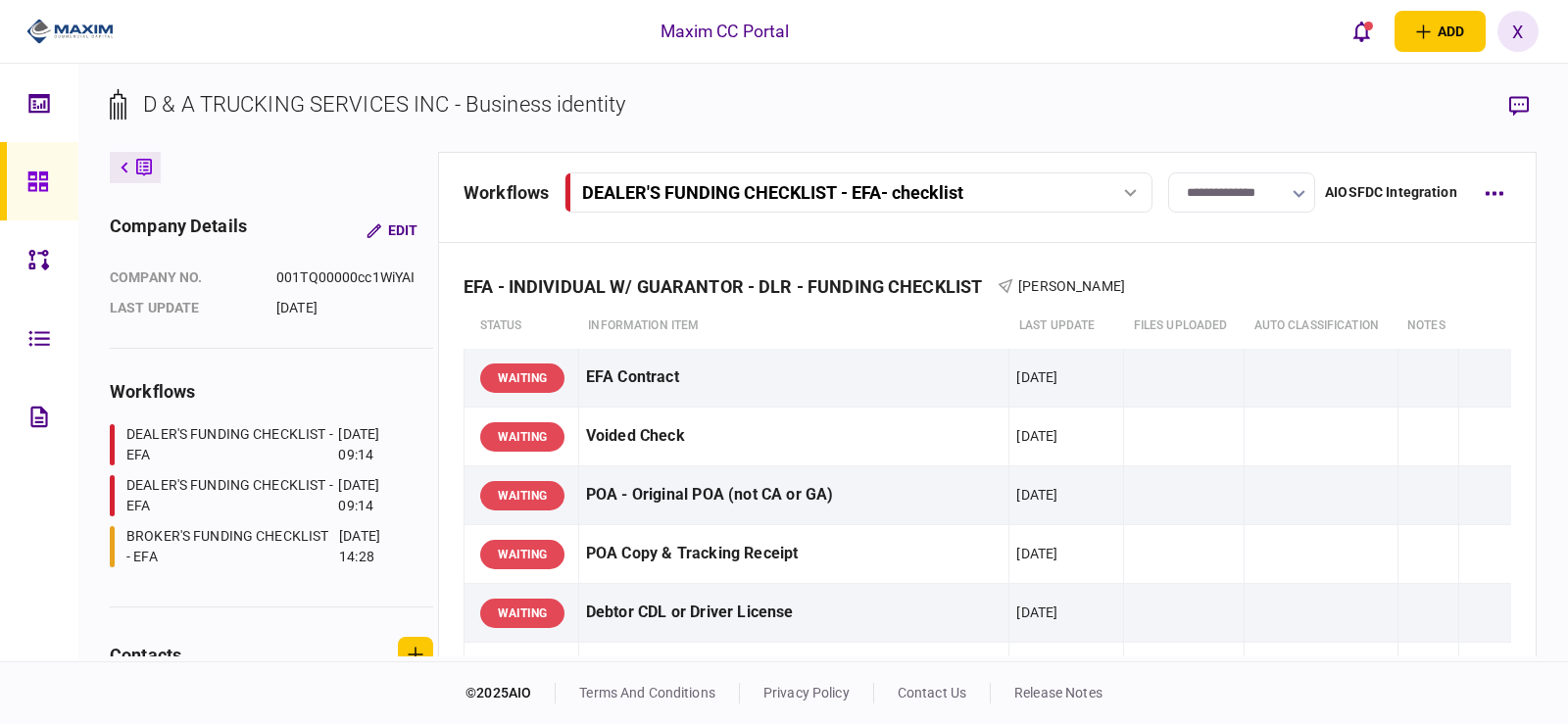
click at [1190, 190] on input "**********" at bounding box center [1241, 192] width 147 height 41
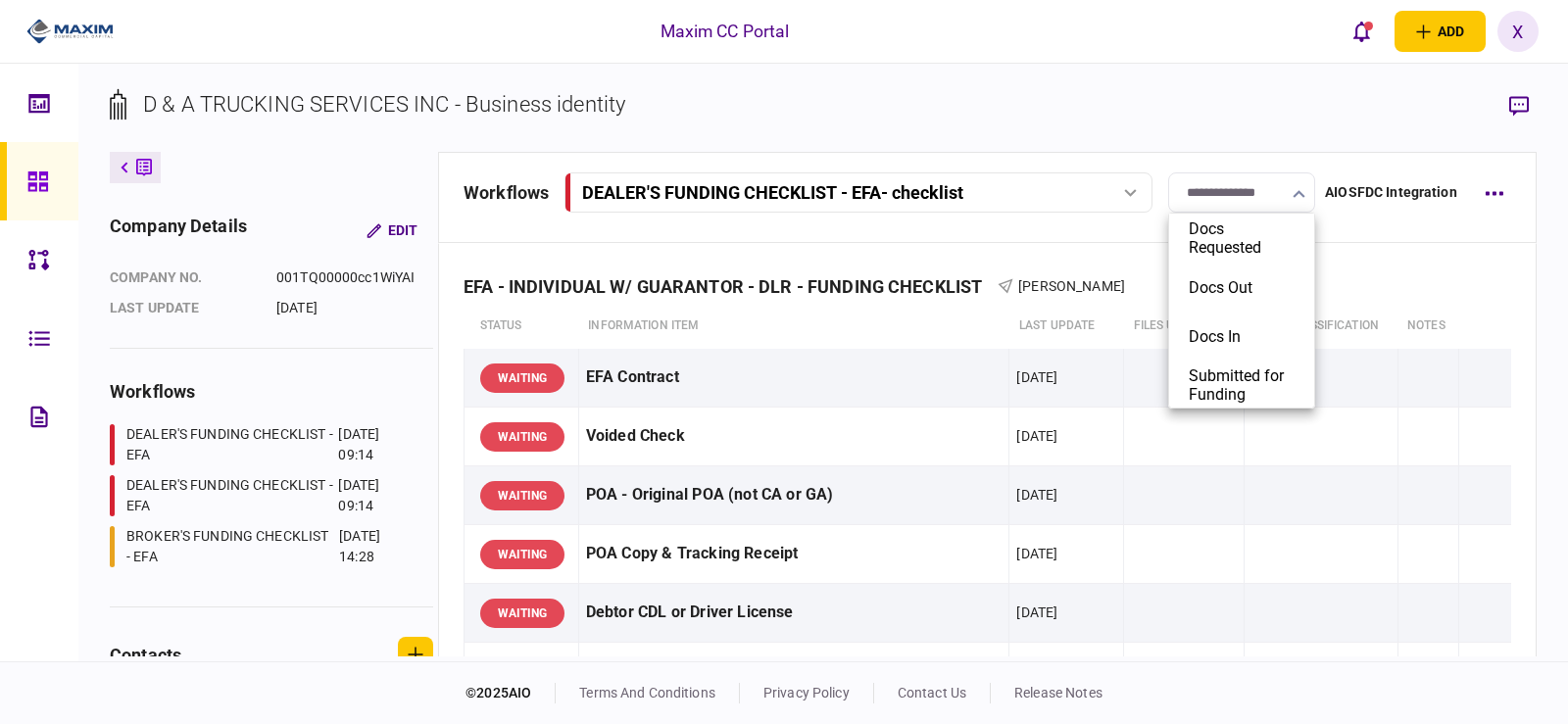
click at [1378, 231] on div at bounding box center [784, 362] width 1568 height 724
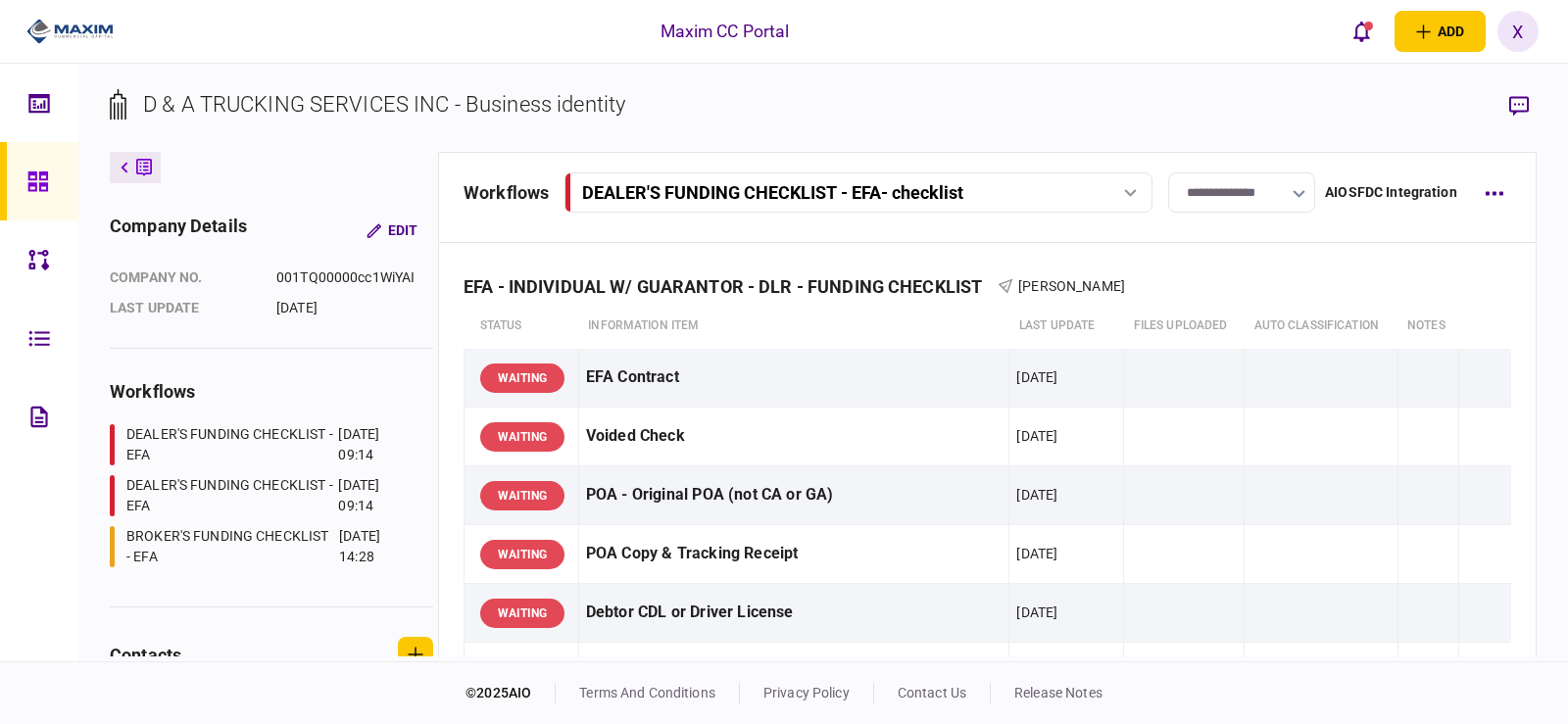
click at [1253, 190] on input "**********" at bounding box center [1241, 192] width 147 height 41
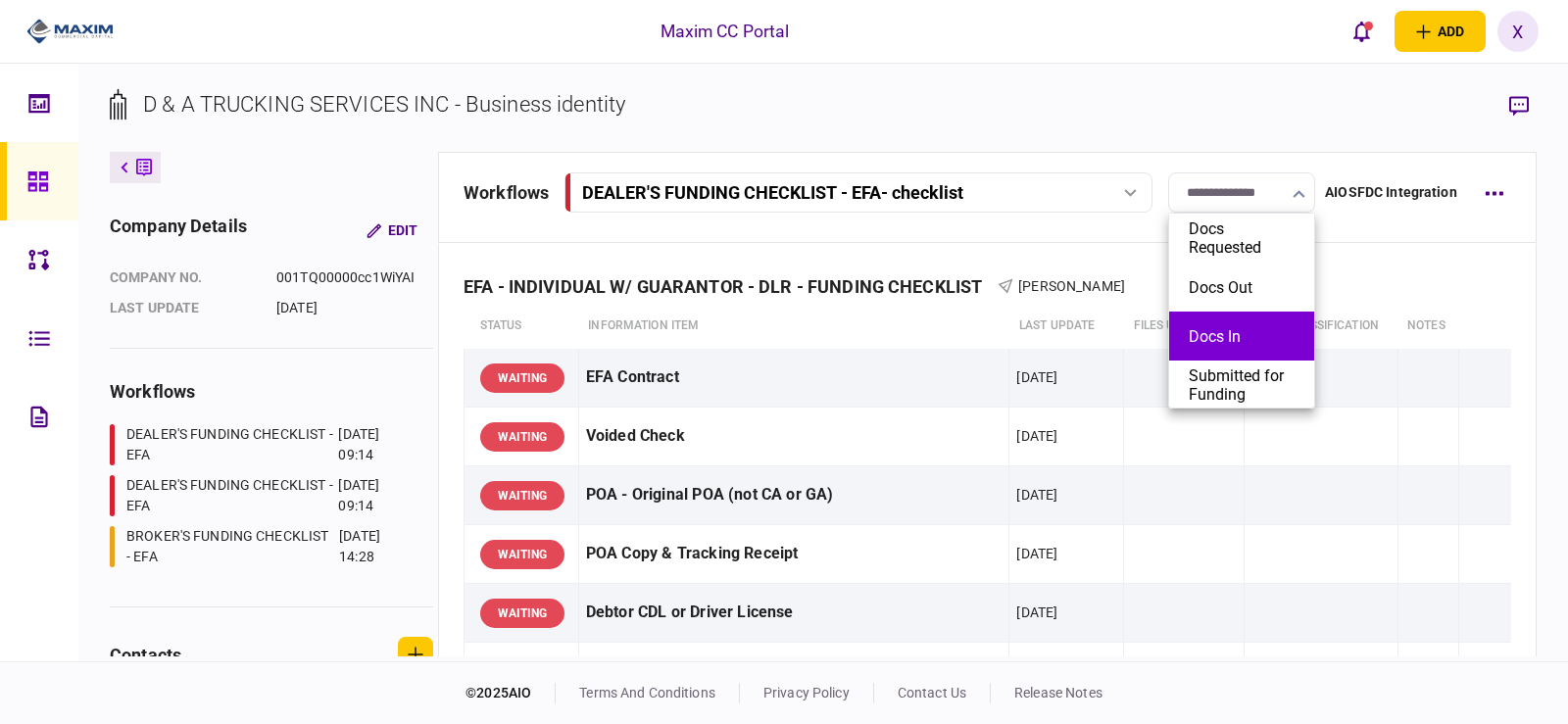
drag, startPoint x: 1255, startPoint y: 290, endPoint x: 1247, endPoint y: 326, distance: 36.9
click at [1248, 323] on ul "Docs Requested Docs Out Docs In Submitted for Funding Closed Lost Closed Won" at bounding box center [1241, 311] width 147 height 196
click at [1247, 327] on button "Docs In" at bounding box center [1241, 336] width 106 height 19
type input "*******"
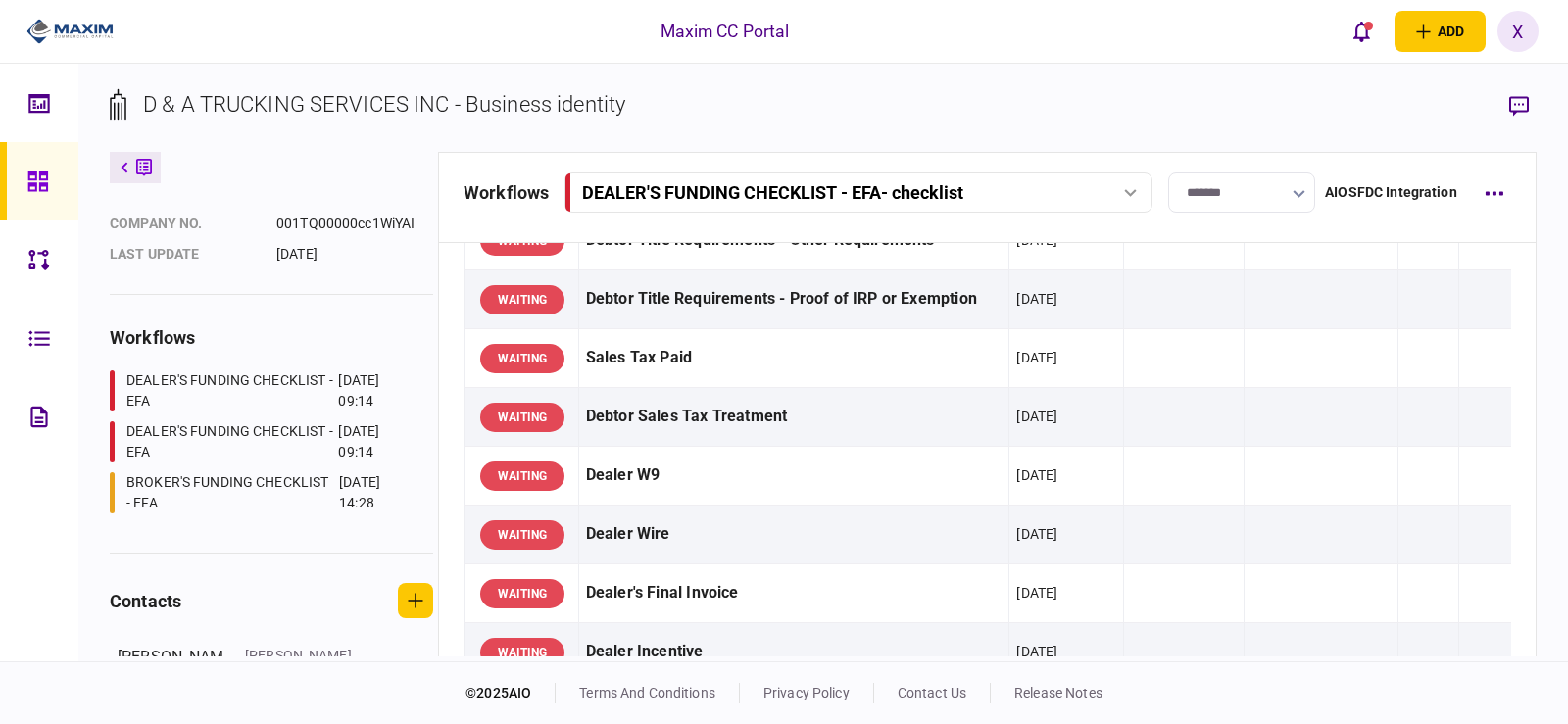
scroll to position [105, 0]
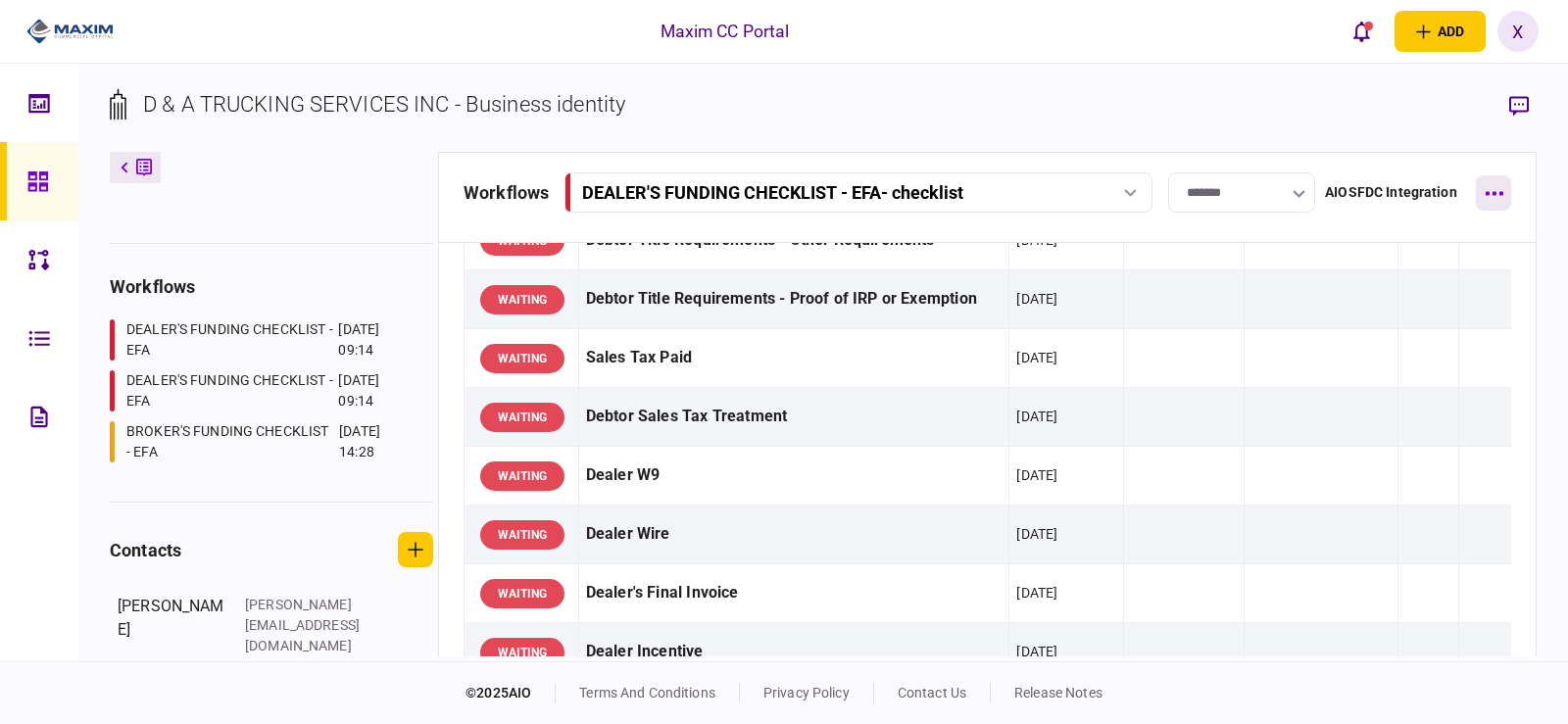
click at [1496, 200] on button "button" at bounding box center [1494, 193] width 36 height 36
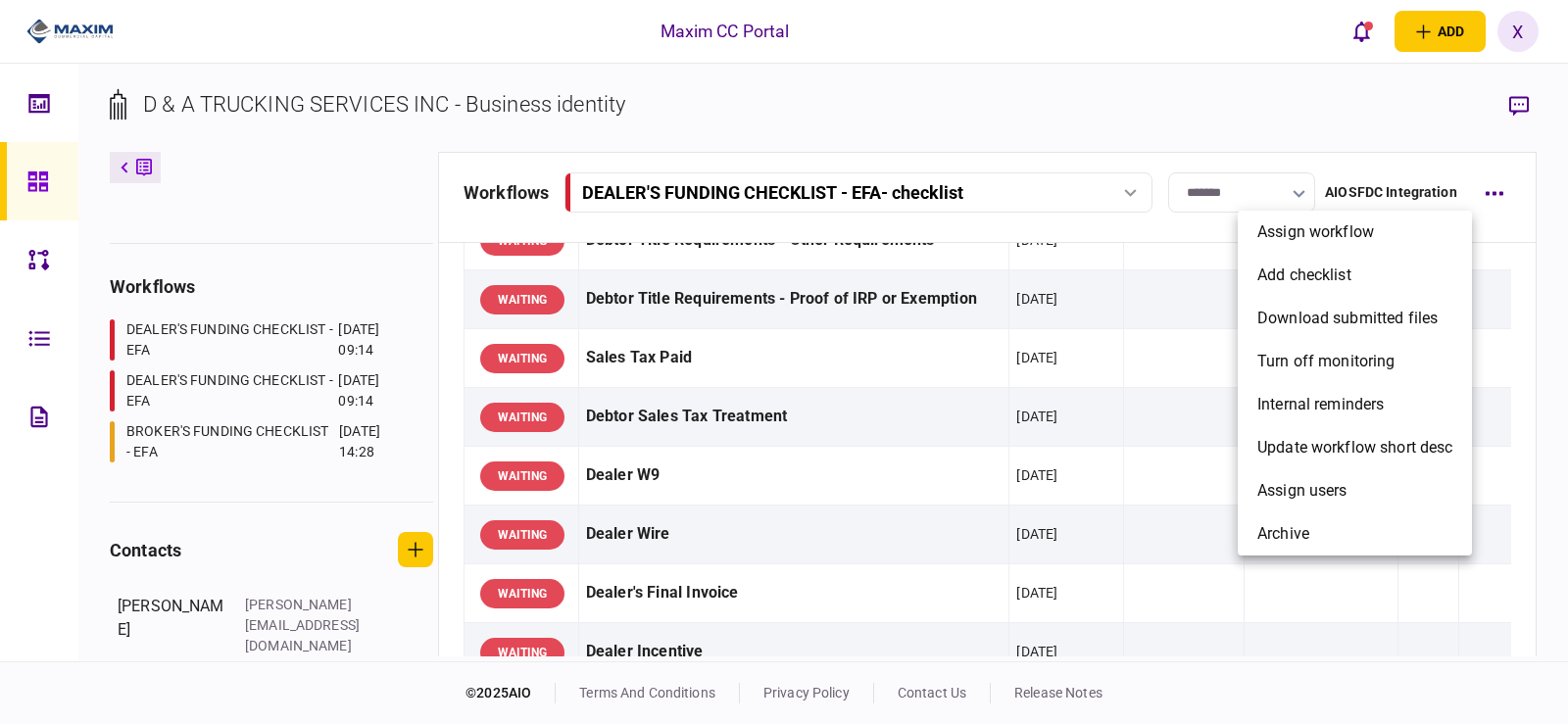
click at [1493, 198] on div at bounding box center [784, 362] width 1568 height 724
